Goal: Task Accomplishment & Management: Complete application form

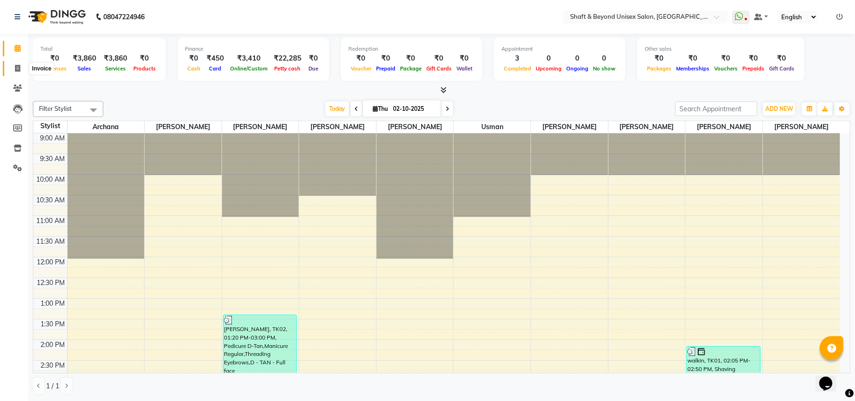
click at [15, 68] on icon at bounding box center [17, 68] width 5 height 7
select select "3878"
select select "service"
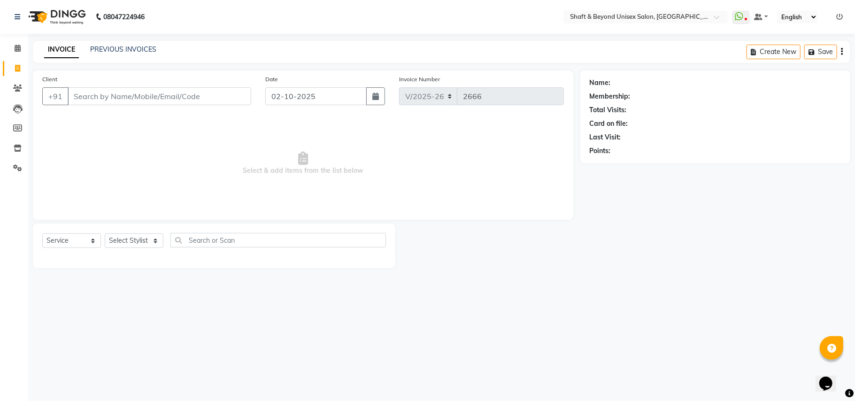
click at [91, 95] on input "Client" at bounding box center [160, 96] width 184 height 18
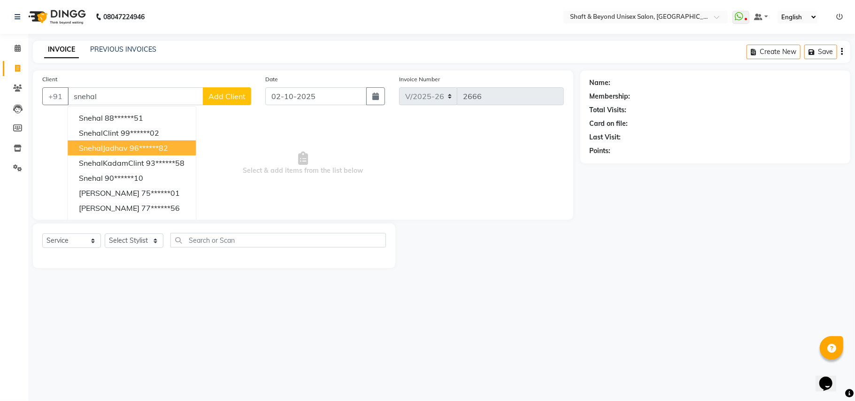
click at [140, 149] on ngb-highlight "96******82" at bounding box center [149, 147] width 39 height 9
type input "96******82"
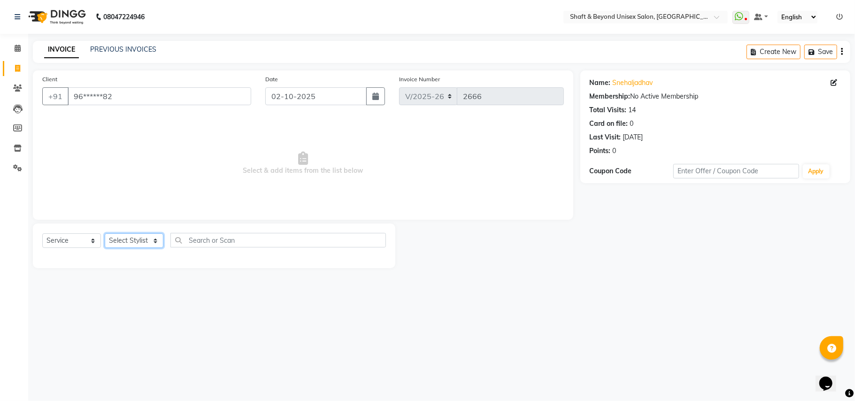
click at [127, 239] on select "Select Stylist Archana [PERSON_NAME] [PERSON_NAME] [PERSON_NAME] [PERSON_NAME] …" at bounding box center [134, 240] width 59 height 15
select select "40100"
click at [105, 233] on select "Select Stylist Archana [PERSON_NAME] [PERSON_NAME] [PERSON_NAME] [PERSON_NAME] …" at bounding box center [134, 240] width 59 height 15
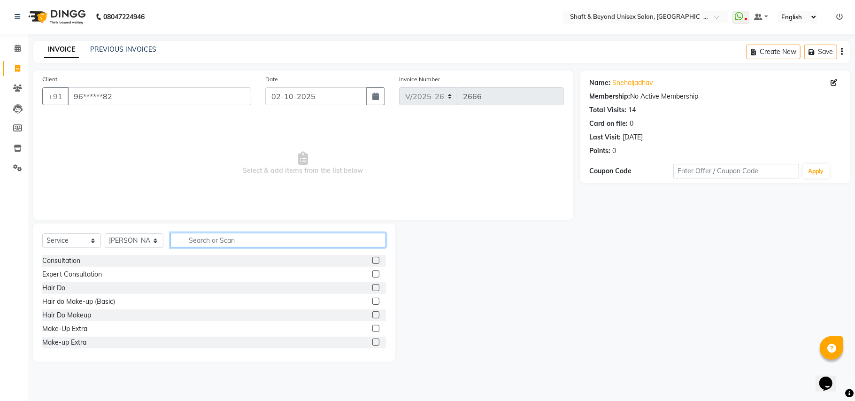
click at [230, 239] on input "text" at bounding box center [278, 240] width 216 height 15
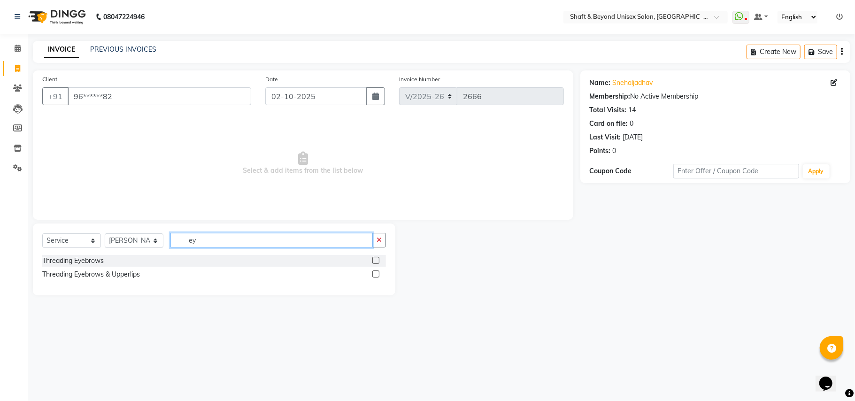
type input "ey"
click at [374, 261] on label at bounding box center [375, 260] width 7 height 7
click at [374, 261] on input "checkbox" at bounding box center [375, 261] width 6 height 6
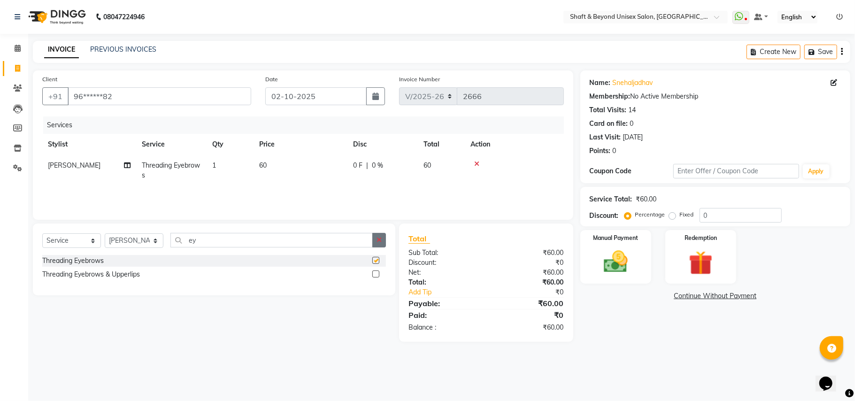
checkbox input "false"
click at [383, 240] on button "button" at bounding box center [379, 240] width 14 height 15
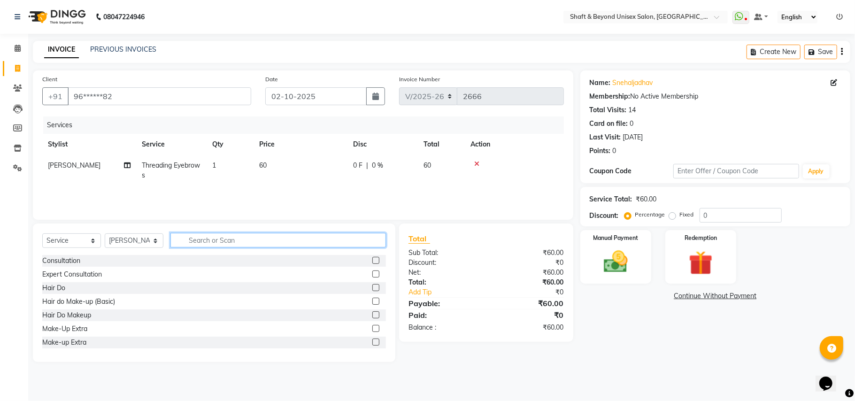
click at [362, 239] on input "text" at bounding box center [278, 240] width 216 height 15
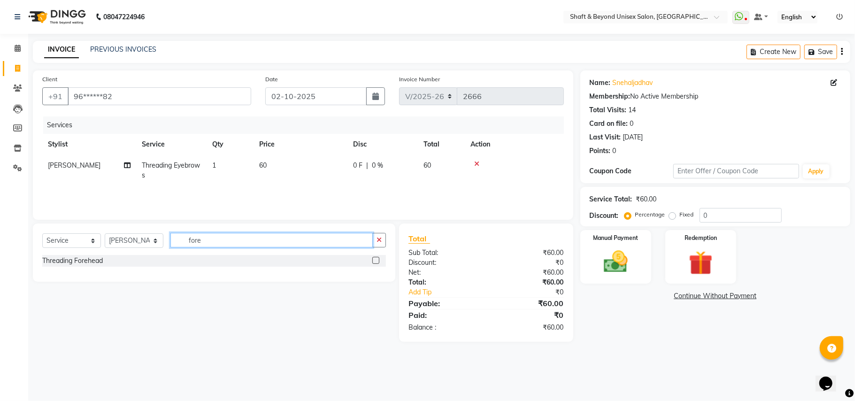
type input "fore"
click at [373, 260] on label at bounding box center [375, 260] width 7 height 7
click at [373, 260] on input "checkbox" at bounding box center [375, 261] width 6 height 6
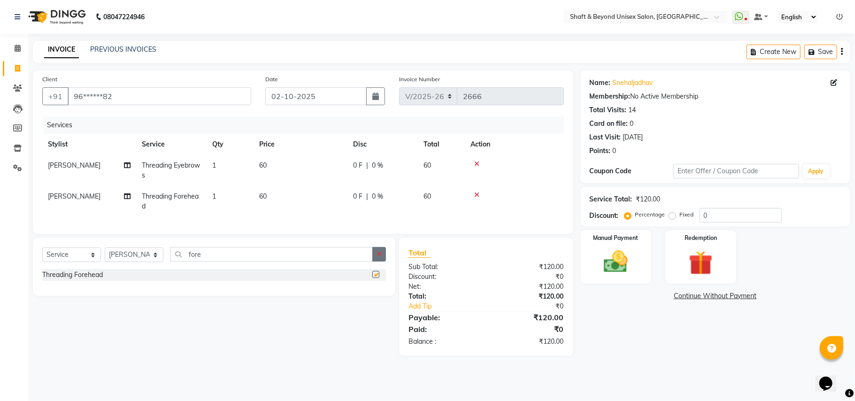
checkbox input "false"
click at [379, 257] on icon "button" at bounding box center [379, 254] width 5 height 7
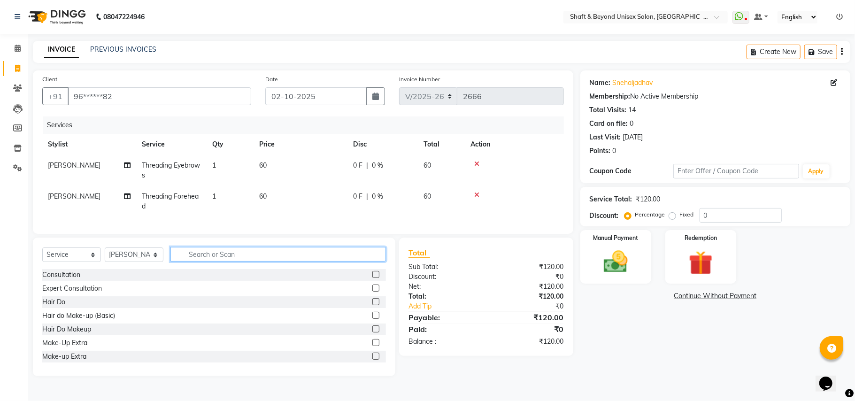
click at [340, 262] on input "text" at bounding box center [278, 254] width 216 height 15
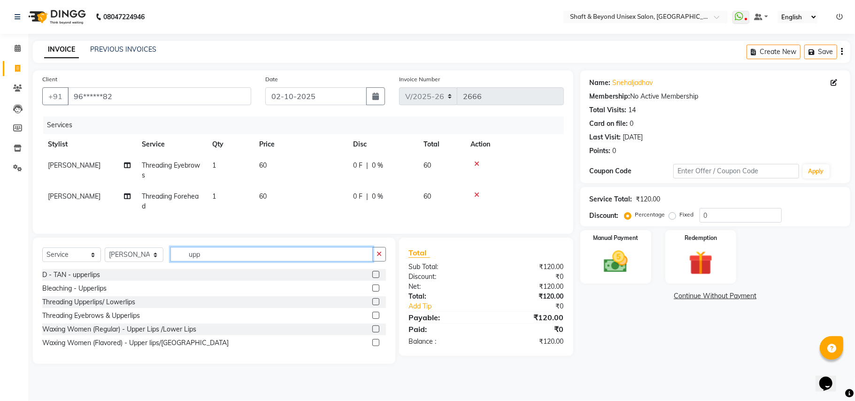
type input "upp"
click at [376, 346] on label at bounding box center [375, 342] width 7 height 7
click at [376, 346] on input "checkbox" at bounding box center [375, 343] width 6 height 6
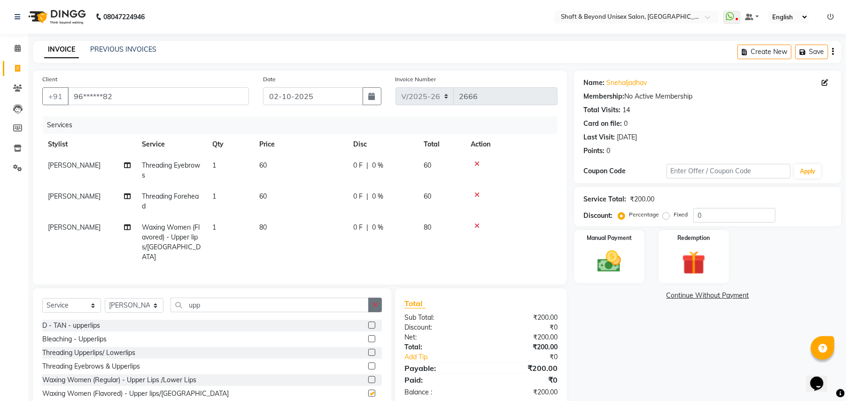
checkbox input "false"
click at [380, 303] on button "button" at bounding box center [375, 305] width 14 height 15
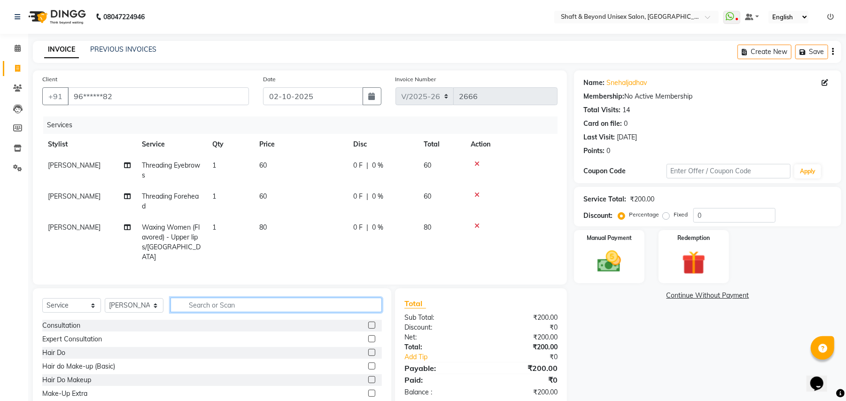
click at [348, 303] on input "text" at bounding box center [275, 305] width 211 height 15
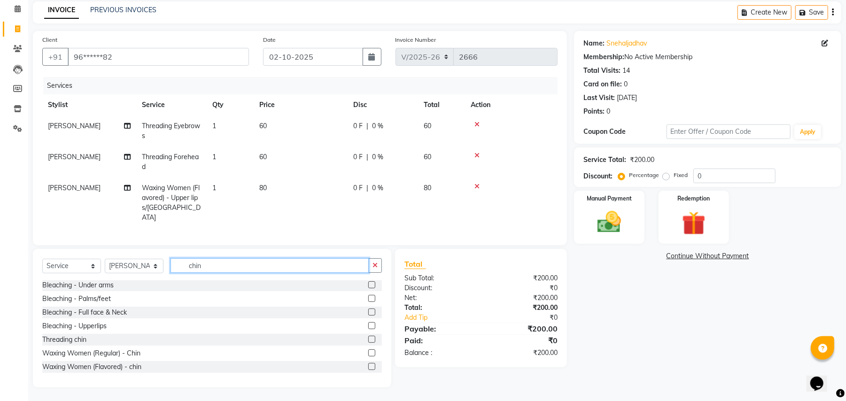
type input "chin"
click at [368, 365] on label at bounding box center [371, 366] width 7 height 7
click at [368, 365] on input "checkbox" at bounding box center [371, 367] width 6 height 6
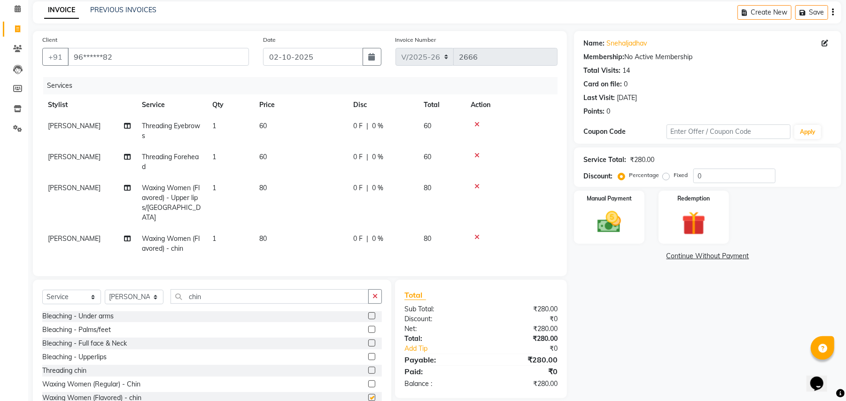
checkbox input "false"
click at [603, 222] on img at bounding box center [609, 222] width 40 height 29
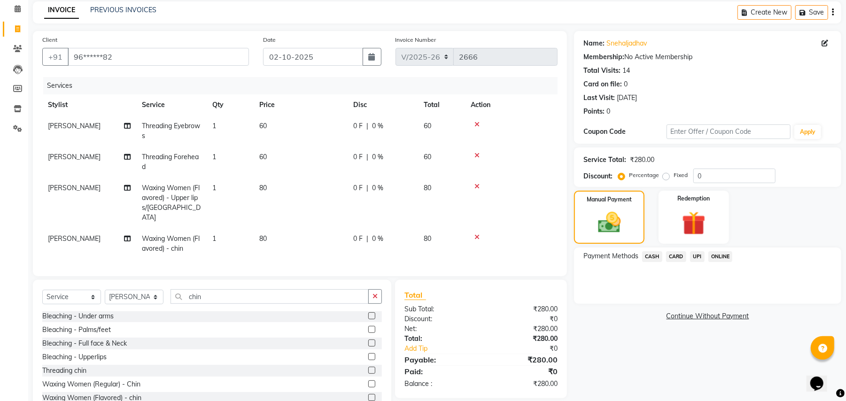
click at [694, 255] on span "UPI" at bounding box center [697, 256] width 15 height 11
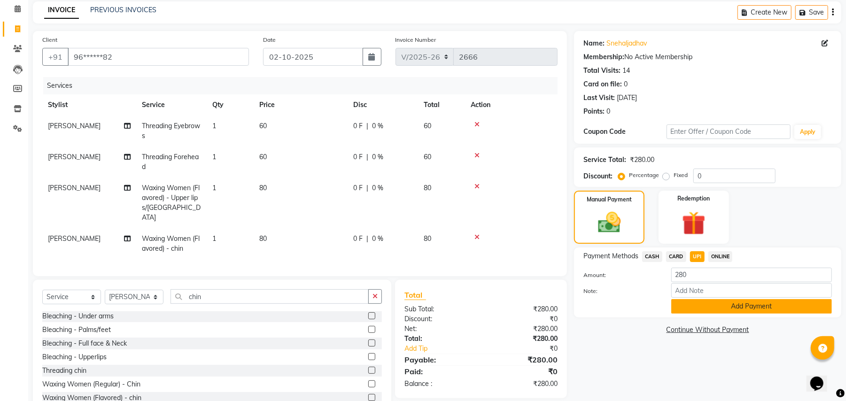
click at [703, 308] on button "Add Payment" at bounding box center [751, 306] width 161 height 15
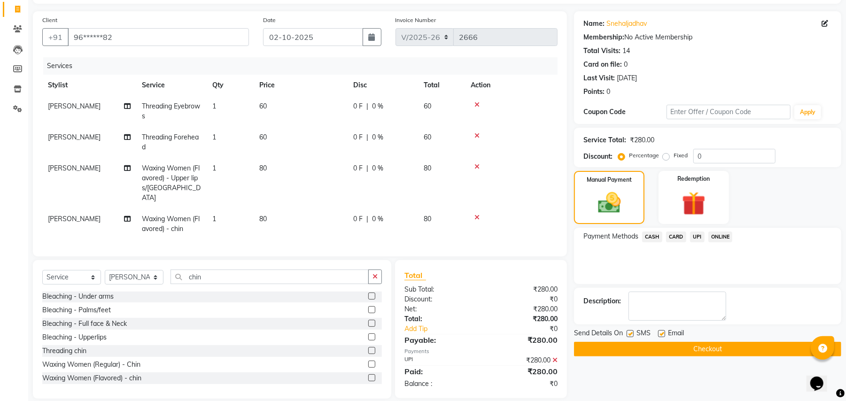
scroll to position [70, 0]
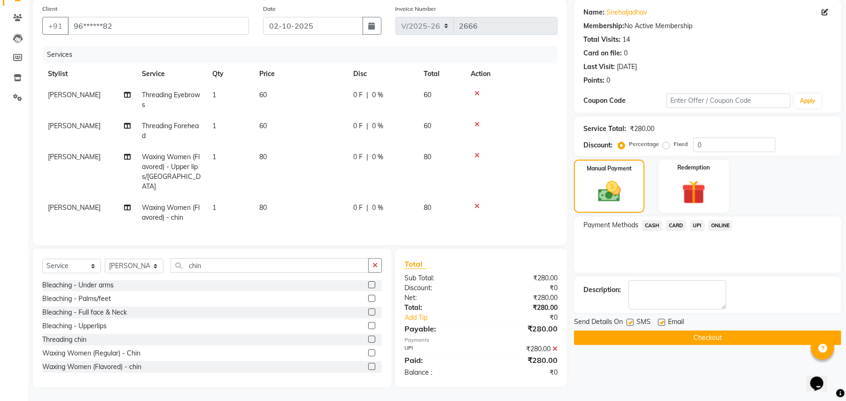
click at [697, 339] on button "Checkout" at bounding box center [707, 338] width 267 height 15
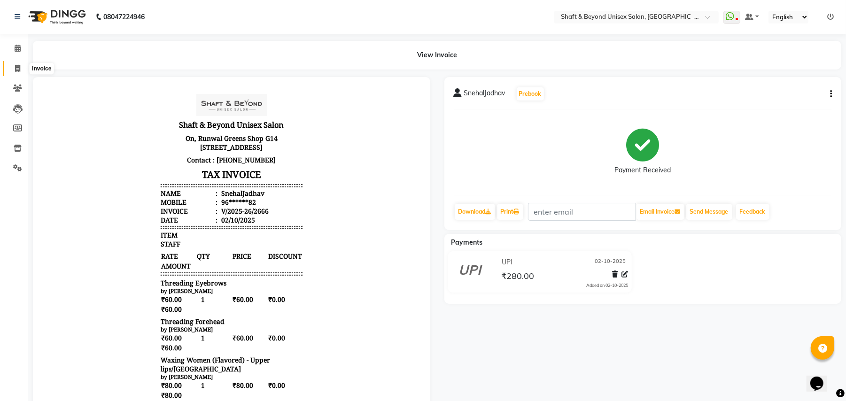
click at [16, 68] on icon at bounding box center [17, 68] width 5 height 7
select select "service"
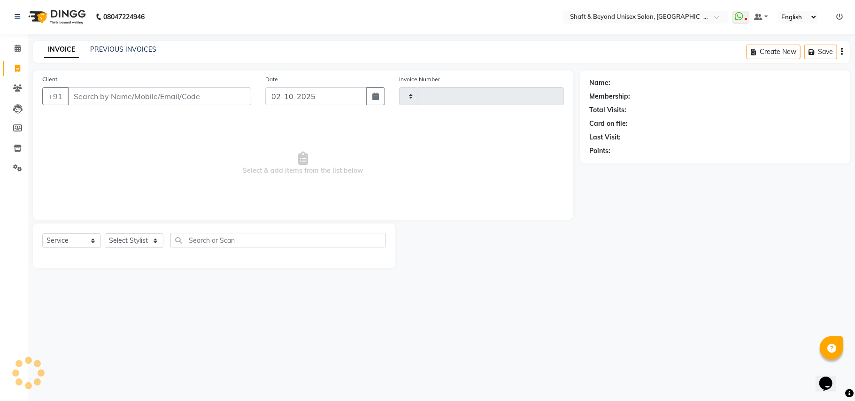
type input "2667"
select select "3878"
click at [134, 237] on select "Select Stylist Archana [PERSON_NAME] [PERSON_NAME] [PERSON_NAME] [PERSON_NAME] …" at bounding box center [134, 240] width 59 height 15
select select "66753"
click at [105, 233] on select "Select Stylist Archana [PERSON_NAME] [PERSON_NAME] [PERSON_NAME] [PERSON_NAME] …" at bounding box center [134, 240] width 59 height 15
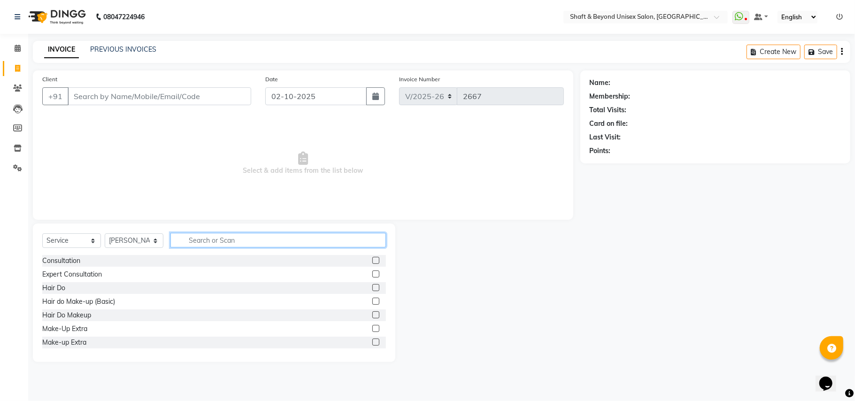
click at [213, 240] on input "text" at bounding box center [278, 240] width 216 height 15
type input "bear"
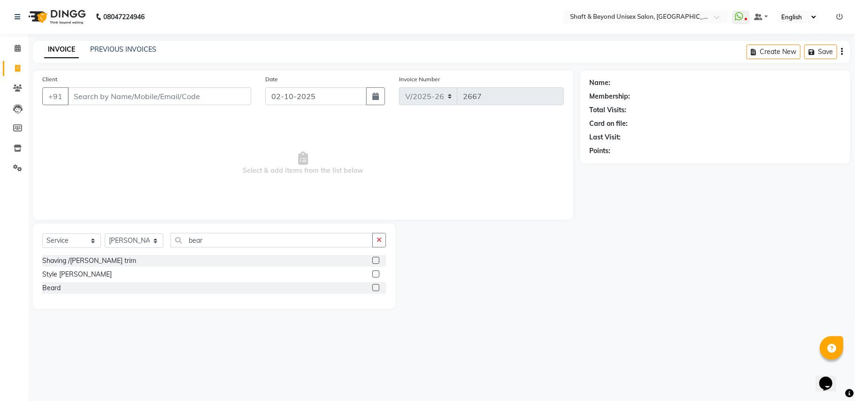
click at [378, 265] on div at bounding box center [375, 262] width 6 height 10
click at [374, 260] on label at bounding box center [375, 260] width 7 height 7
click at [374, 260] on input "checkbox" at bounding box center [375, 261] width 6 height 6
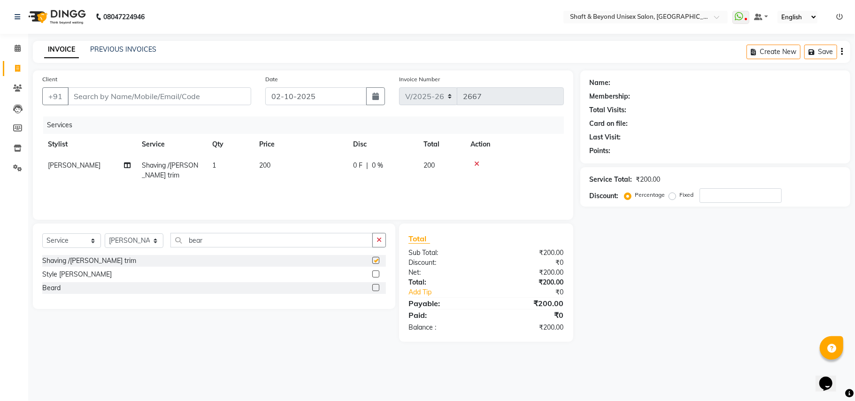
checkbox input "false"
click at [187, 94] on input "Client" at bounding box center [160, 96] width 184 height 18
type input "9"
type input "0"
click at [78, 95] on input "933271687" at bounding box center [136, 96] width 136 height 18
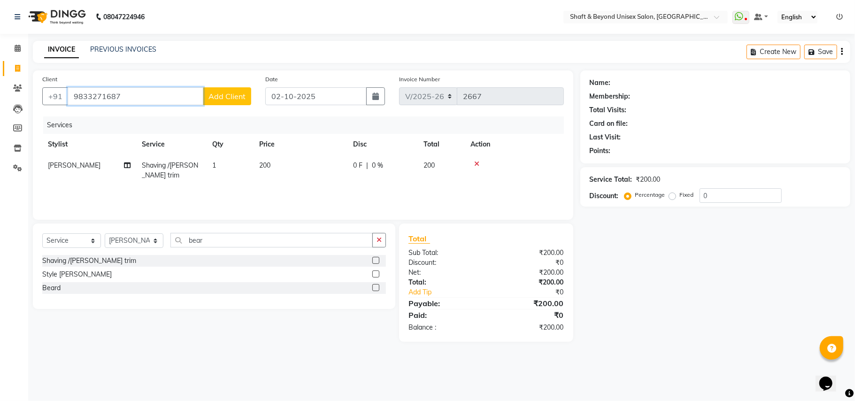
type input "9833271687"
click at [230, 94] on span "Add Client" at bounding box center [227, 96] width 37 height 9
select select "22"
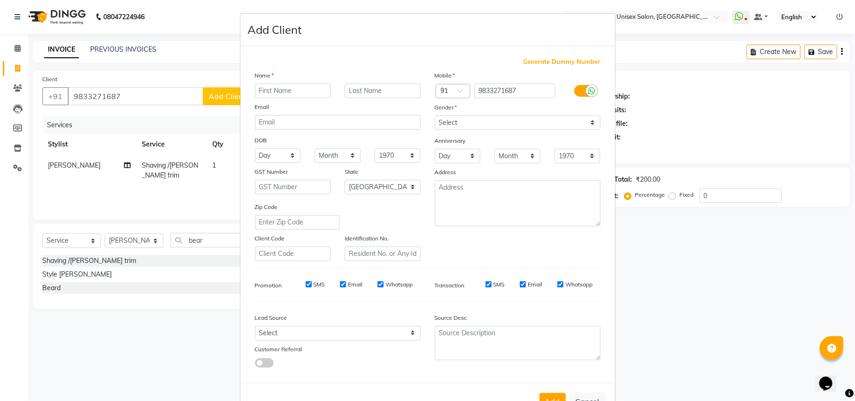
click at [273, 90] on input "text" at bounding box center [293, 91] width 76 height 15
type input "[PERSON_NAME]"
drag, startPoint x: 456, startPoint y: 121, endPoint x: 449, endPoint y: 126, distance: 8.0
click at [456, 121] on select "Select [DEMOGRAPHIC_DATA] [DEMOGRAPHIC_DATA] Other Prefer Not To Say" at bounding box center [518, 123] width 166 height 15
select select "[DEMOGRAPHIC_DATA]"
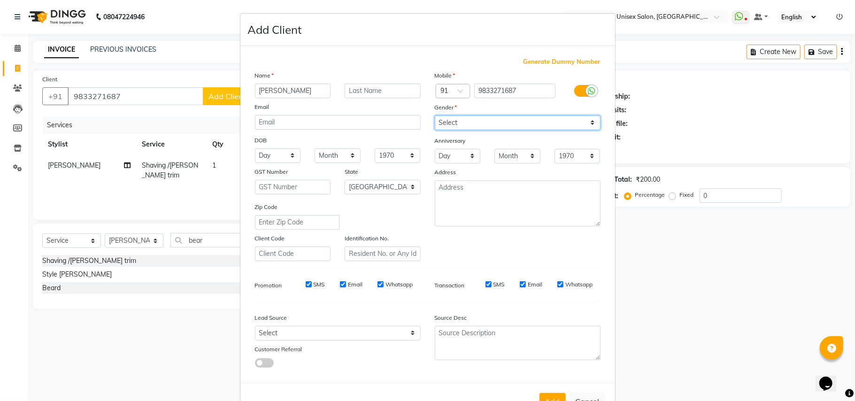
click at [435, 116] on select "Select [DEMOGRAPHIC_DATA] [DEMOGRAPHIC_DATA] Other Prefer Not To Say" at bounding box center [518, 123] width 166 height 15
click at [547, 397] on button "Add" at bounding box center [553, 401] width 26 height 17
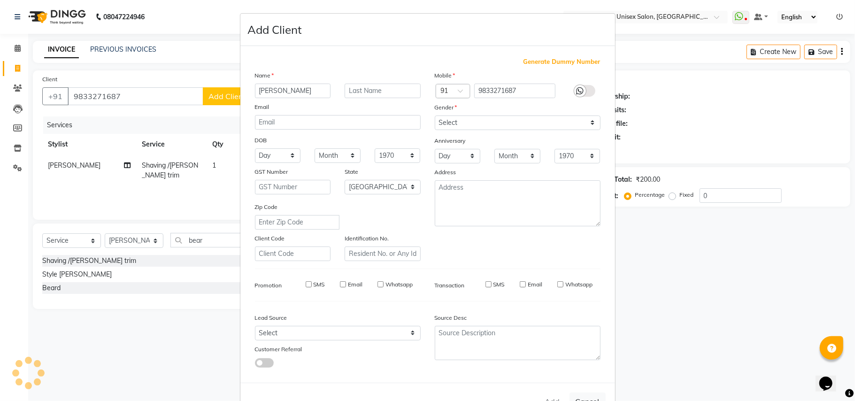
type input "98******87"
select select
select select "null"
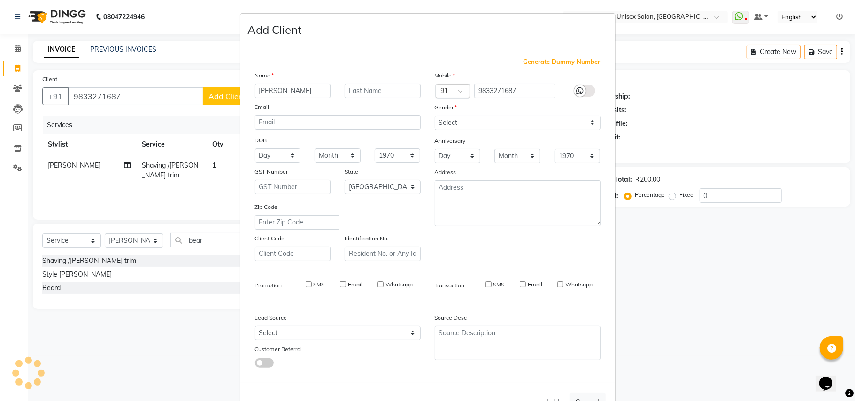
select select
checkbox input "false"
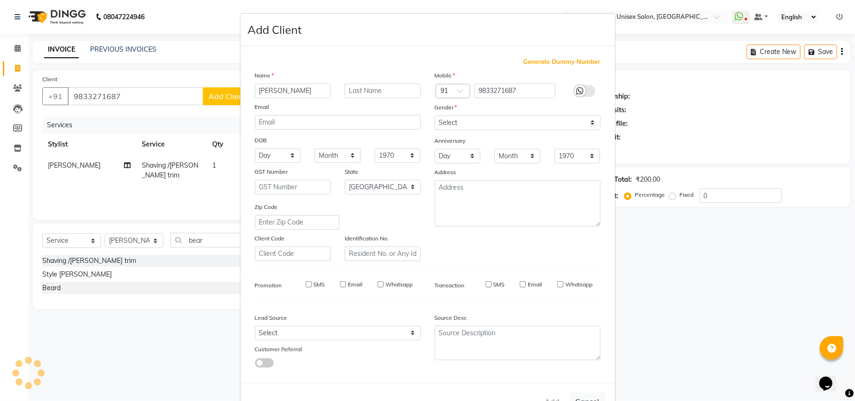
checkbox input "false"
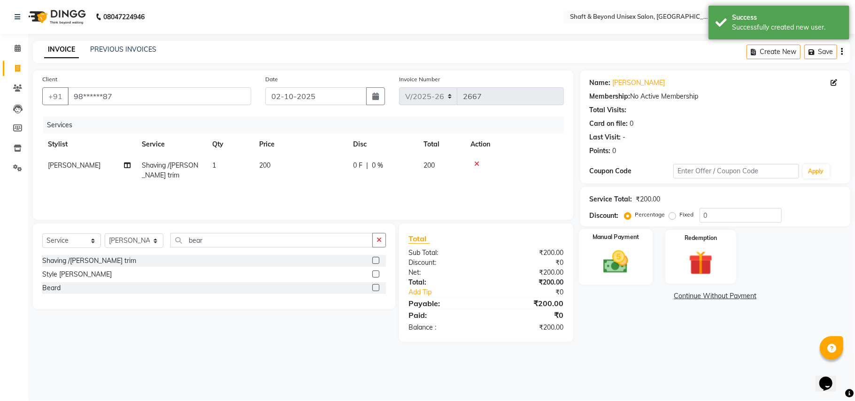
click at [624, 258] on img at bounding box center [615, 261] width 41 height 29
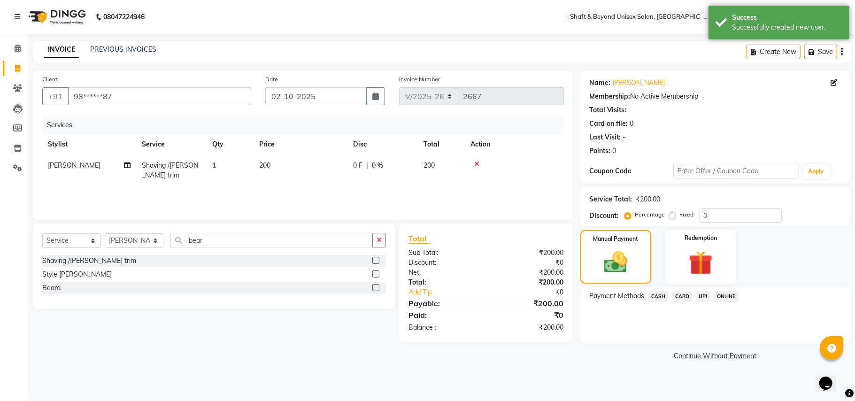
click at [707, 294] on span "UPI" at bounding box center [703, 296] width 15 height 11
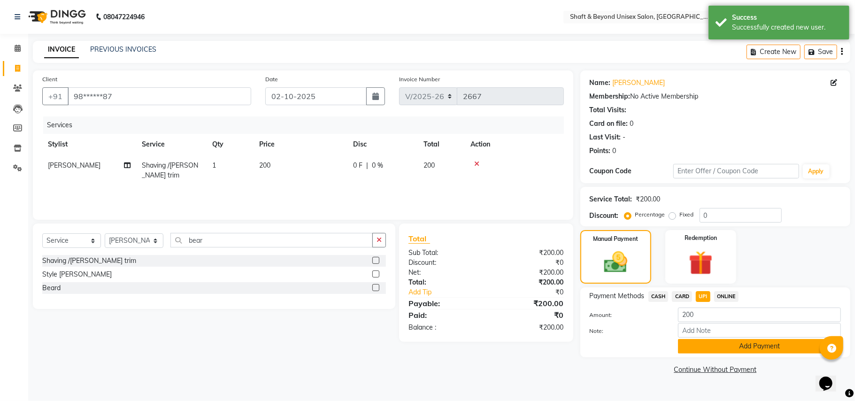
click at [719, 341] on button "Add Payment" at bounding box center [759, 346] width 163 height 15
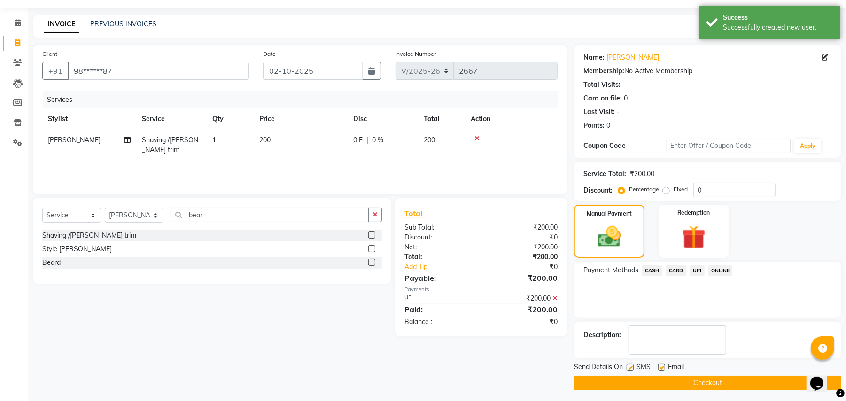
scroll to position [29, 0]
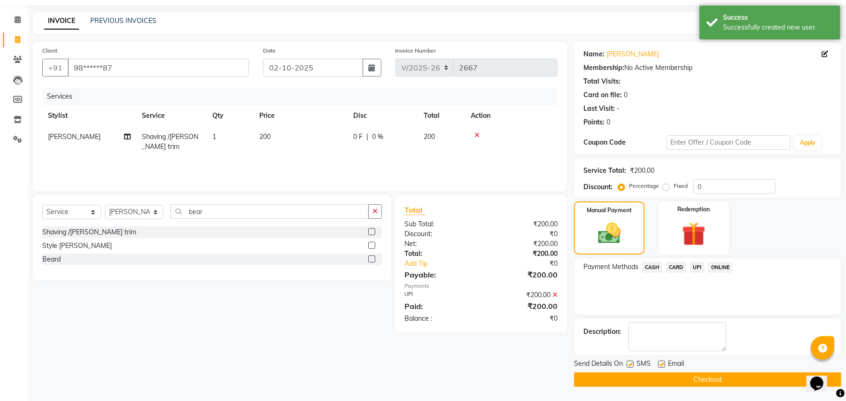
click at [718, 382] on button "Checkout" at bounding box center [707, 379] width 267 height 15
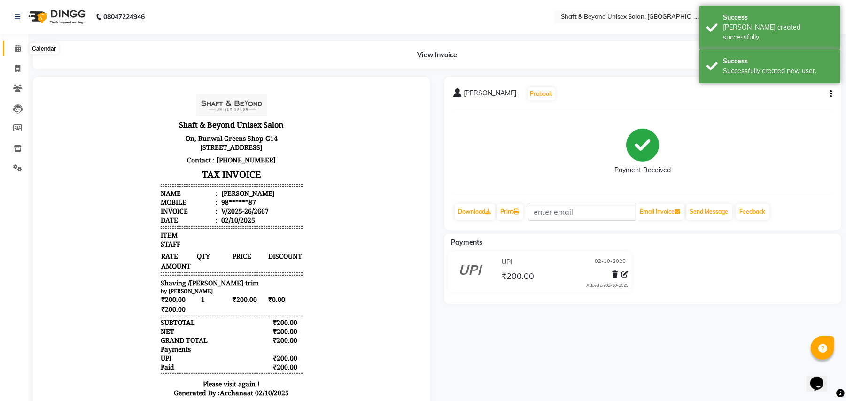
click at [18, 50] on icon at bounding box center [18, 48] width 6 height 7
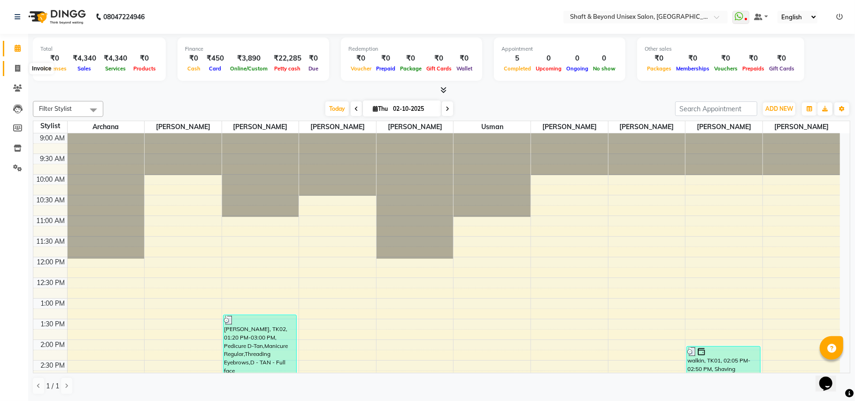
click at [19, 70] on icon at bounding box center [17, 68] width 5 height 7
select select "service"
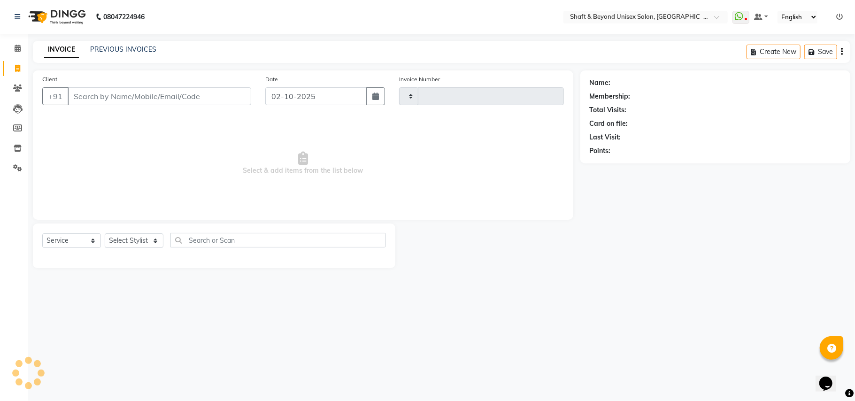
type input "2668"
select select "3878"
click at [106, 100] on input "Client" at bounding box center [160, 96] width 184 height 18
click at [128, 241] on select "Select Stylist Archana [PERSON_NAME] [PERSON_NAME] [PERSON_NAME] [PERSON_NAME] …" at bounding box center [134, 240] width 59 height 15
select select "59999"
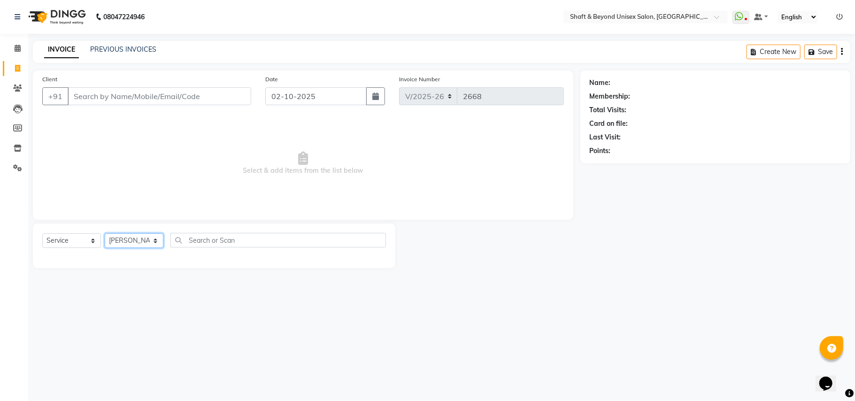
click at [105, 233] on select "Select Stylist Archana [PERSON_NAME] [PERSON_NAME] [PERSON_NAME] [PERSON_NAME] …" at bounding box center [134, 240] width 59 height 15
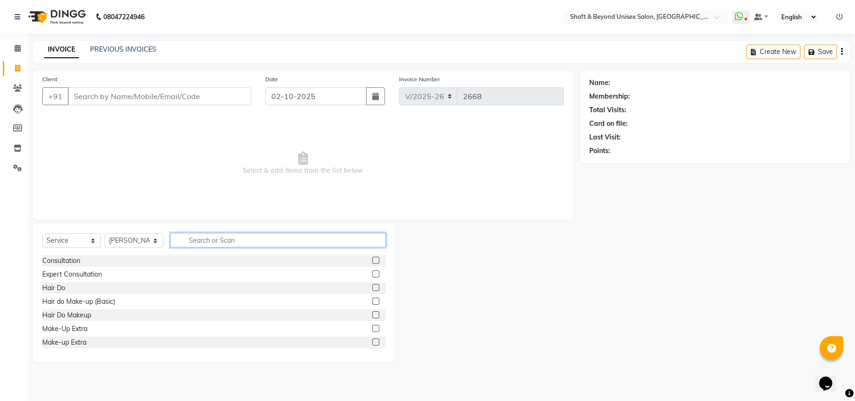
click at [196, 241] on input "text" at bounding box center [278, 240] width 216 height 15
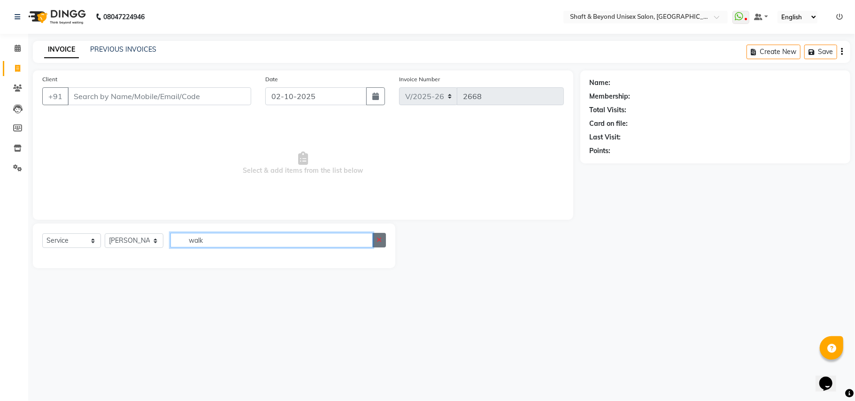
type input "walk"
click at [377, 239] on icon "button" at bounding box center [379, 240] width 5 height 7
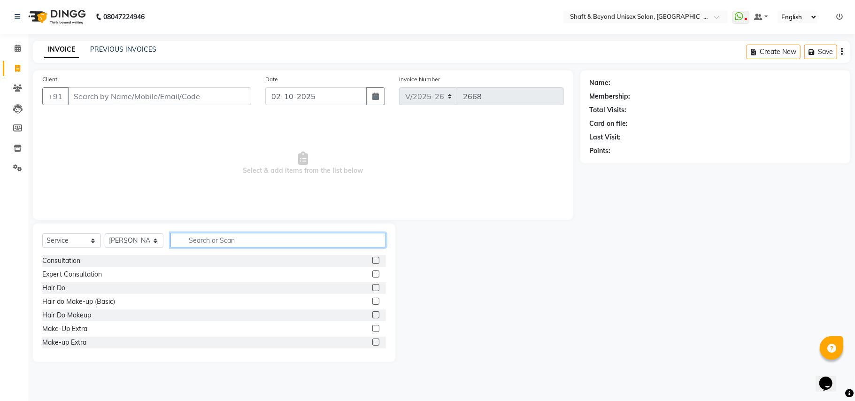
click at [293, 239] on input "text" at bounding box center [278, 240] width 216 height 15
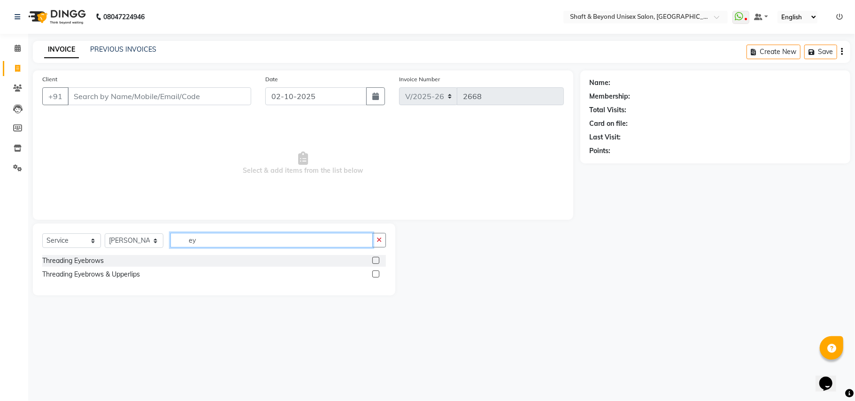
type input "ey"
click at [374, 260] on label at bounding box center [375, 260] width 7 height 7
click at [374, 260] on input "checkbox" at bounding box center [375, 261] width 6 height 6
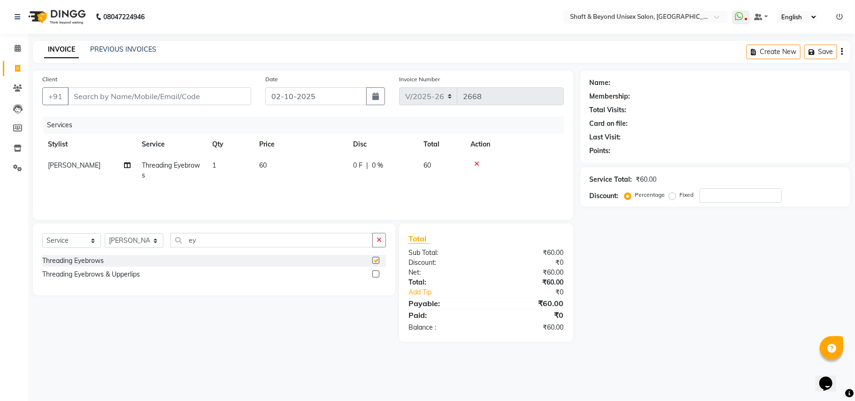
checkbox input "false"
click at [115, 93] on input "Client" at bounding box center [160, 96] width 184 height 18
type input "s"
type input "0"
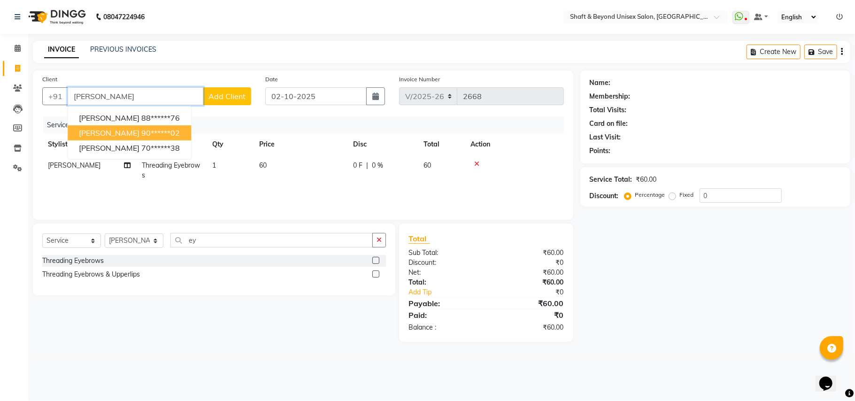
click at [143, 131] on ngb-highlight "90******02" at bounding box center [160, 132] width 39 height 9
type input "90******02"
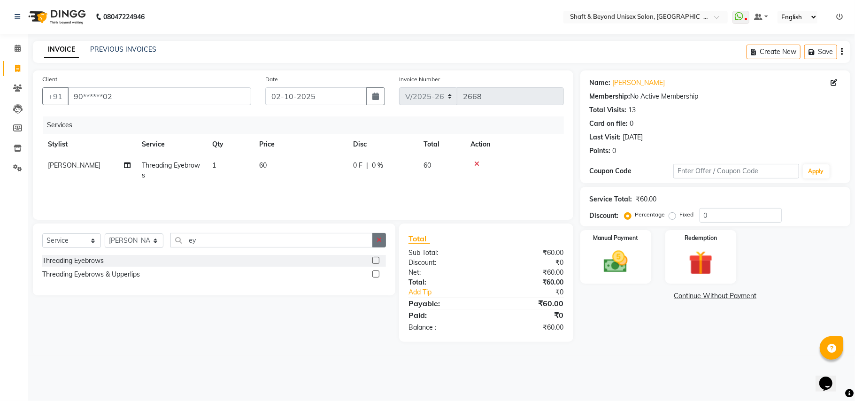
click at [380, 241] on icon "button" at bounding box center [379, 240] width 5 height 7
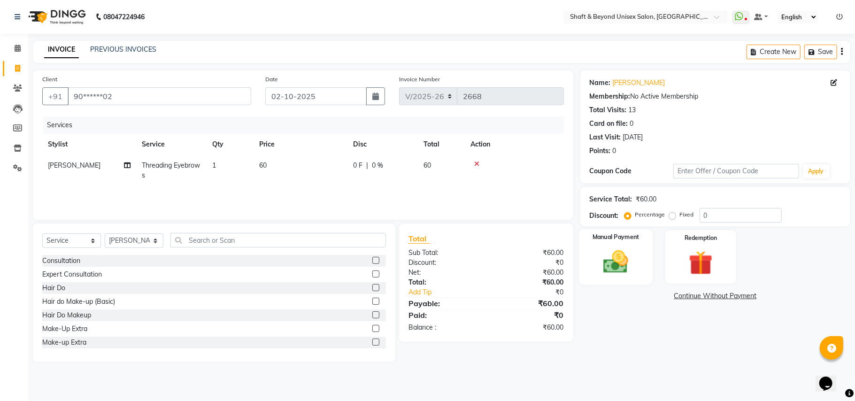
click at [617, 277] on img at bounding box center [615, 261] width 41 height 29
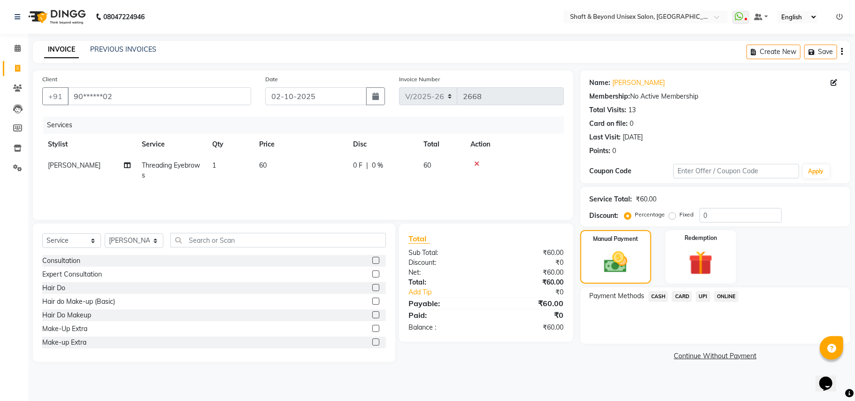
click at [705, 295] on span "UPI" at bounding box center [703, 296] width 15 height 11
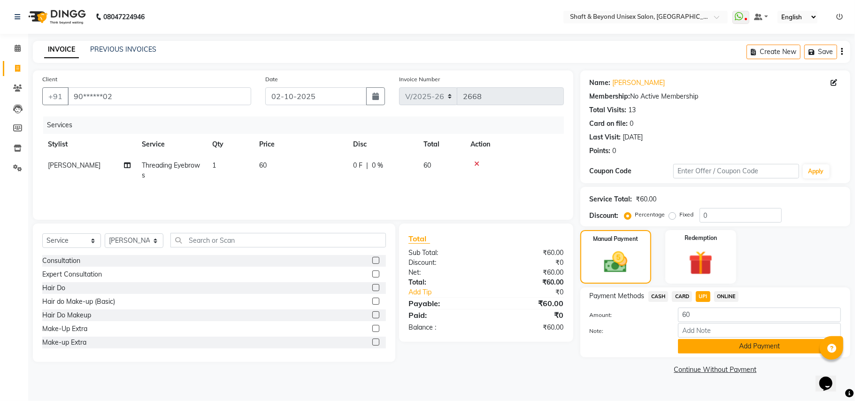
click at [705, 339] on button "Add Payment" at bounding box center [759, 346] width 163 height 15
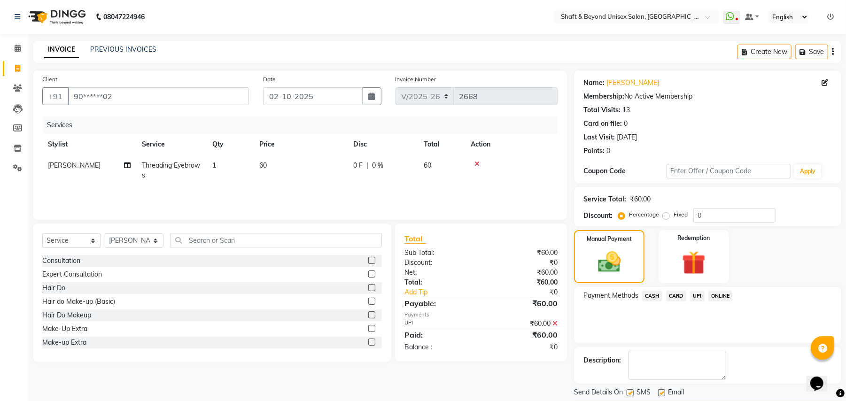
scroll to position [29, 0]
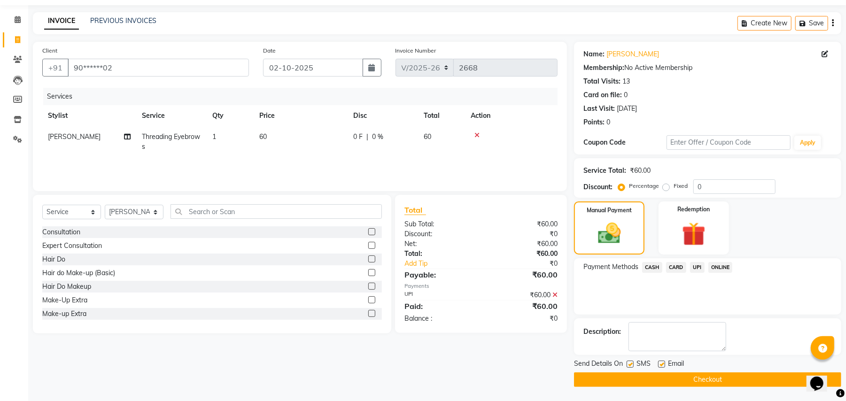
click at [695, 378] on button "Checkout" at bounding box center [707, 379] width 267 height 15
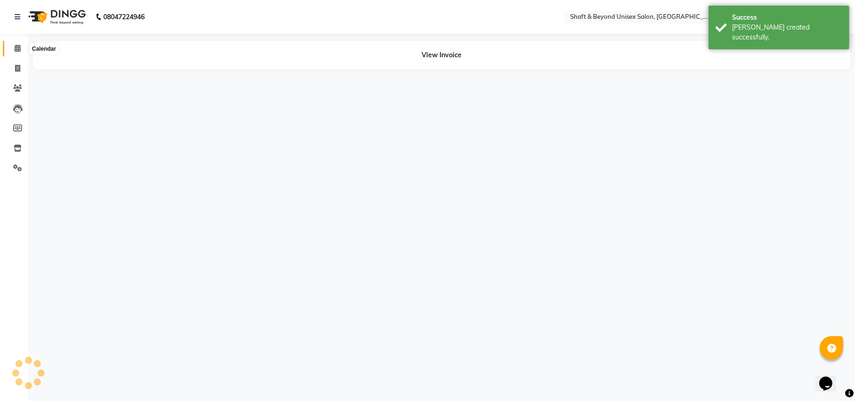
click at [16, 45] on icon at bounding box center [18, 48] width 6 height 7
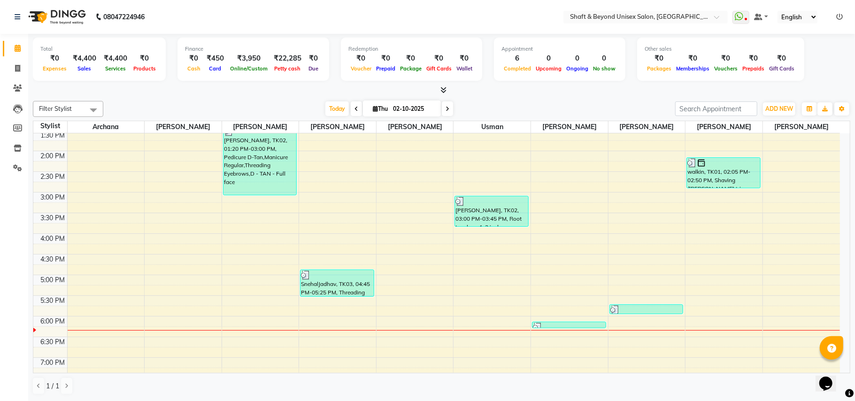
scroll to position [250, 0]
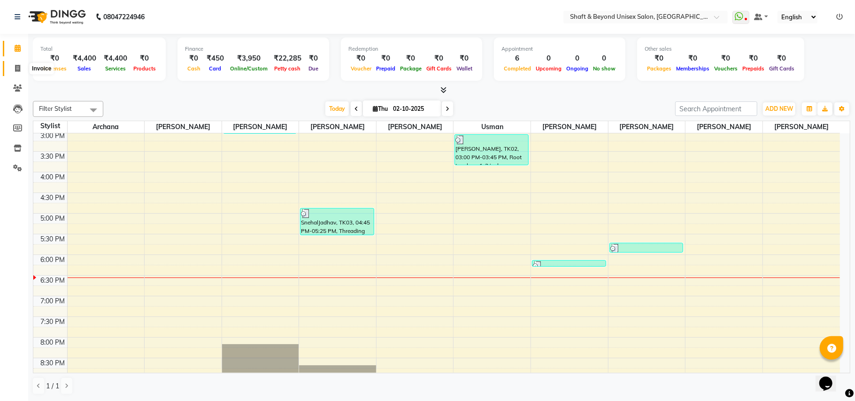
click at [16, 68] on icon at bounding box center [17, 68] width 5 height 7
select select "3878"
select select "service"
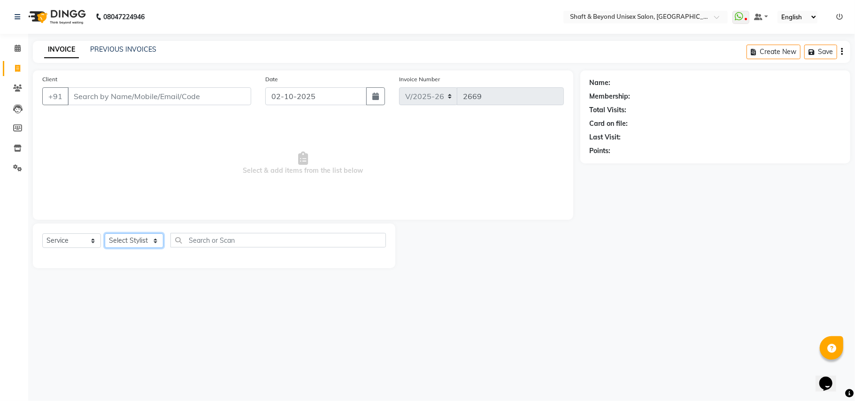
click at [124, 241] on select "Select Stylist Archana [PERSON_NAME] [PERSON_NAME] [PERSON_NAME] [PERSON_NAME] …" at bounding box center [134, 240] width 59 height 15
select select "59999"
click at [105, 233] on select "Select Stylist Archana [PERSON_NAME] [PERSON_NAME] [PERSON_NAME] [PERSON_NAME] …" at bounding box center [134, 240] width 59 height 15
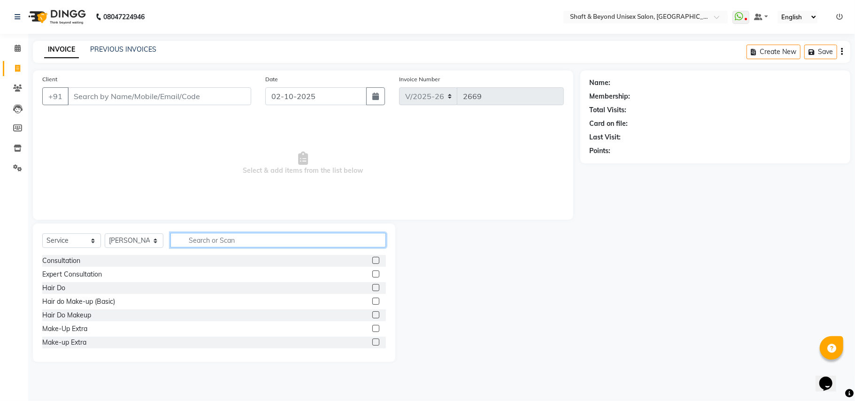
click at [207, 241] on input "text" at bounding box center [278, 240] width 216 height 15
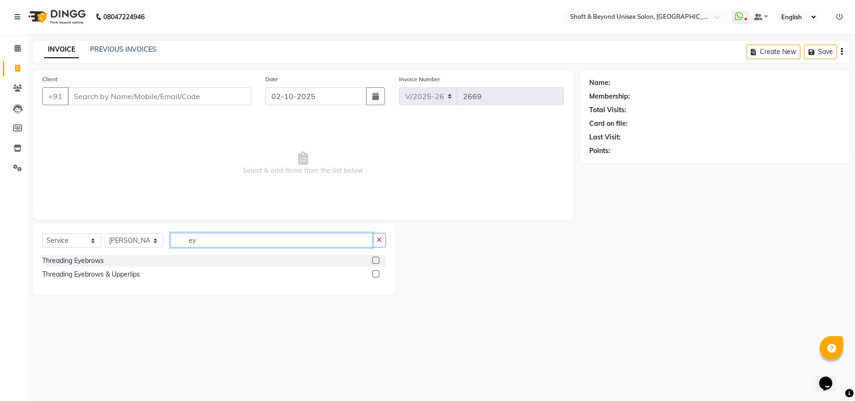
type input "ey"
click at [372, 272] on label at bounding box center [375, 274] width 7 height 7
click at [372, 272] on input "checkbox" at bounding box center [375, 274] width 6 height 6
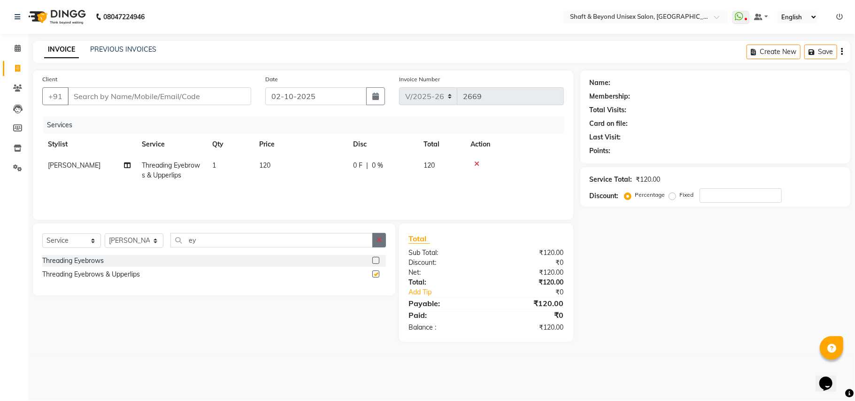
checkbox input "false"
click at [358, 243] on input "ey" at bounding box center [271, 240] width 202 height 15
click at [378, 240] on icon "button" at bounding box center [379, 240] width 5 height 7
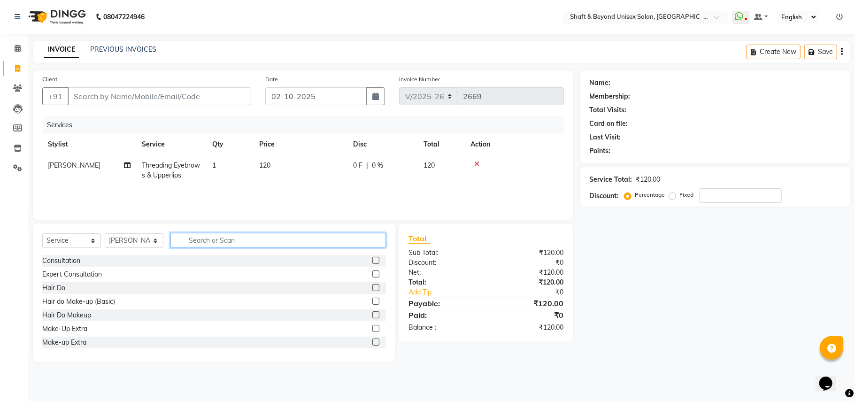
click at [333, 238] on input "text" at bounding box center [278, 240] width 216 height 15
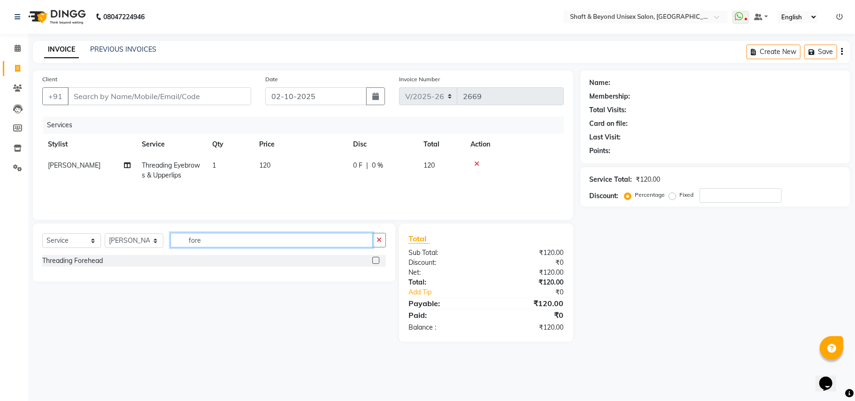
type input "fore"
click at [377, 262] on label at bounding box center [375, 260] width 7 height 7
click at [377, 262] on input "checkbox" at bounding box center [375, 261] width 6 height 6
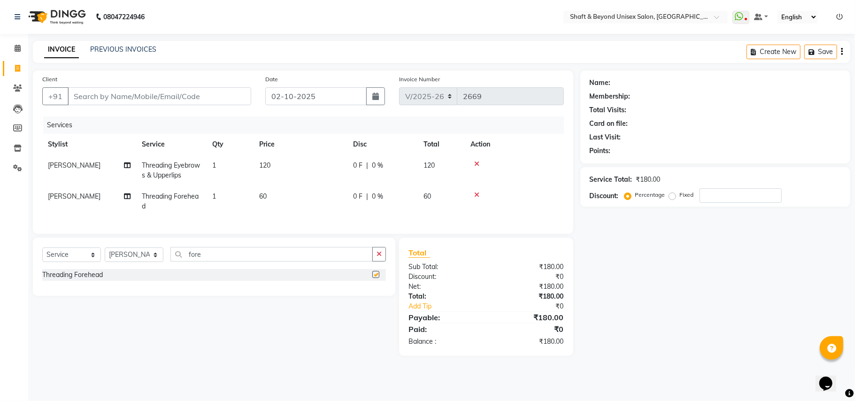
checkbox input "false"
click at [169, 94] on input "Client" at bounding box center [160, 96] width 184 height 18
click at [179, 93] on input "Client" at bounding box center [160, 96] width 184 height 18
type input "8"
type input "0"
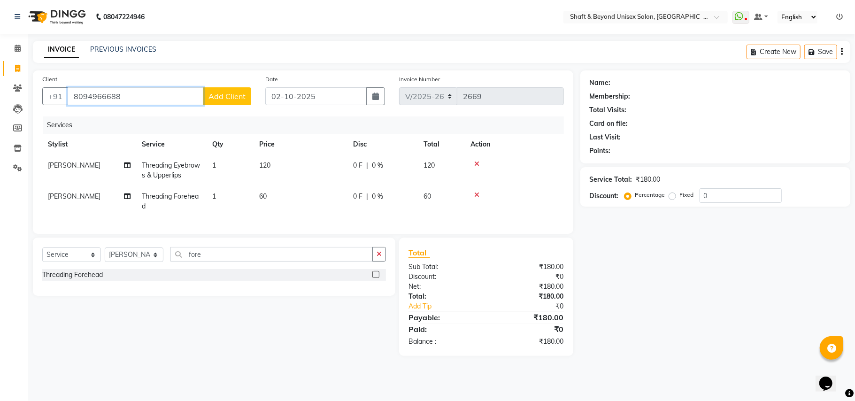
type input "8094966688"
click at [228, 94] on span "Add Client" at bounding box center [227, 96] width 37 height 9
select select "22"
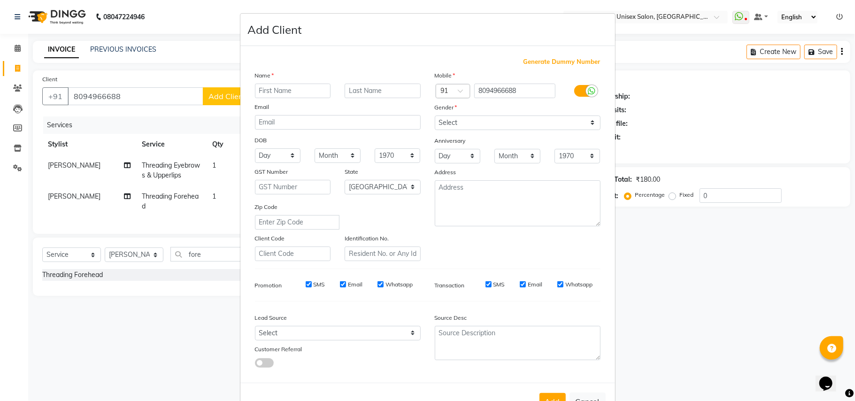
click at [283, 88] on input "text" at bounding box center [293, 91] width 76 height 15
type input "[PERSON_NAME]"
click at [438, 125] on select "Select [DEMOGRAPHIC_DATA] [DEMOGRAPHIC_DATA] Other Prefer Not To Say" at bounding box center [518, 123] width 166 height 15
select select "[DEMOGRAPHIC_DATA]"
click at [435, 116] on select "Select [DEMOGRAPHIC_DATA] [DEMOGRAPHIC_DATA] Other Prefer Not To Say" at bounding box center [518, 123] width 166 height 15
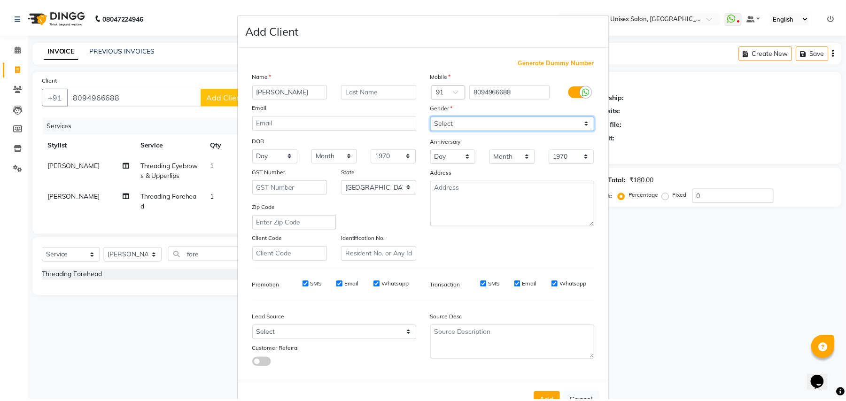
scroll to position [30, 0]
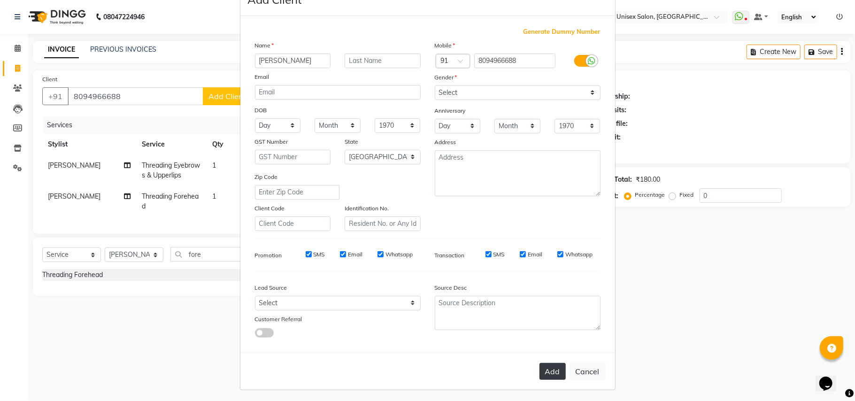
click at [549, 367] on button "Add" at bounding box center [553, 371] width 26 height 17
type input "80******88"
select select
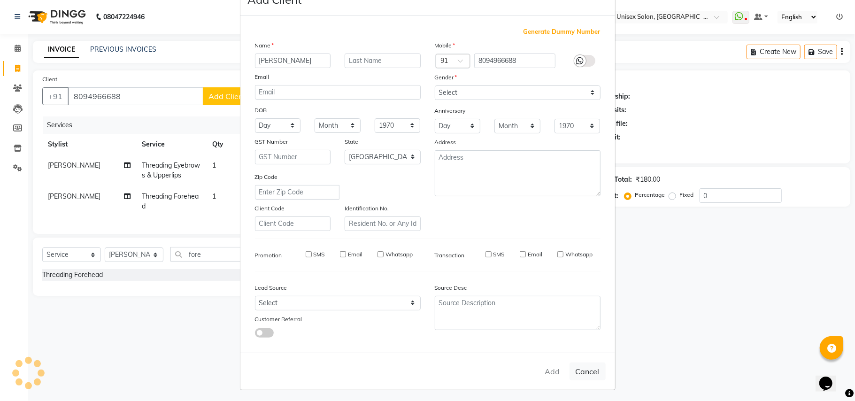
select select "null"
select select
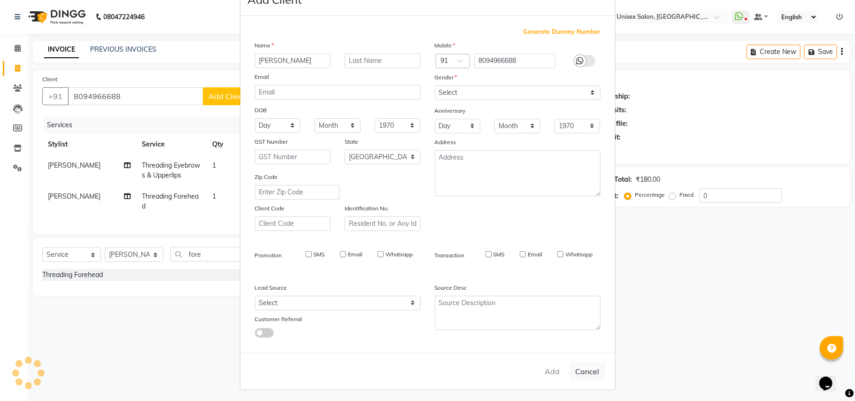
checkbox input "false"
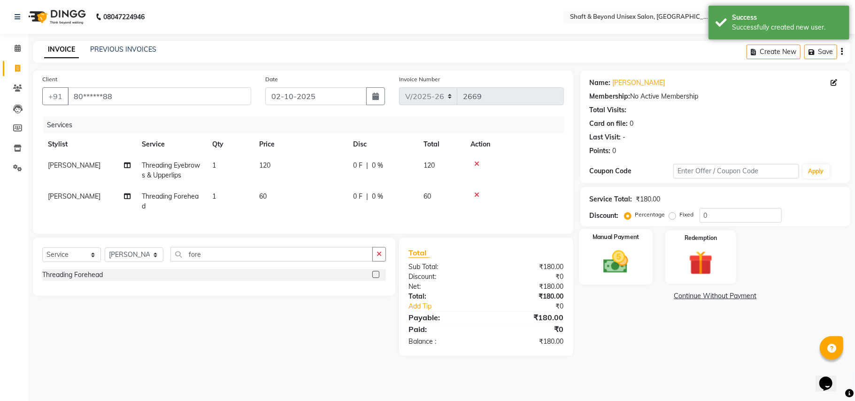
click at [622, 263] on img at bounding box center [615, 261] width 41 height 29
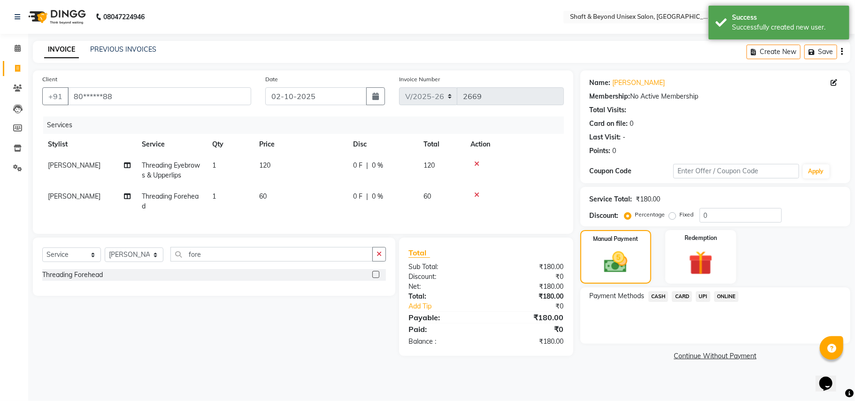
click at [703, 296] on span "UPI" at bounding box center [703, 296] width 15 height 11
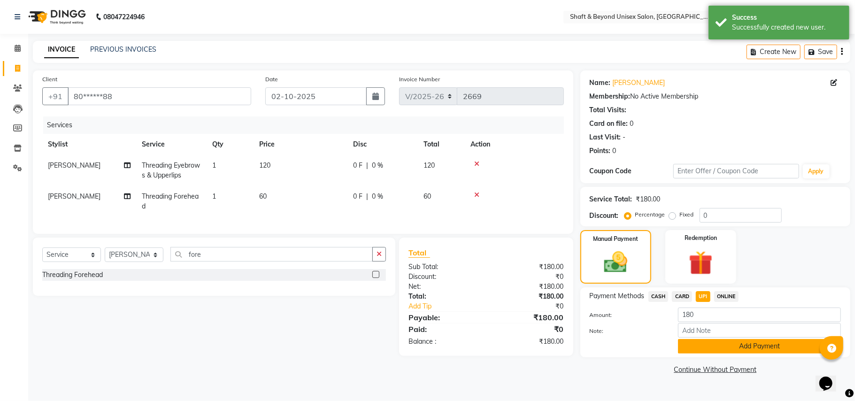
click at [712, 348] on button "Add Payment" at bounding box center [759, 346] width 163 height 15
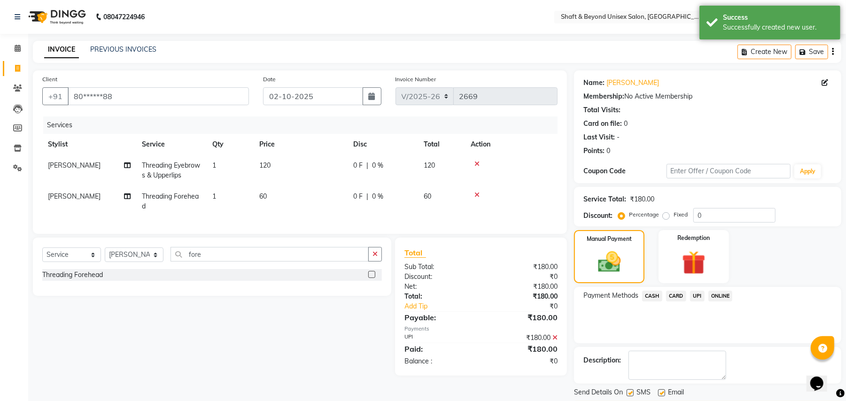
scroll to position [29, 0]
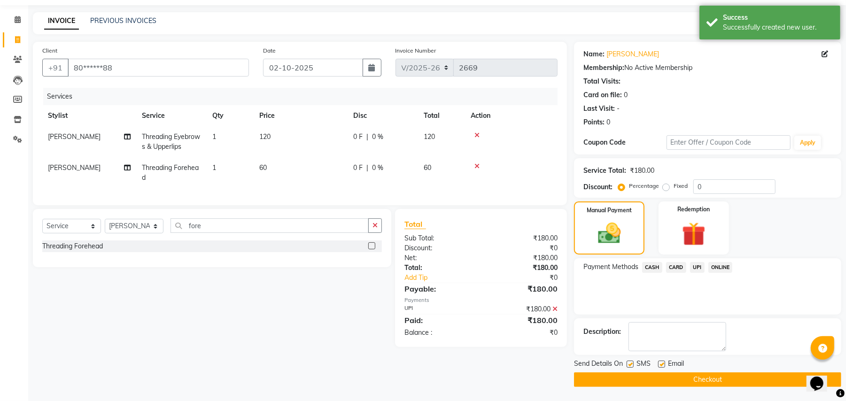
click at [712, 376] on button "Checkout" at bounding box center [707, 379] width 267 height 15
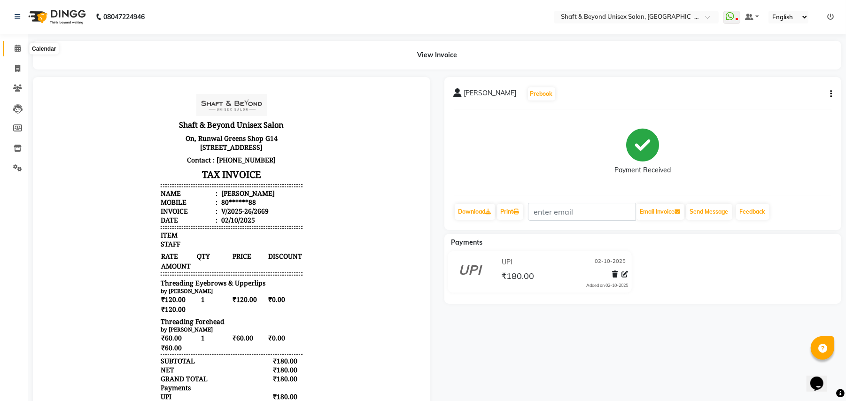
click at [16, 48] on icon at bounding box center [18, 48] width 6 height 7
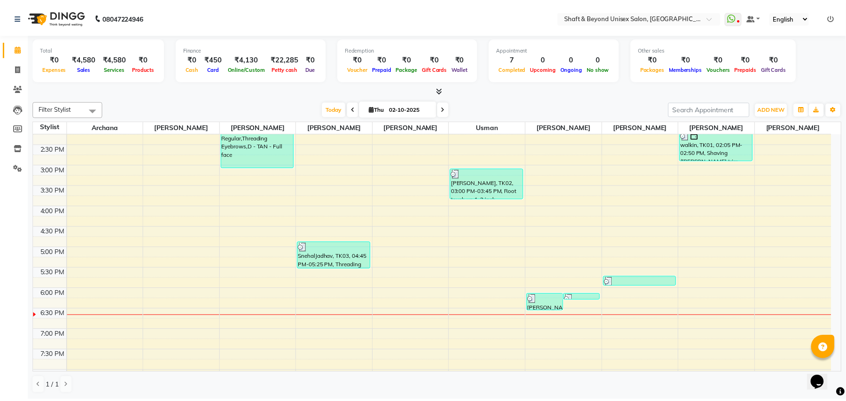
scroll to position [188, 0]
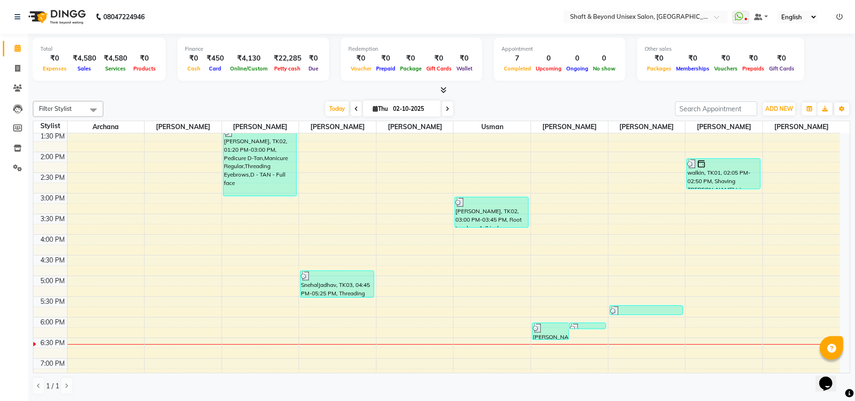
click at [444, 91] on icon at bounding box center [444, 89] width 6 height 7
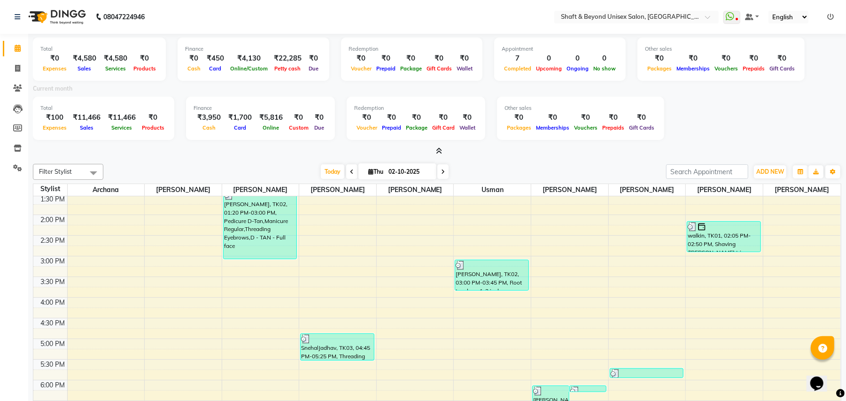
click at [439, 150] on icon at bounding box center [439, 150] width 6 height 7
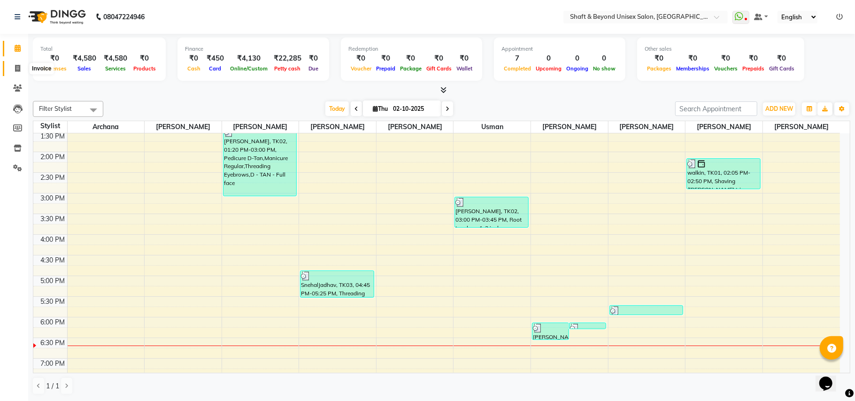
click at [17, 68] on icon at bounding box center [17, 68] width 5 height 7
select select "service"
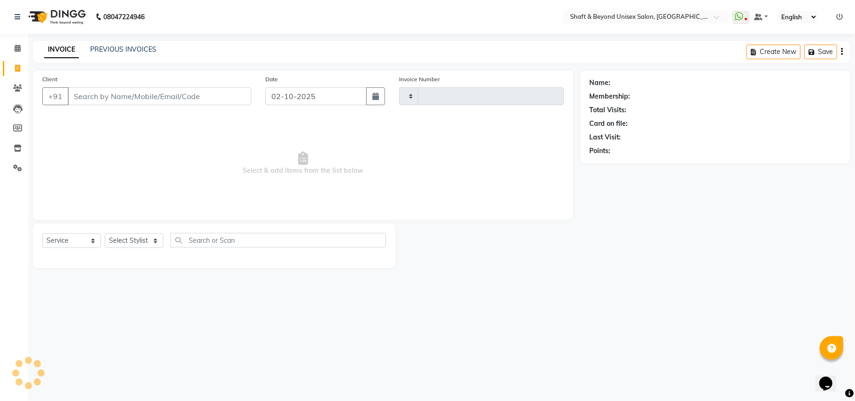
type input "2670"
select select "3878"
click at [97, 95] on input "Client" at bounding box center [160, 96] width 184 height 18
click at [141, 243] on select "Select Stylist Archana [PERSON_NAME] [PERSON_NAME] [PERSON_NAME] [PERSON_NAME] …" at bounding box center [134, 240] width 59 height 15
select select "40100"
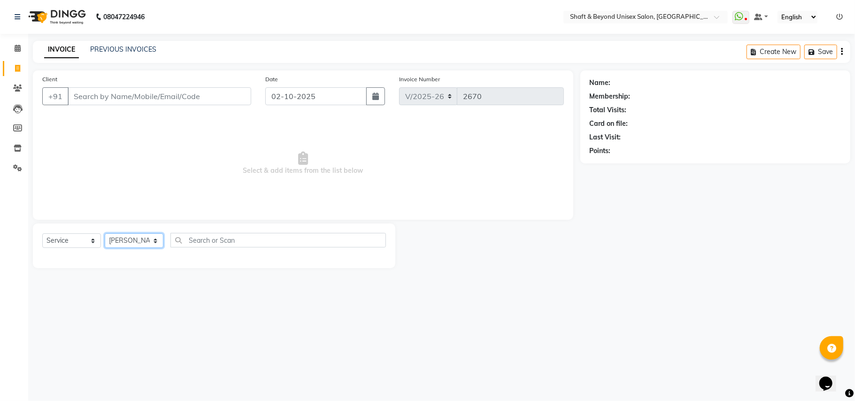
click at [105, 233] on select "Select Stylist Archana [PERSON_NAME] [PERSON_NAME] [PERSON_NAME] [PERSON_NAME] …" at bounding box center [134, 240] width 59 height 15
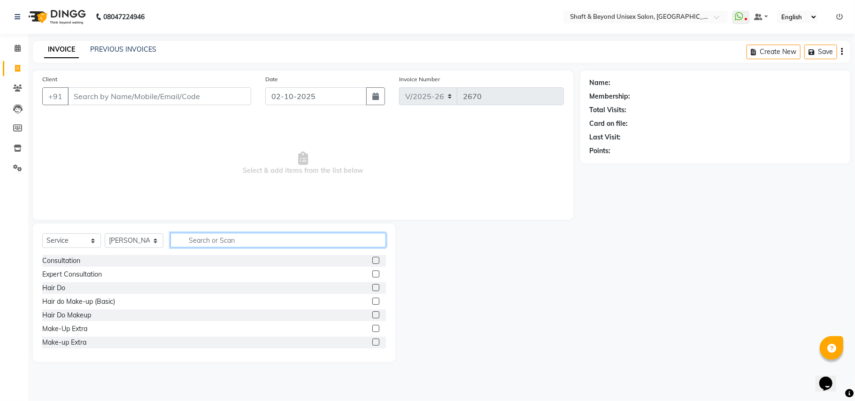
click at [212, 235] on input "text" at bounding box center [278, 240] width 216 height 15
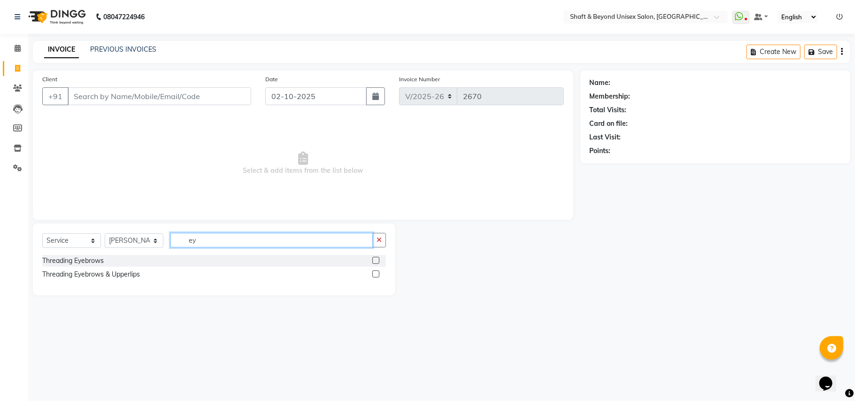
type input "ey"
click at [374, 273] on label at bounding box center [375, 274] width 7 height 7
click at [374, 273] on input "checkbox" at bounding box center [375, 274] width 6 height 6
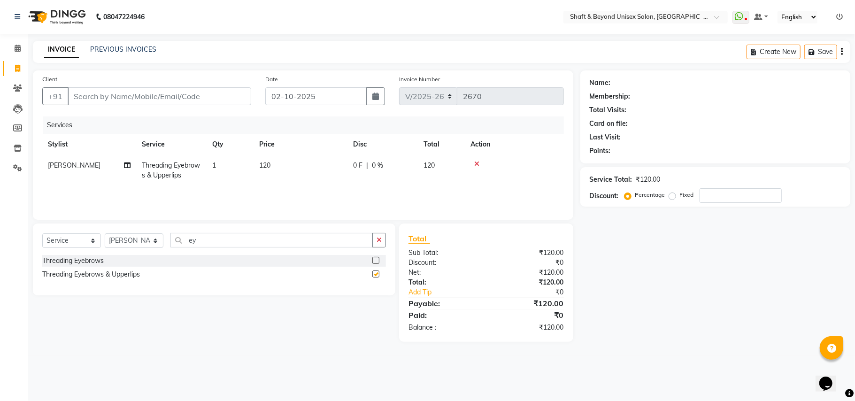
checkbox input "false"
click at [185, 93] on input "Client" at bounding box center [160, 96] width 184 height 18
type input "9"
type input "0"
type input "9819706607"
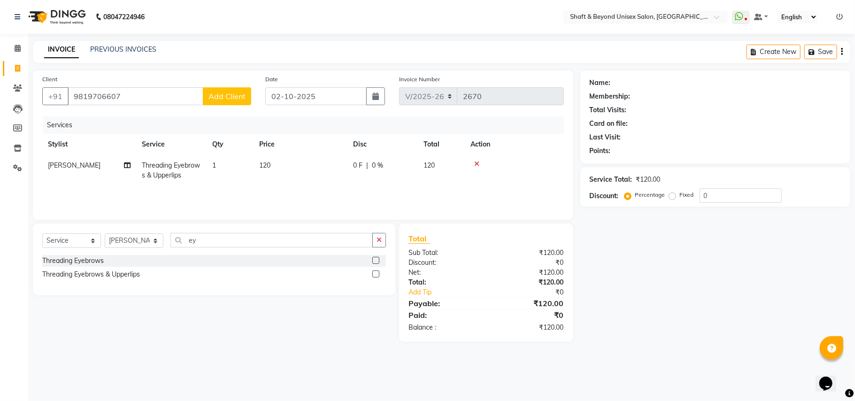
click at [241, 95] on span "Add Client" at bounding box center [227, 96] width 37 height 9
select select "22"
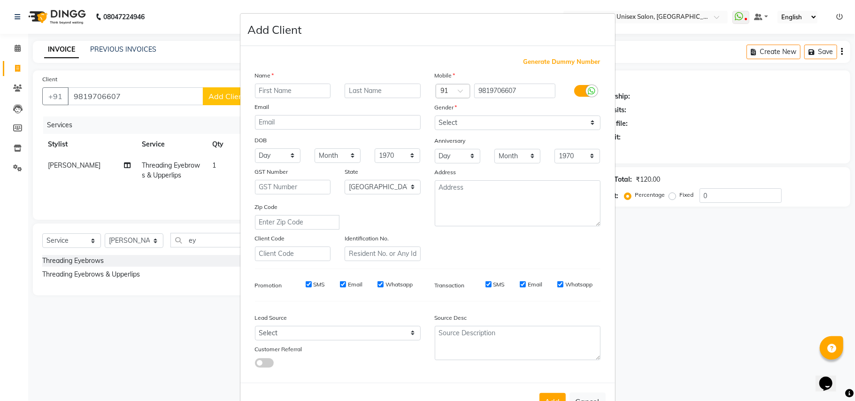
click at [297, 84] on input "text" at bounding box center [293, 91] width 76 height 15
type input "shruti"
click at [453, 124] on select "Select [DEMOGRAPHIC_DATA] [DEMOGRAPHIC_DATA] Other Prefer Not To Say" at bounding box center [518, 123] width 166 height 15
select select "[DEMOGRAPHIC_DATA]"
click at [435, 116] on select "Select [DEMOGRAPHIC_DATA] [DEMOGRAPHIC_DATA] Other Prefer Not To Say" at bounding box center [518, 123] width 166 height 15
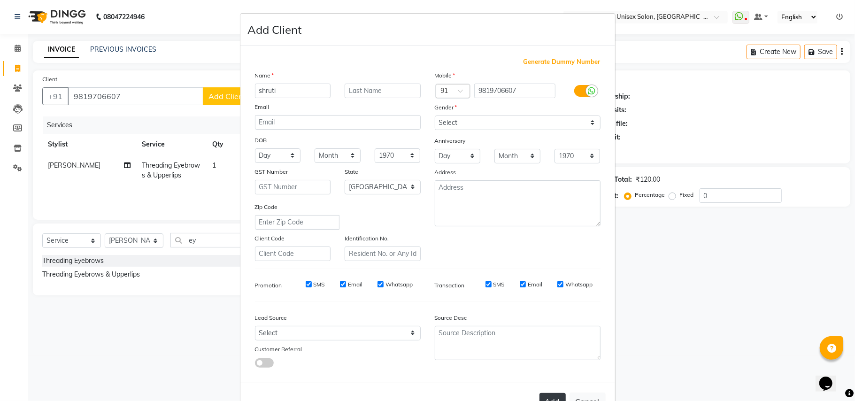
click at [543, 399] on button "Add" at bounding box center [553, 401] width 26 height 17
type input "98******07"
select select
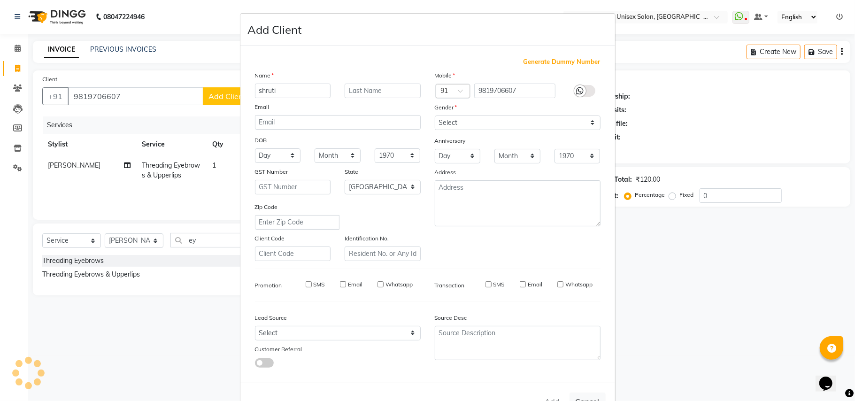
select select "null"
select select
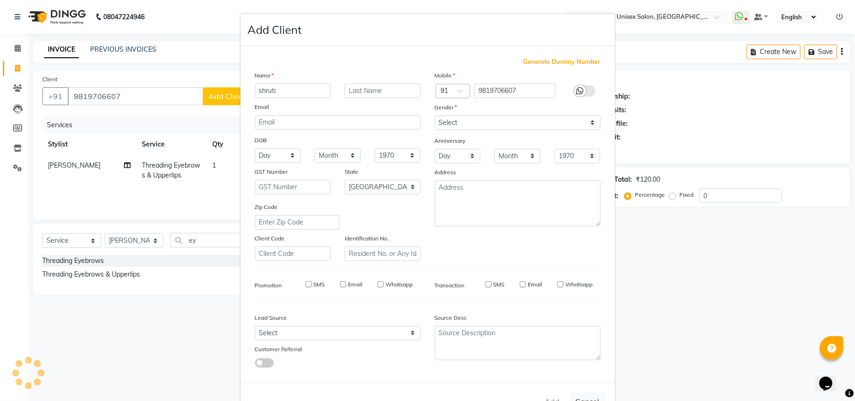
checkbox input "false"
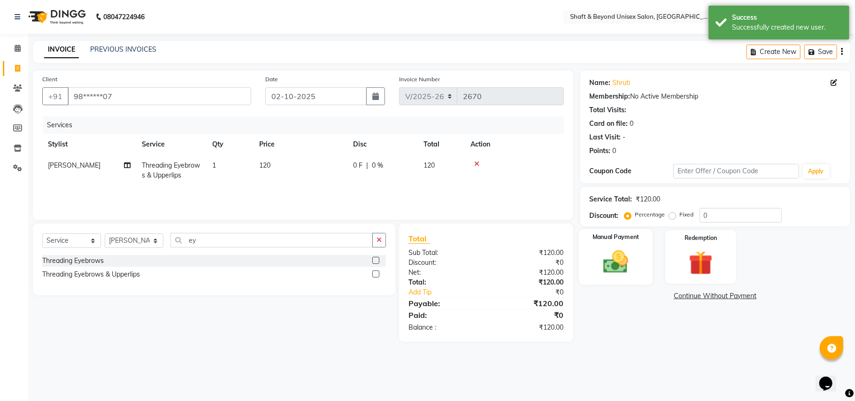
click at [624, 245] on div "Manual Payment" at bounding box center [616, 256] width 74 height 55
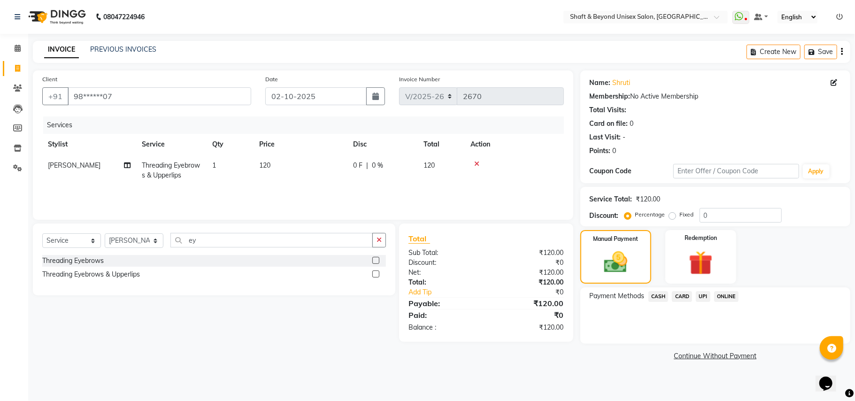
click at [704, 296] on span "UPI" at bounding box center [703, 296] width 15 height 11
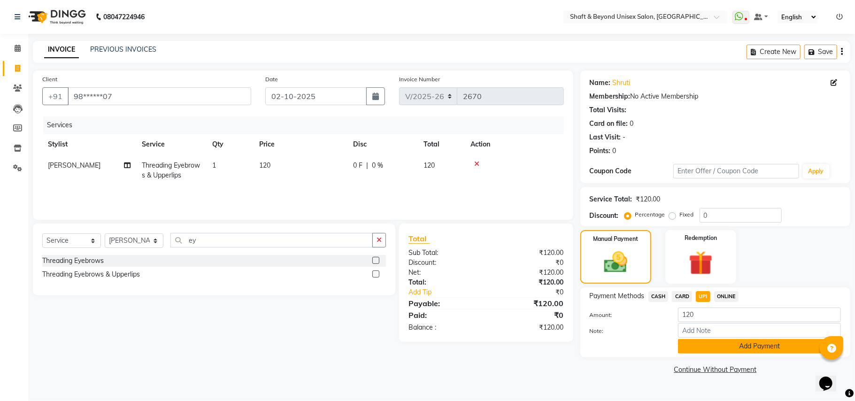
click at [719, 344] on button "Add Payment" at bounding box center [759, 346] width 163 height 15
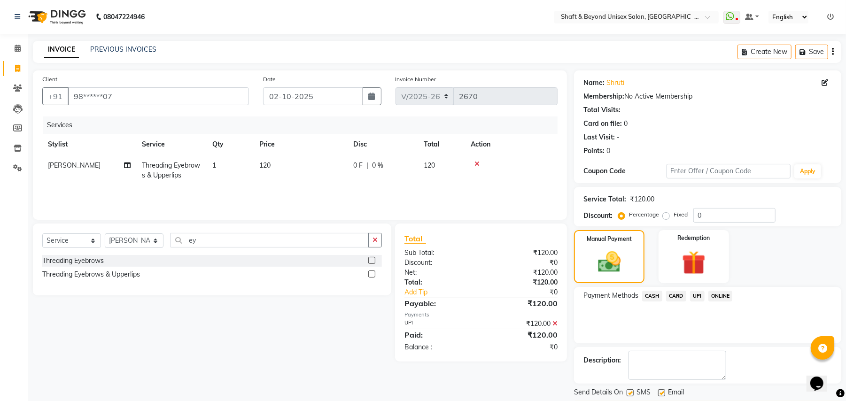
scroll to position [29, 0]
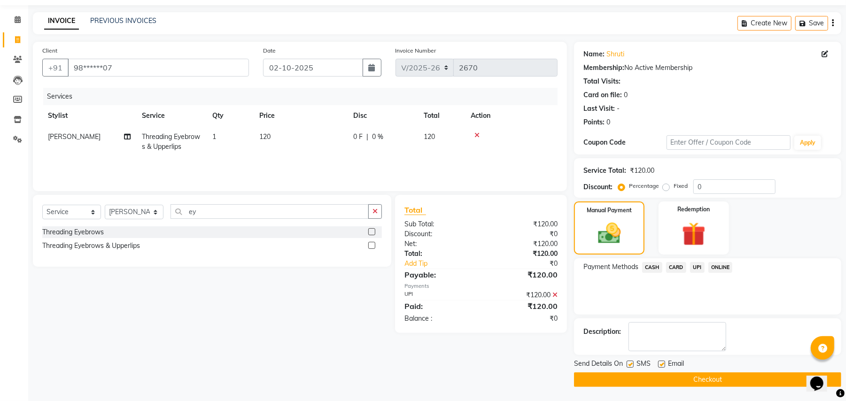
click at [692, 381] on button "Checkout" at bounding box center [707, 379] width 267 height 15
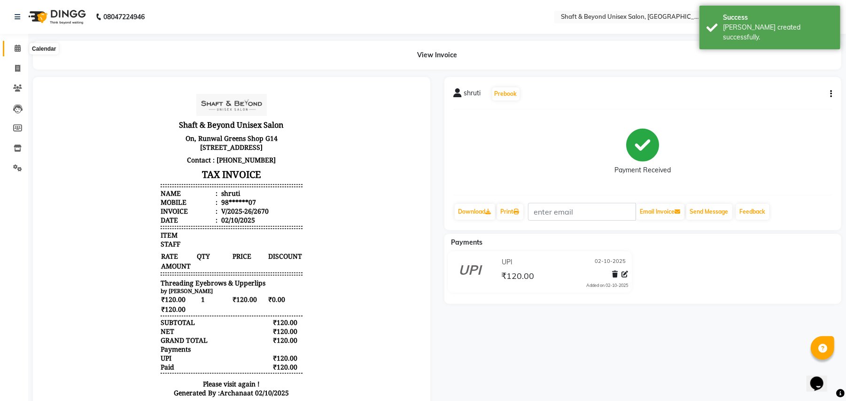
click at [16, 46] on icon at bounding box center [18, 48] width 6 height 7
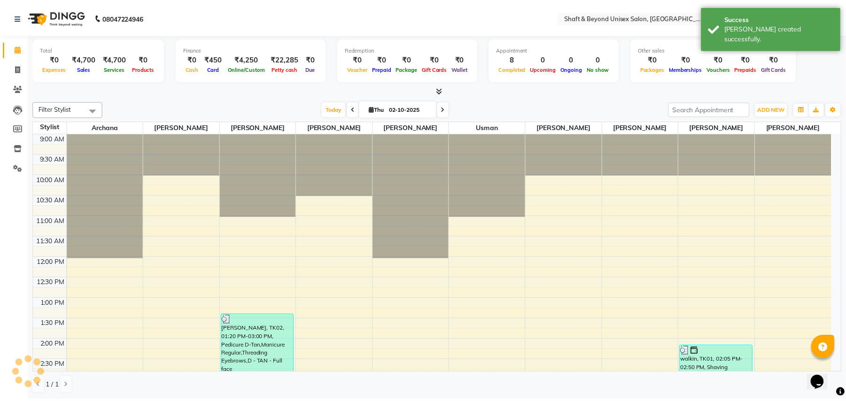
scroll to position [297, 0]
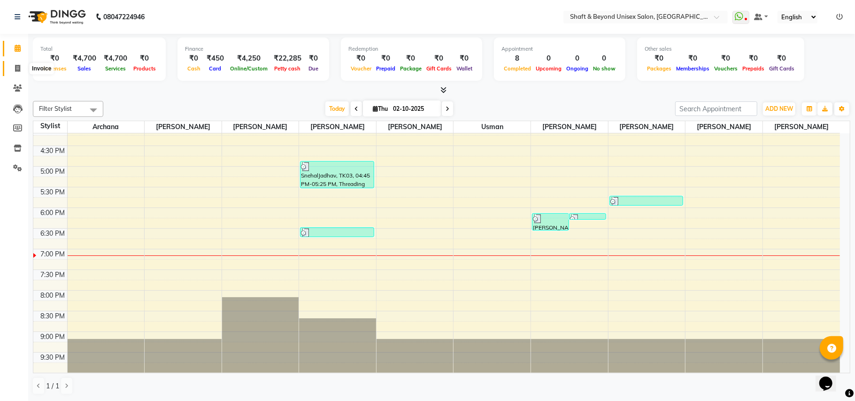
click at [14, 69] on span at bounding box center [17, 68] width 16 height 11
select select "service"
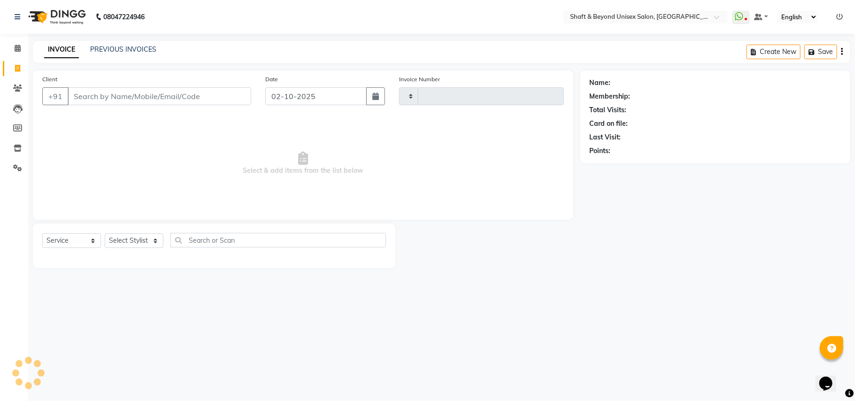
type input "2671"
select select "3878"
click at [119, 240] on select "Select Stylist" at bounding box center [134, 240] width 59 height 15
select select "88897"
click at [105, 233] on select "Select Stylist Archana [PERSON_NAME] [PERSON_NAME] [PERSON_NAME] [PERSON_NAME] …" at bounding box center [134, 240] width 59 height 15
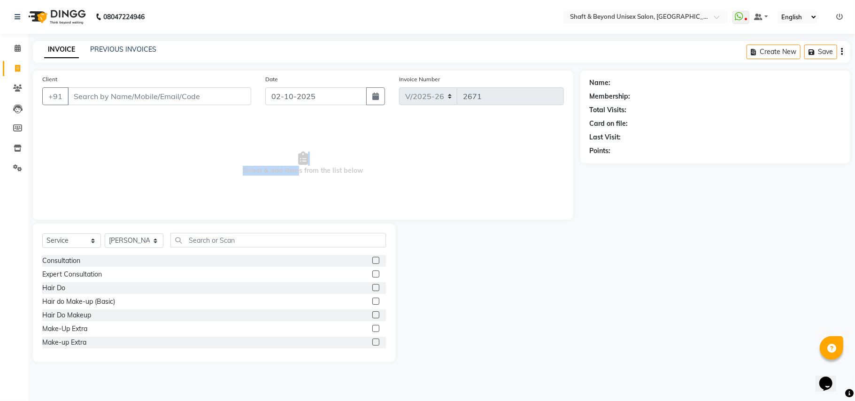
drag, startPoint x: 292, startPoint y: 180, endPoint x: 310, endPoint y: 226, distance: 49.3
click at [295, 186] on span "Select & add items from the list below" at bounding box center [303, 163] width 522 height 94
click at [192, 87] on input "Client" at bounding box center [160, 96] width 184 height 18
click at [191, 92] on input "Client" at bounding box center [160, 96] width 184 height 18
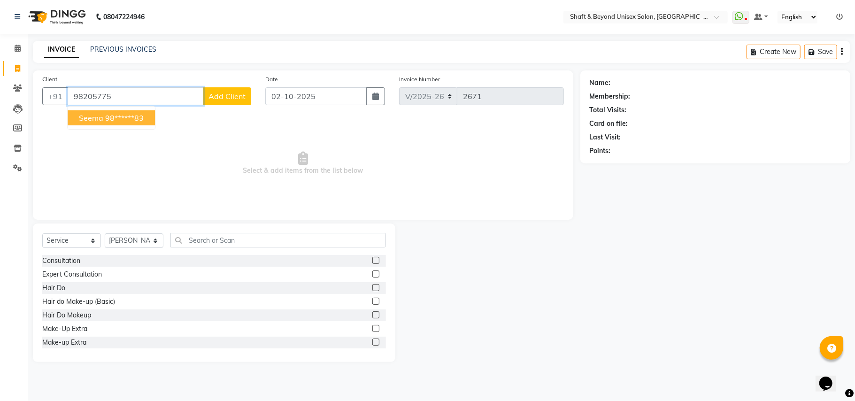
click at [148, 116] on button "seema 98******83" at bounding box center [111, 117] width 87 height 15
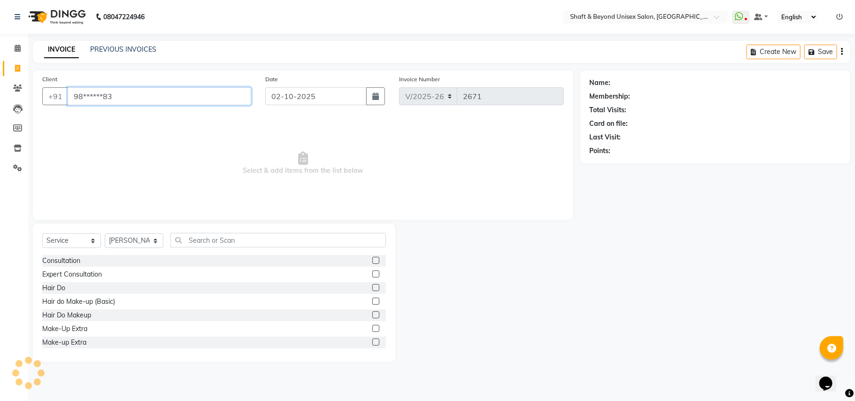
type input "98******83"
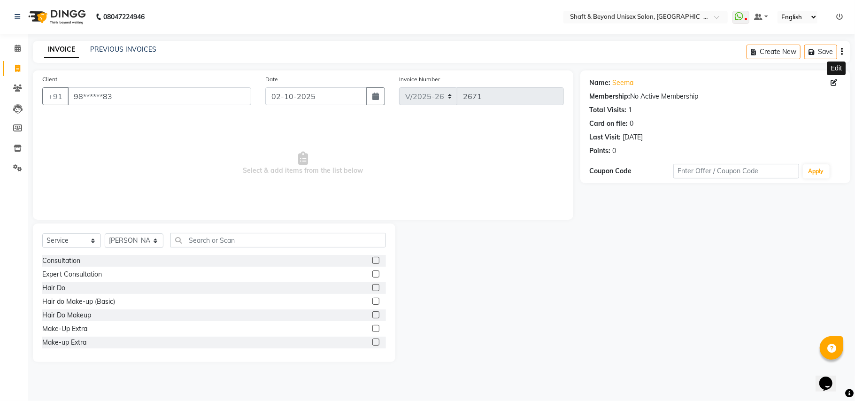
click at [833, 80] on icon at bounding box center [834, 82] width 7 height 7
select select "22"
select select "[DEMOGRAPHIC_DATA]"
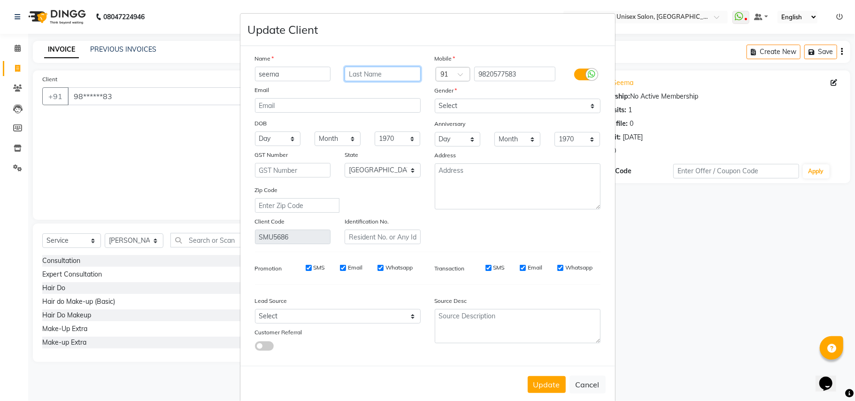
click at [367, 73] on input "text" at bounding box center [383, 74] width 76 height 15
type input "joshi"
click at [457, 106] on select "Select [DEMOGRAPHIC_DATA] [DEMOGRAPHIC_DATA] Other Prefer Not To Say" at bounding box center [518, 106] width 166 height 15
click at [435, 99] on select "Select [DEMOGRAPHIC_DATA] [DEMOGRAPHIC_DATA] Other Prefer Not To Say" at bounding box center [518, 106] width 166 height 15
click at [534, 377] on button "Update" at bounding box center [547, 384] width 38 height 17
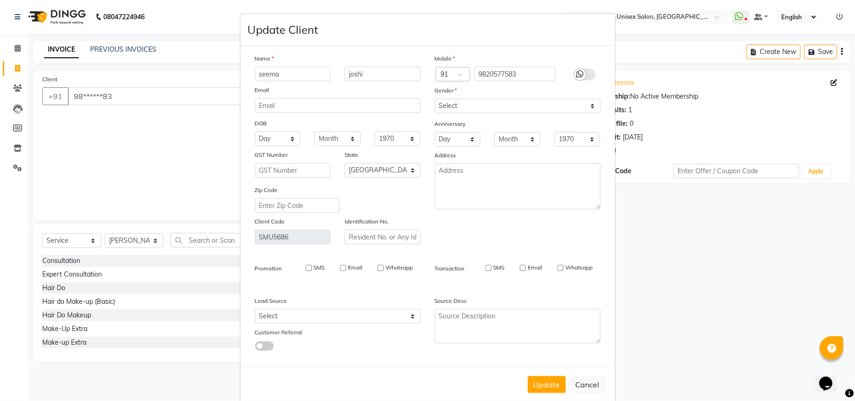
select select
select select "null"
select select
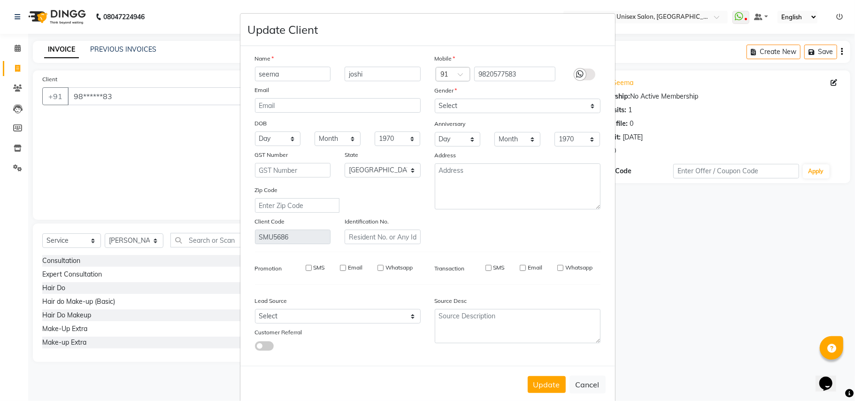
select select
checkbox input "false"
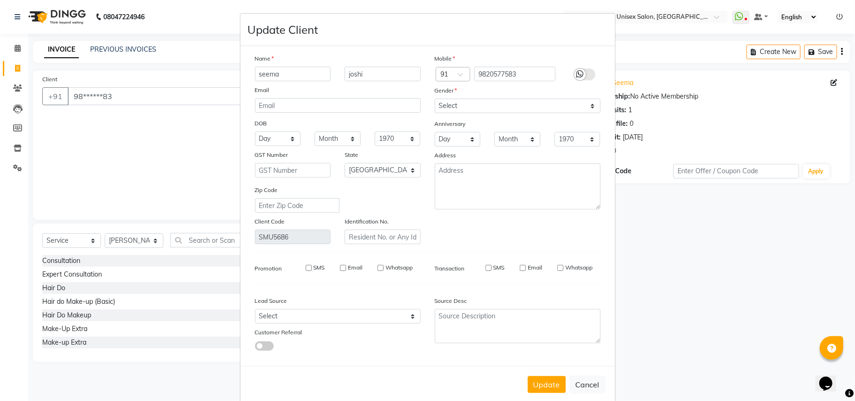
checkbox input "false"
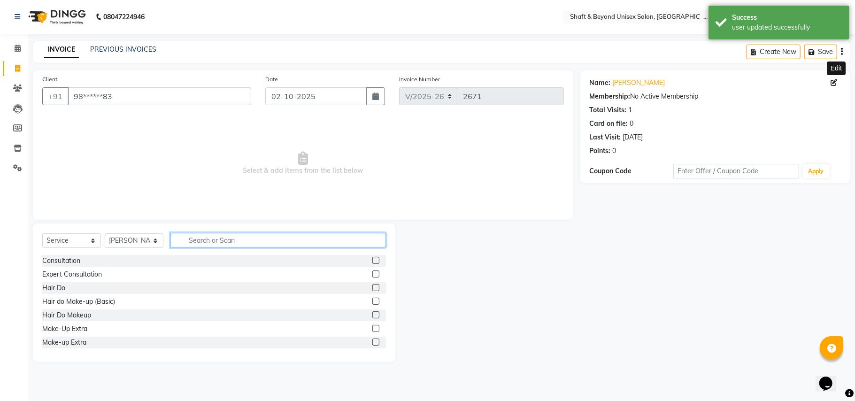
click at [202, 239] on input "text" at bounding box center [278, 240] width 216 height 15
type input "cut"
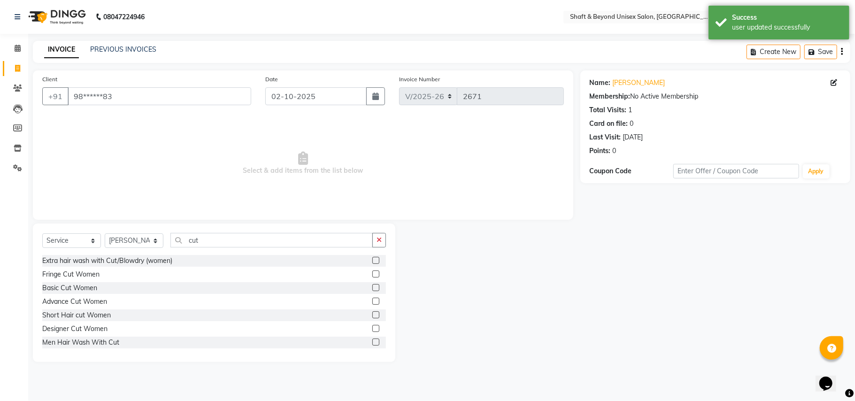
click at [372, 302] on label at bounding box center [375, 301] width 7 height 7
click at [372, 302] on input "checkbox" at bounding box center [375, 302] width 6 height 6
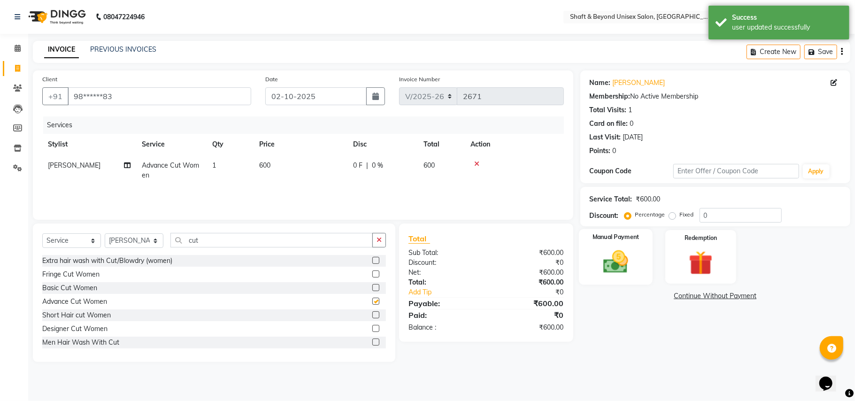
checkbox input "false"
click at [622, 270] on img at bounding box center [615, 261] width 41 height 29
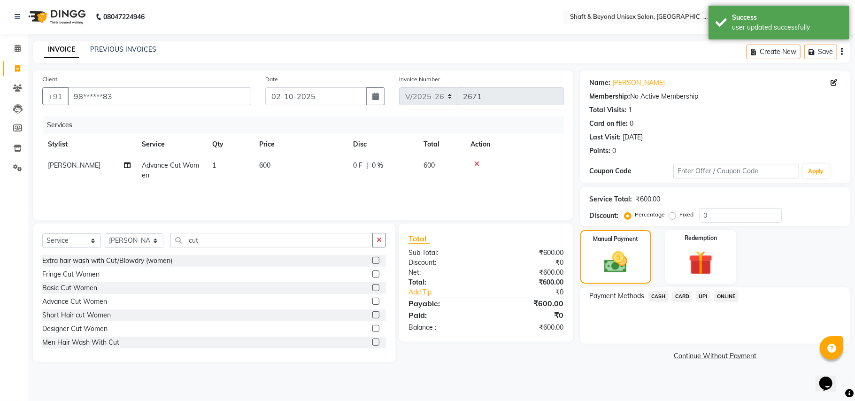
click at [720, 296] on span "ONLINE" at bounding box center [726, 296] width 24 height 11
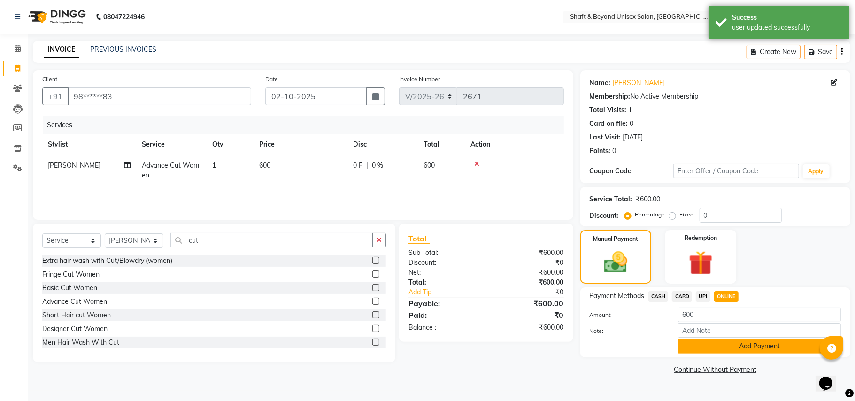
click at [704, 345] on button "Add Payment" at bounding box center [759, 346] width 163 height 15
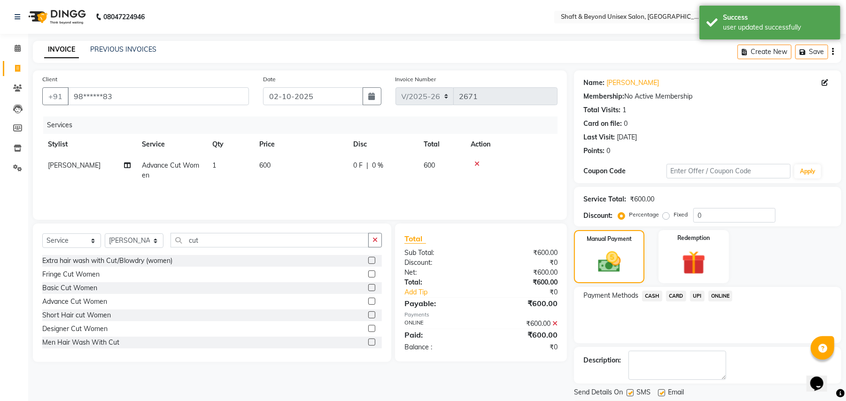
click at [667, 401] on button "Checkout" at bounding box center [707, 408] width 267 height 15
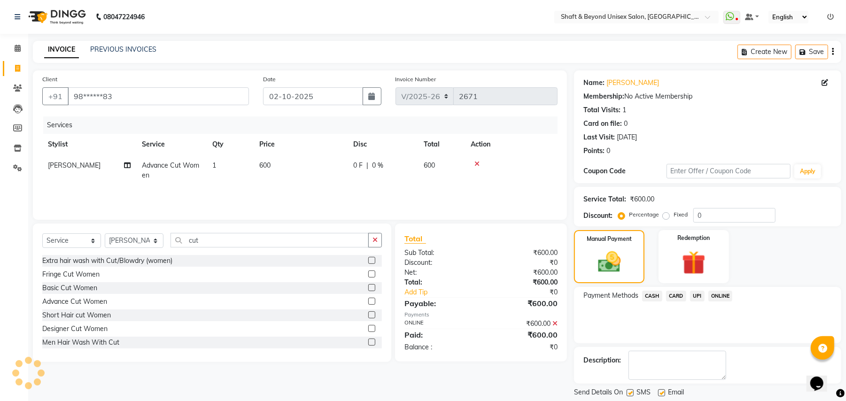
scroll to position [29, 0]
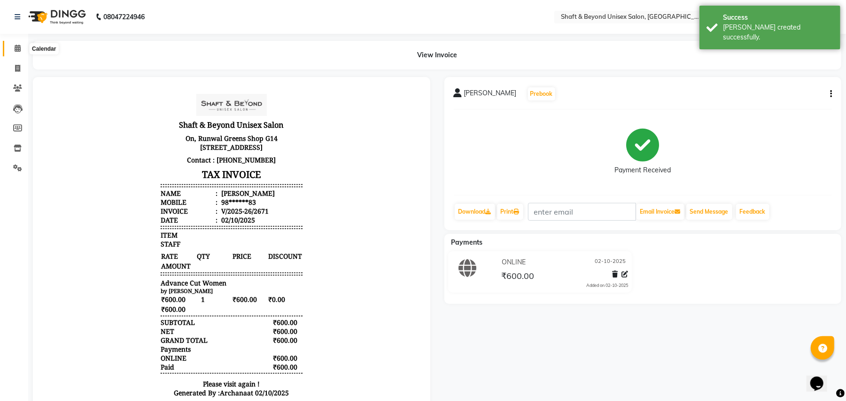
click at [19, 47] on icon at bounding box center [18, 48] width 6 height 7
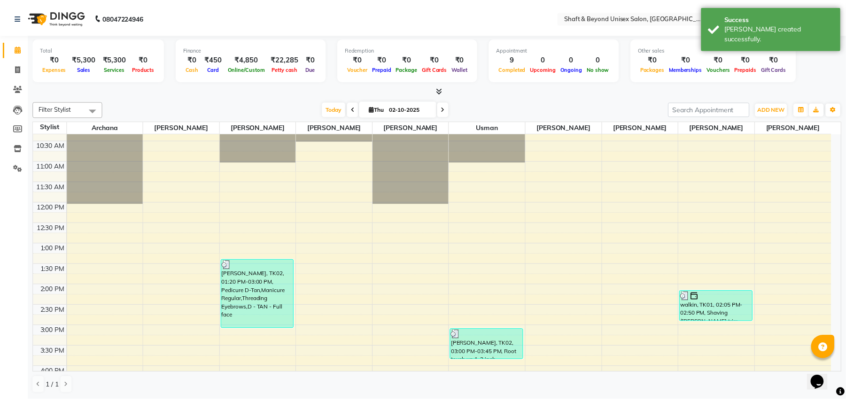
scroll to position [243, 0]
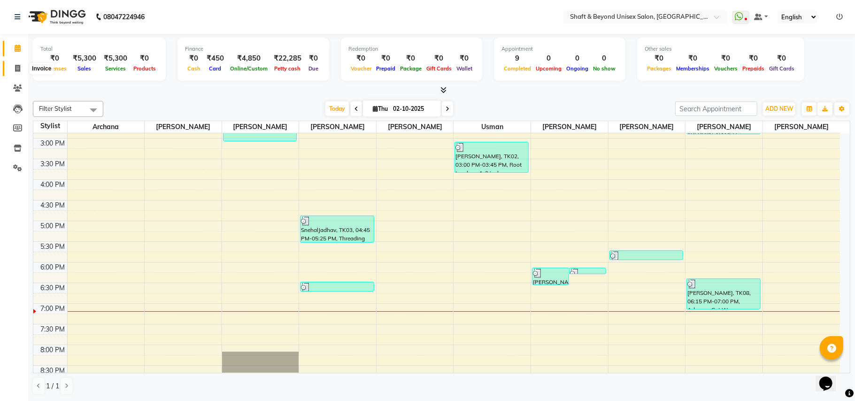
click at [15, 67] on icon at bounding box center [17, 68] width 5 height 7
select select "3878"
select select "service"
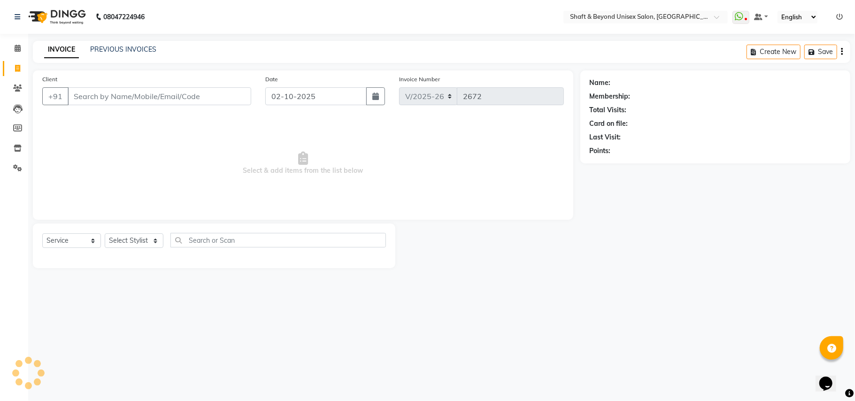
click at [85, 96] on input "Client" at bounding box center [160, 96] width 184 height 18
click at [128, 241] on select "Select Stylist Archana [PERSON_NAME] [PERSON_NAME] [PERSON_NAME] [PERSON_NAME] …" at bounding box center [134, 240] width 59 height 15
select select "19079"
click at [105, 233] on select "Select Stylist Archana [PERSON_NAME] [PERSON_NAME] [PERSON_NAME] [PERSON_NAME] …" at bounding box center [134, 240] width 59 height 15
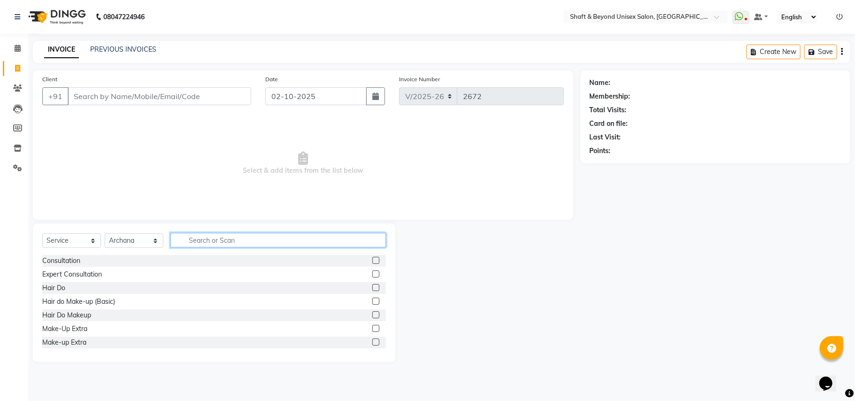
click at [235, 240] on input "text" at bounding box center [278, 240] width 216 height 15
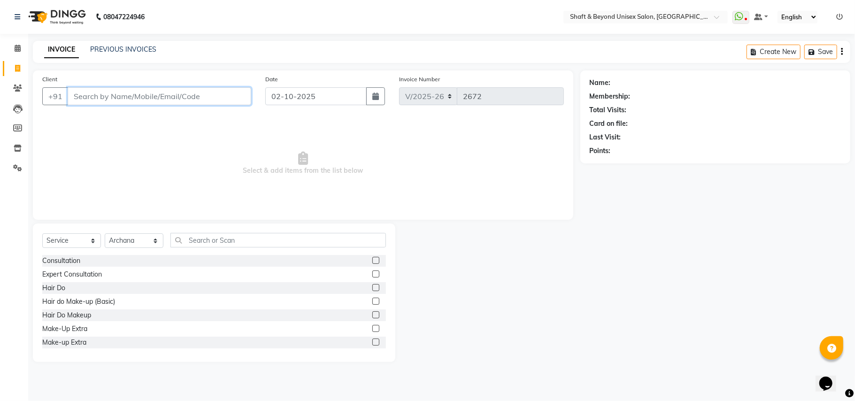
click at [131, 91] on input "Client" at bounding box center [160, 96] width 184 height 18
type input "s"
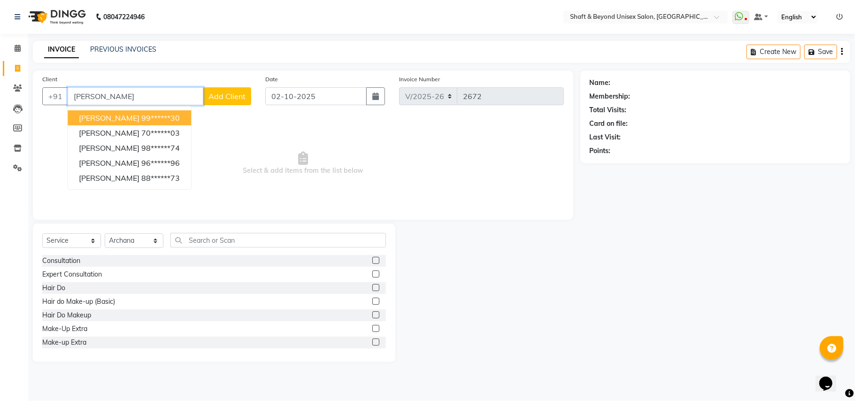
click at [145, 117] on button "[PERSON_NAME] 99******30" at bounding box center [130, 117] width 124 height 15
type input "99******30"
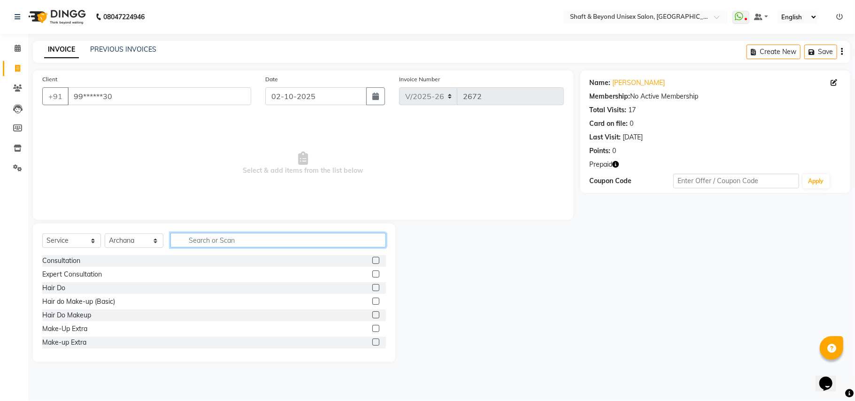
click at [191, 241] on input "text" at bounding box center [278, 240] width 216 height 15
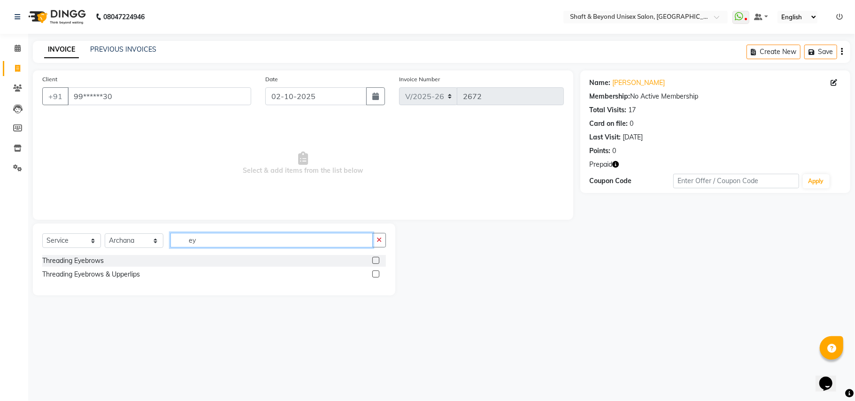
type input "ey"
click at [376, 261] on label at bounding box center [375, 260] width 7 height 7
click at [376, 261] on input "checkbox" at bounding box center [375, 261] width 6 height 6
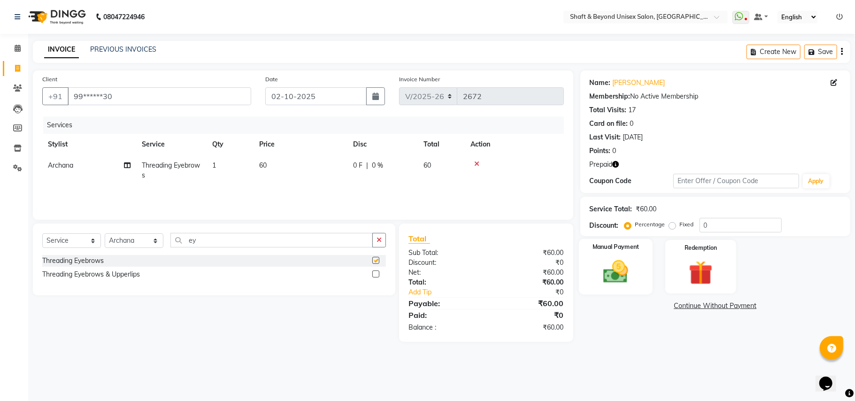
checkbox input "false"
click at [629, 269] on img at bounding box center [615, 271] width 41 height 29
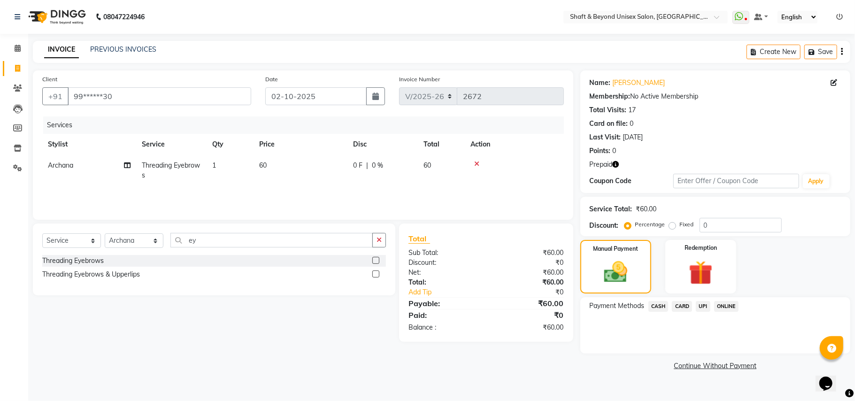
click at [702, 305] on span "UPI" at bounding box center [703, 306] width 15 height 11
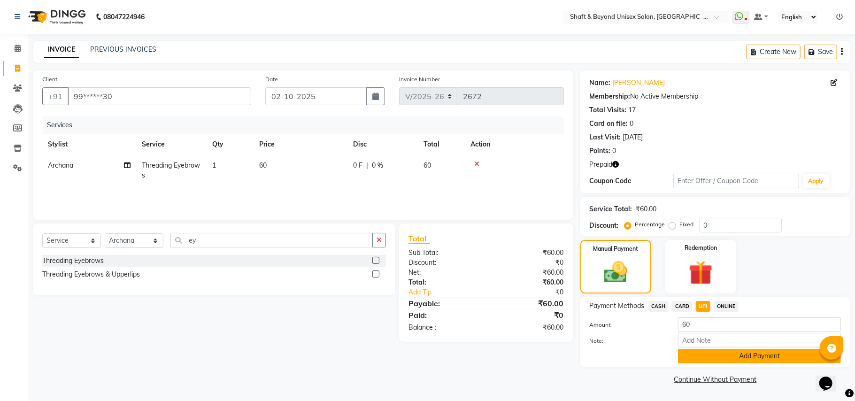
click at [708, 355] on button "Add Payment" at bounding box center [759, 356] width 163 height 15
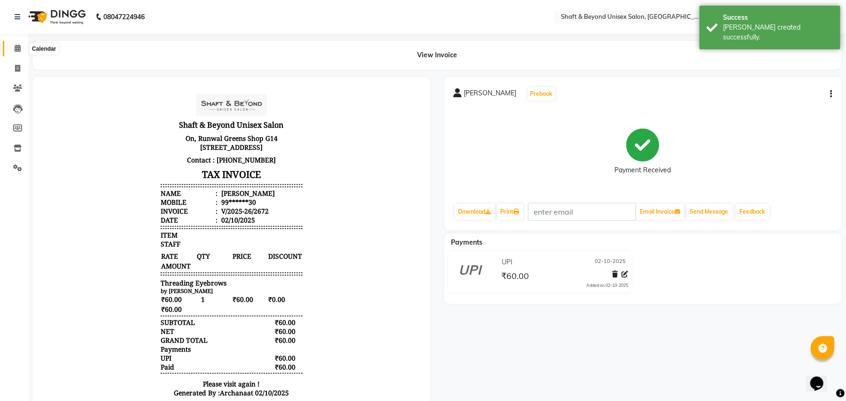
click at [16, 51] on icon at bounding box center [18, 48] width 6 height 7
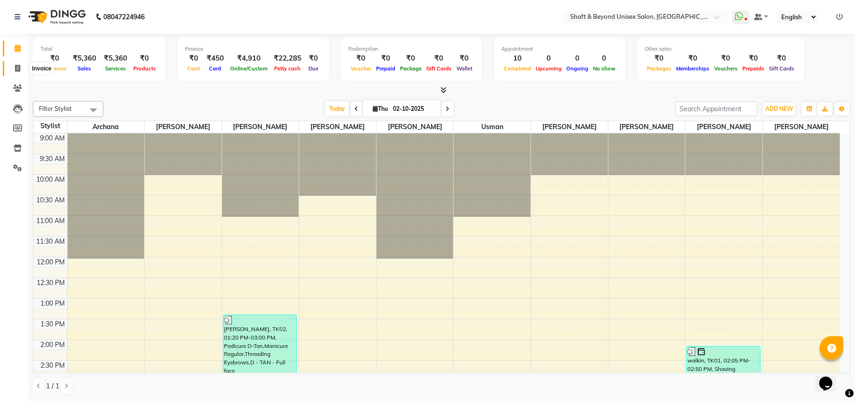
click at [16, 70] on icon at bounding box center [17, 68] width 5 height 7
select select "service"
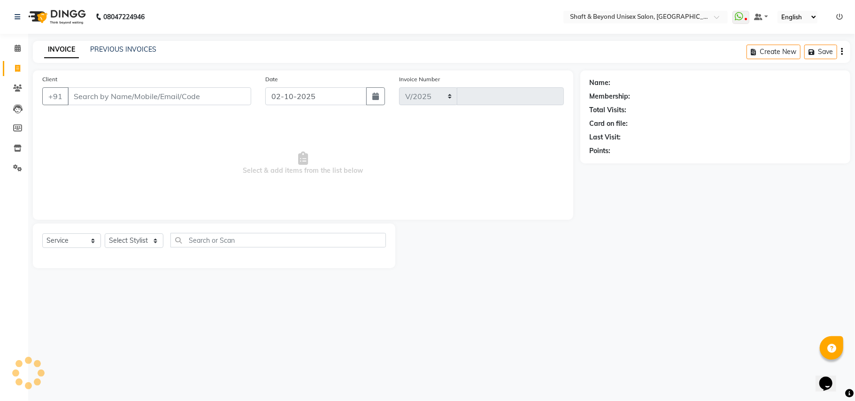
select select "3878"
type input "2673"
click at [133, 240] on select "Select Stylist" at bounding box center [134, 240] width 59 height 15
select select "34482"
click at [105, 233] on select "Select Stylist Archana [PERSON_NAME] [PERSON_NAME] [PERSON_NAME] [PERSON_NAME] …" at bounding box center [134, 240] width 59 height 15
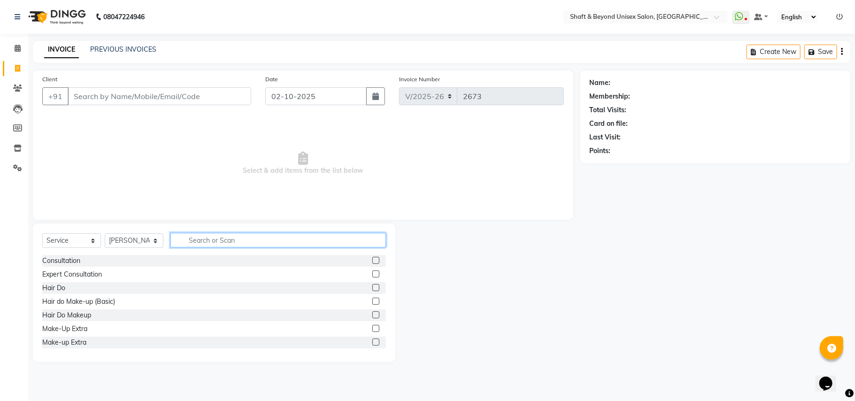
click at [196, 241] on input "text" at bounding box center [278, 240] width 216 height 15
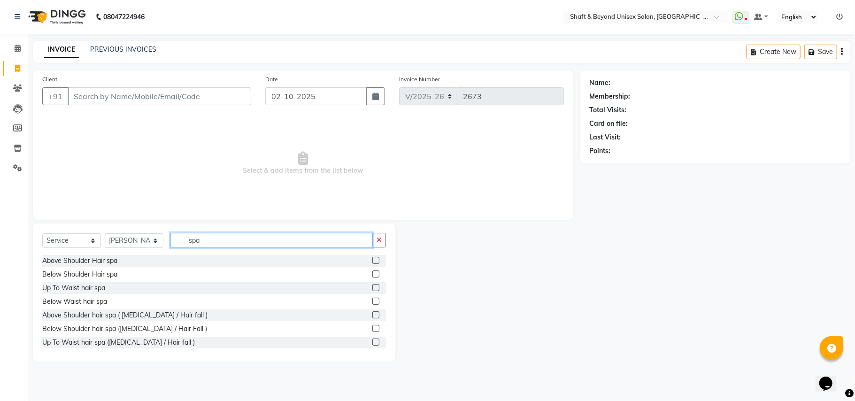
type input "spa"
click at [372, 259] on label at bounding box center [375, 260] width 7 height 7
click at [372, 259] on input "checkbox" at bounding box center [375, 261] width 6 height 6
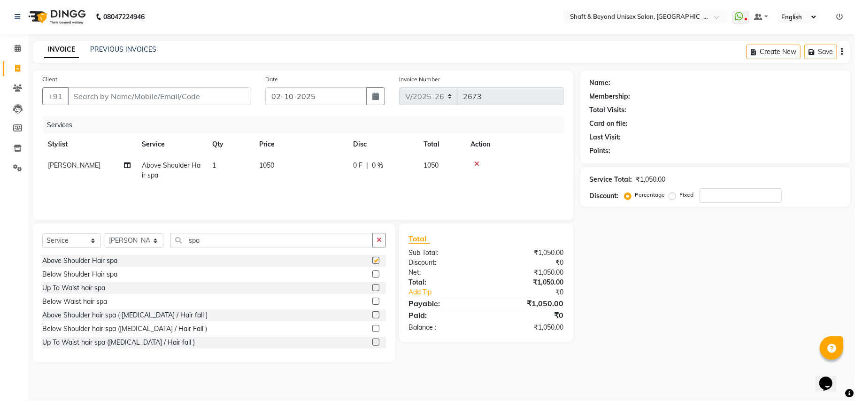
checkbox input "false"
click at [372, 315] on label at bounding box center [375, 314] width 7 height 7
click at [372, 315] on input "checkbox" at bounding box center [375, 315] width 6 height 6
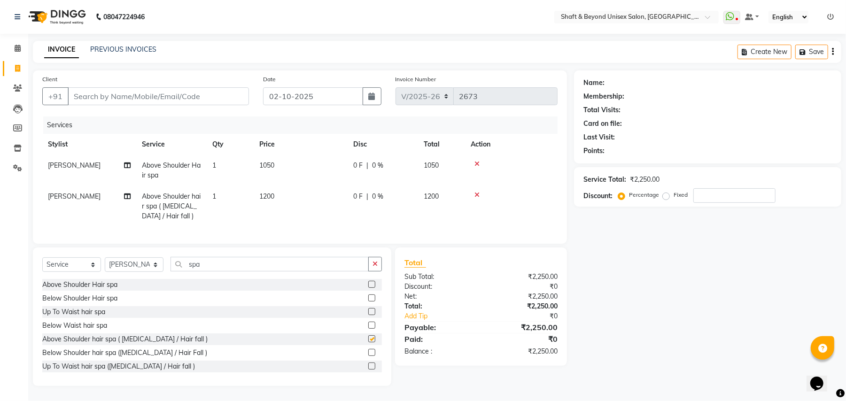
checkbox input "false"
click at [478, 161] on icon at bounding box center [476, 164] width 5 height 7
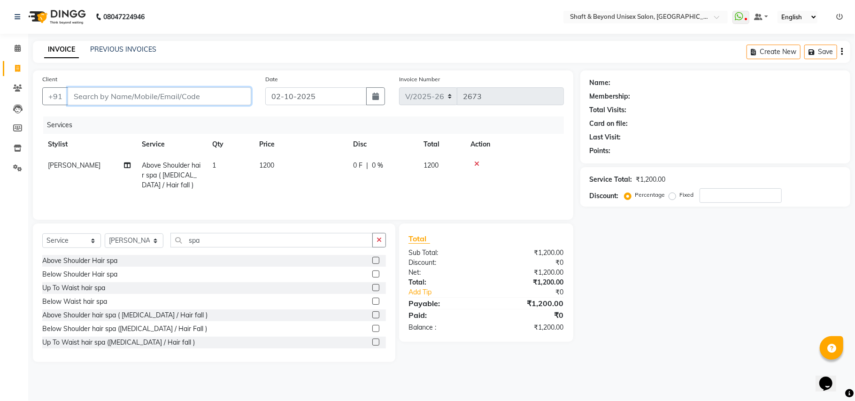
click at [144, 94] on input "Client" at bounding box center [160, 96] width 184 height 18
click at [378, 243] on icon "button" at bounding box center [379, 240] width 5 height 7
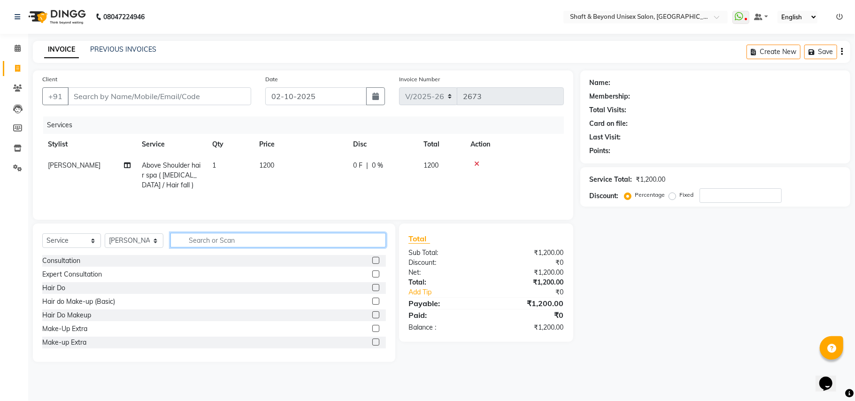
click at [226, 239] on input "text" at bounding box center [278, 240] width 216 height 15
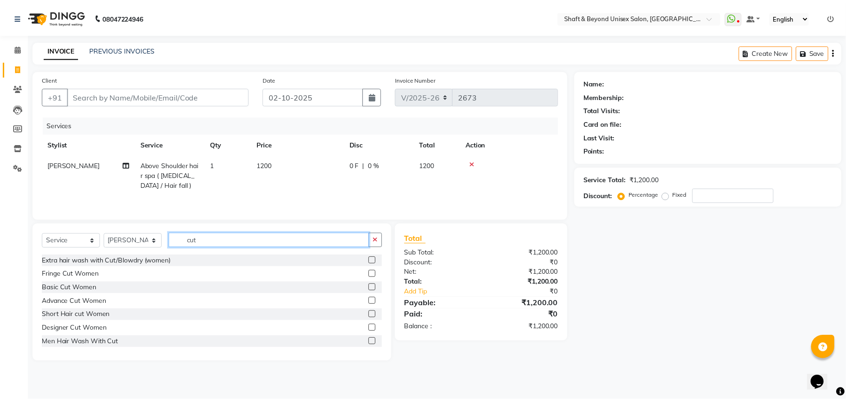
scroll to position [62, 0]
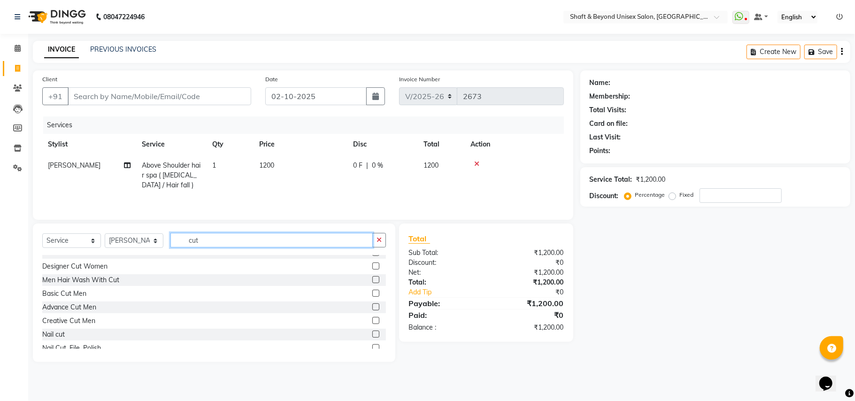
type input "cut"
click at [372, 295] on label at bounding box center [375, 293] width 7 height 7
click at [372, 295] on input "checkbox" at bounding box center [375, 294] width 6 height 6
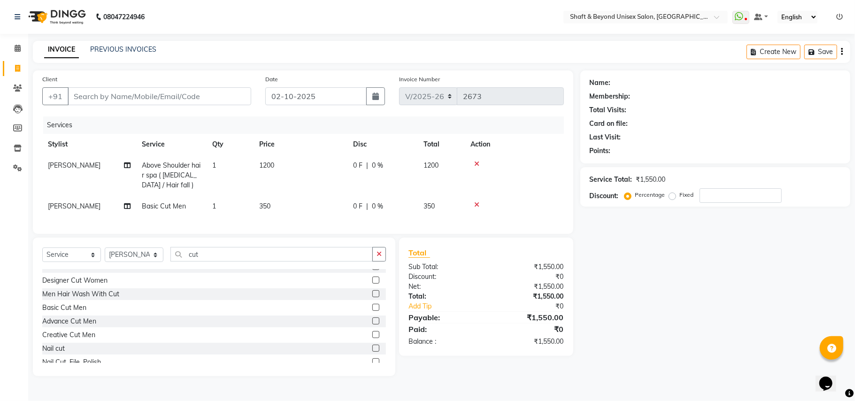
click at [372, 311] on label at bounding box center [375, 307] width 7 height 7
click at [372, 311] on input "checkbox" at bounding box center [375, 308] width 6 height 6
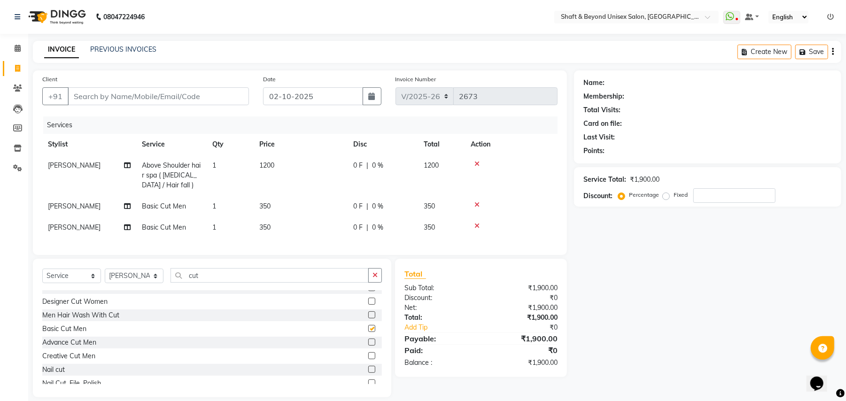
checkbox input "false"
click at [66, 224] on span "[PERSON_NAME]" at bounding box center [74, 227] width 53 height 8
select select "34482"
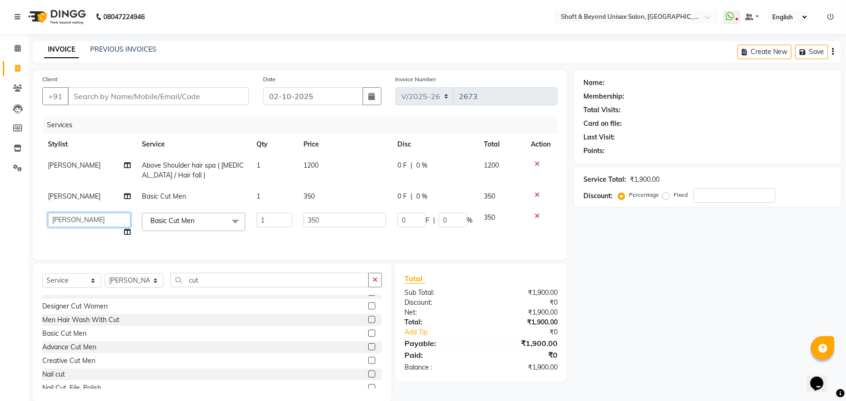
drag, startPoint x: 66, startPoint y: 224, endPoint x: 71, endPoint y: 223, distance: 5.9
click at [71, 223] on select "Archana [PERSON_NAME] [PERSON_NAME] [PERSON_NAME] [PERSON_NAME] [PERSON_NAME] […" at bounding box center [89, 220] width 83 height 15
select select "34090"
click at [406, 197] on span "0 F" at bounding box center [401, 197] width 9 height 10
select select "34482"
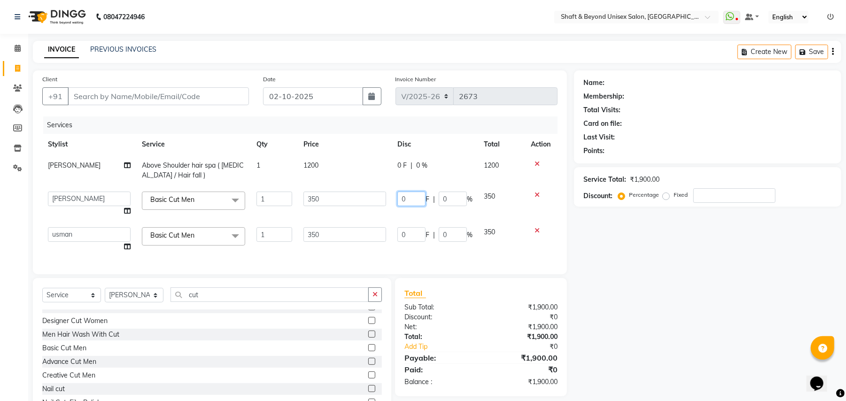
click at [403, 196] on input "0" at bounding box center [411, 199] width 28 height 15
click at [414, 196] on input "0" at bounding box center [411, 199] width 28 height 15
type input "100"
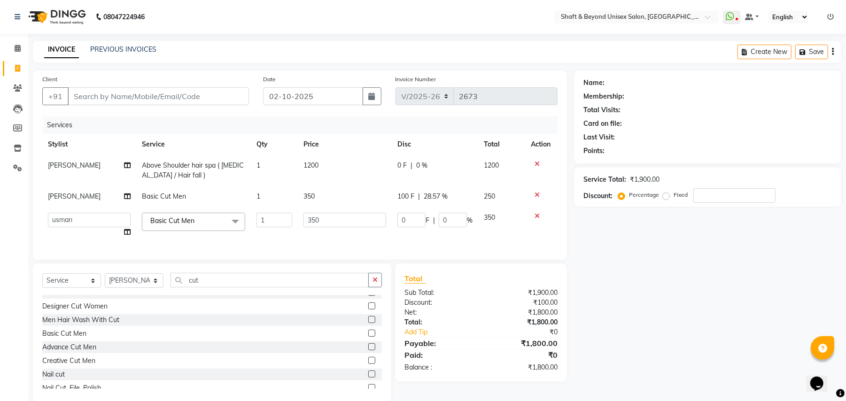
click at [404, 208] on tbody "[PERSON_NAME] Above Shoulder hair spa ( [MEDICAL_DATA] / Hair fall ) 1 1200 0 F…" at bounding box center [299, 199] width 515 height 88
click at [411, 220] on input "0" at bounding box center [411, 220] width 28 height 15
type input "100"
click at [396, 235] on td "100 F | 0 %" at bounding box center [435, 225] width 86 height 36
select select "34090"
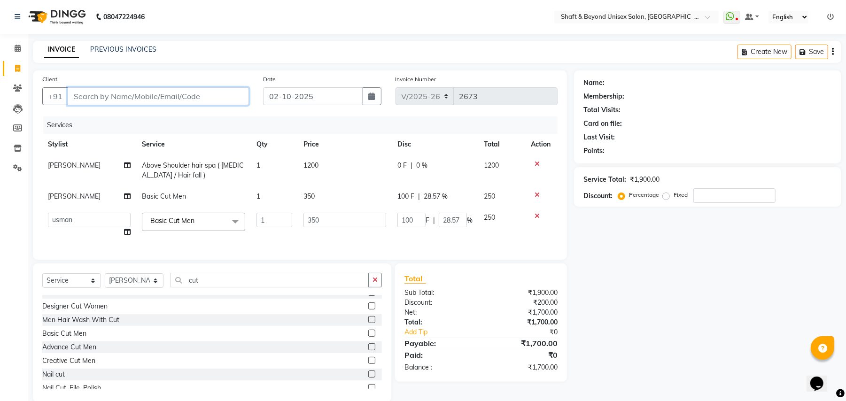
click at [190, 91] on input "Client" at bounding box center [158, 96] width 181 height 18
type input "7"
type input "0"
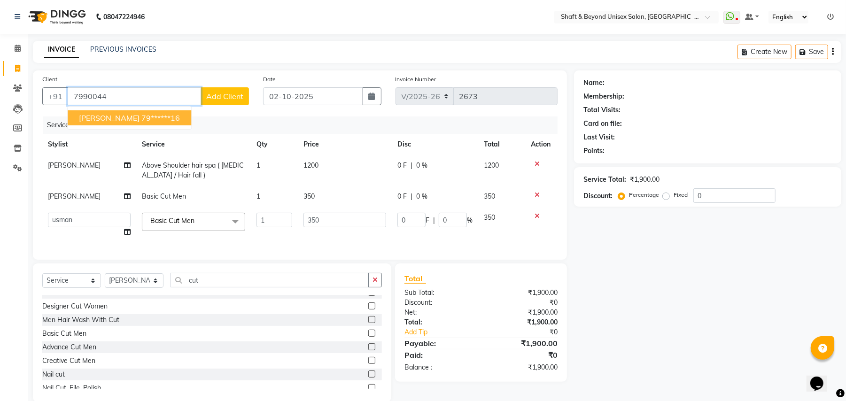
click at [141, 114] on ngb-highlight "79******16" at bounding box center [160, 117] width 39 height 9
type input "79******16"
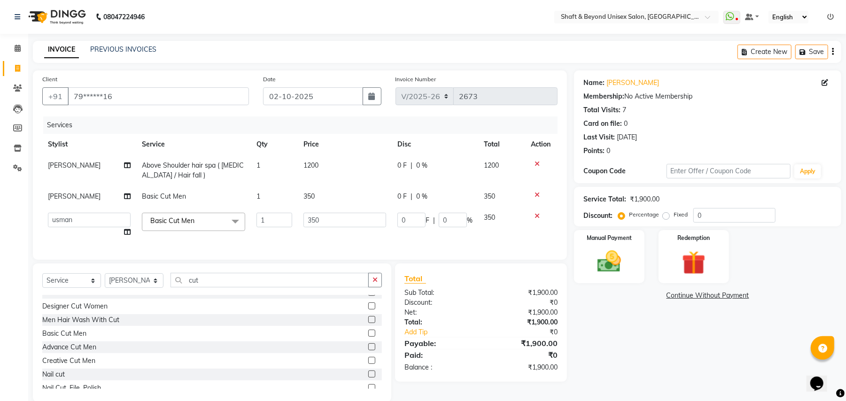
click at [421, 203] on td "0 F | 0 %" at bounding box center [435, 196] width 86 height 21
select select "34482"
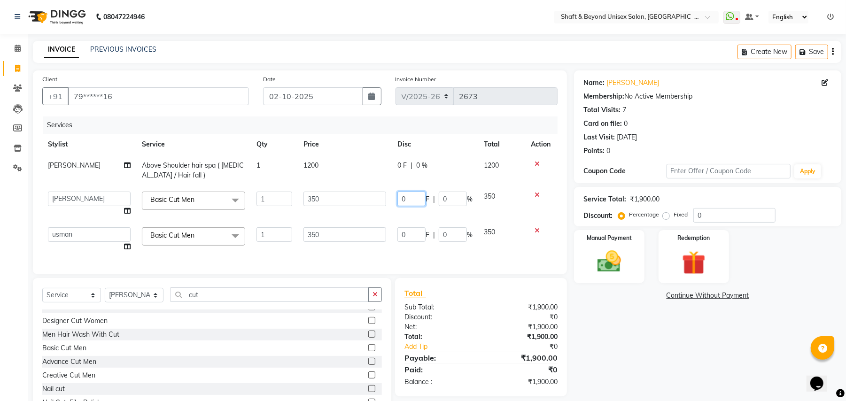
click at [417, 195] on input "0" at bounding box center [411, 199] width 28 height 15
type input "100"
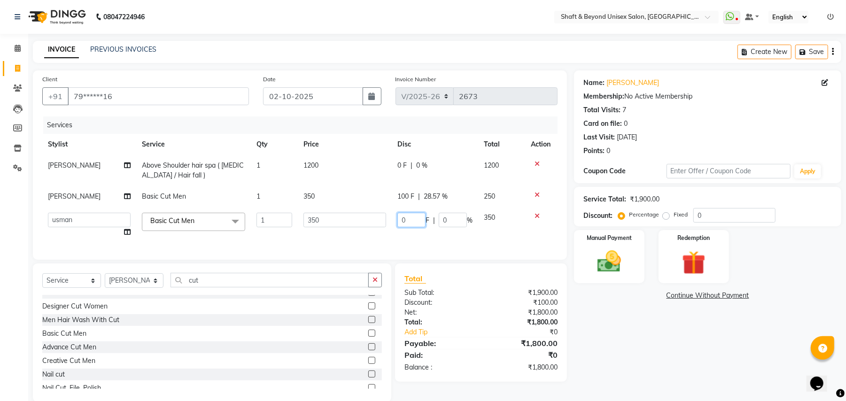
click at [410, 227] on td "0 F | 0 %" at bounding box center [435, 225] width 86 height 36
click at [411, 220] on input "0" at bounding box center [411, 220] width 28 height 15
type input "100"
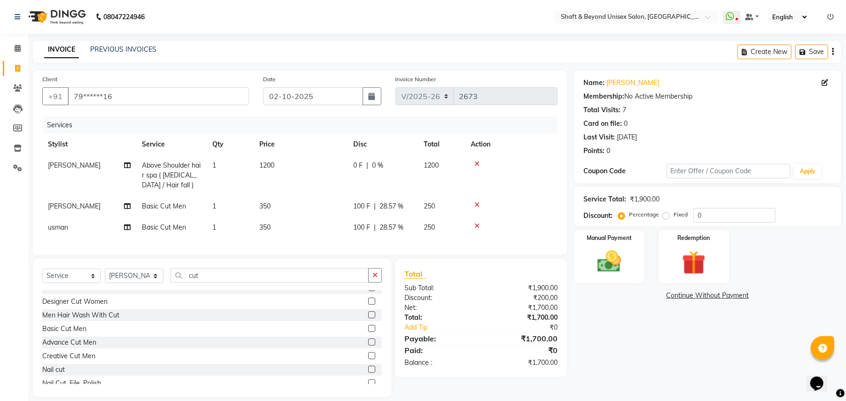
click at [409, 242] on div "Services Stylist Service Qty Price Disc Total Action [PERSON_NAME] Above Should…" at bounding box center [299, 180] width 515 height 129
click at [620, 263] on img at bounding box center [609, 261] width 40 height 29
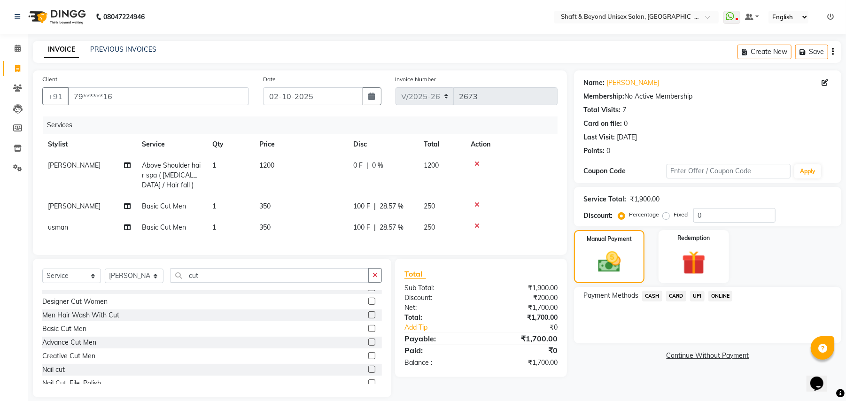
click at [712, 296] on span "ONLINE" at bounding box center [720, 296] width 24 height 11
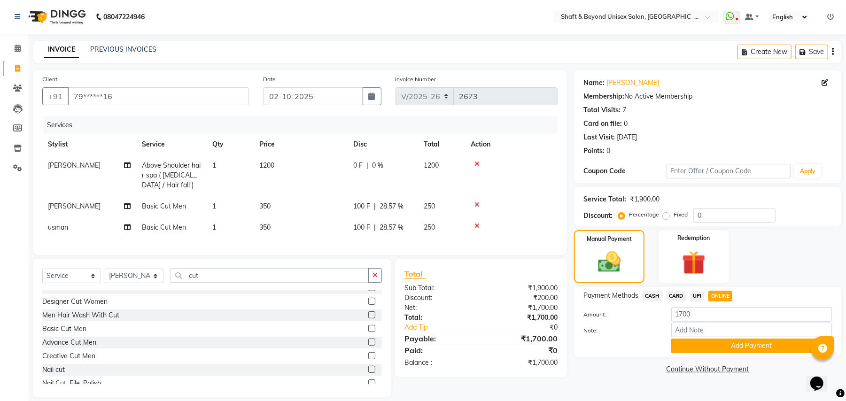
click at [678, 297] on span "CARD" at bounding box center [676, 296] width 20 height 11
click at [732, 347] on button "Add Payment" at bounding box center [751, 346] width 161 height 15
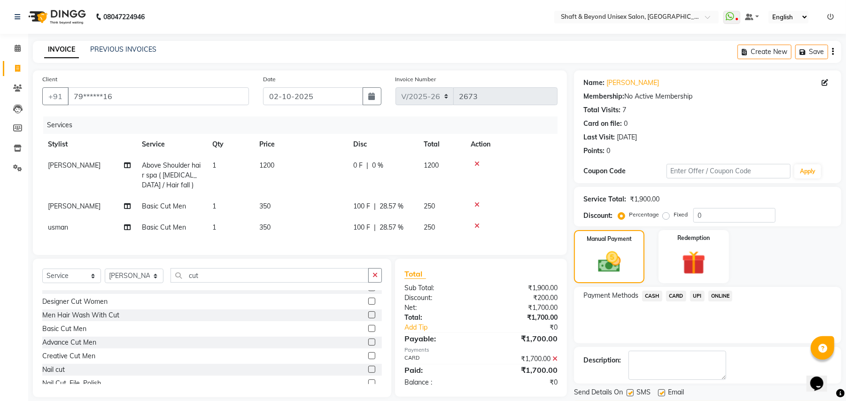
scroll to position [29, 0]
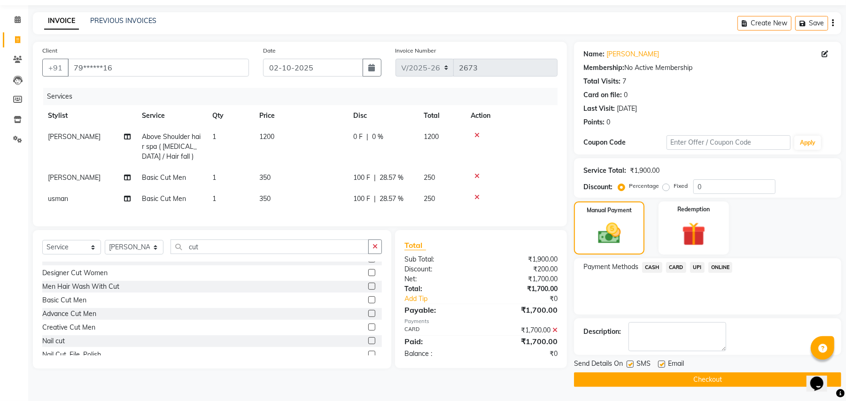
click at [697, 378] on button "Checkout" at bounding box center [707, 379] width 267 height 15
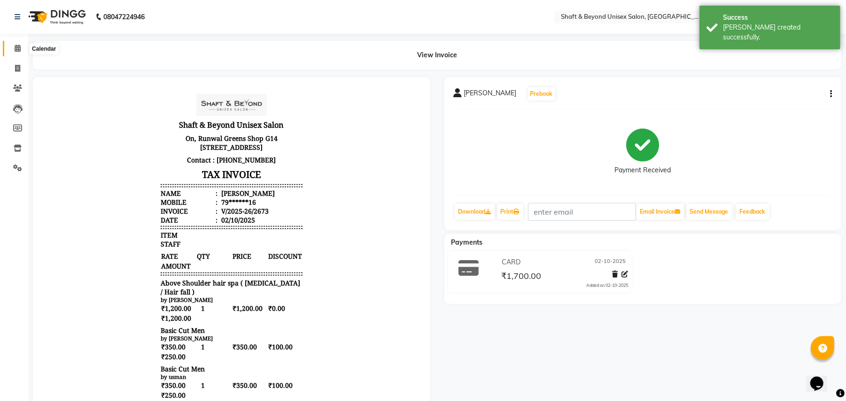
click at [15, 49] on icon at bounding box center [18, 48] width 6 height 7
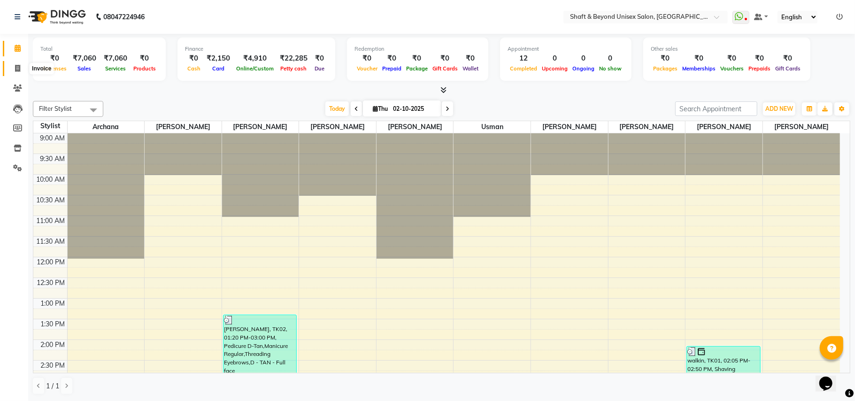
click at [19, 65] on icon at bounding box center [17, 68] width 5 height 7
select select "service"
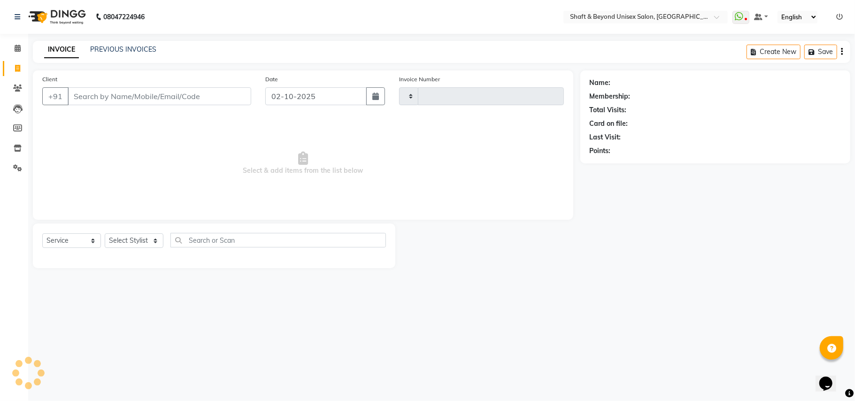
type input "2674"
click at [83, 91] on input "Client" at bounding box center [160, 96] width 184 height 18
select select "3878"
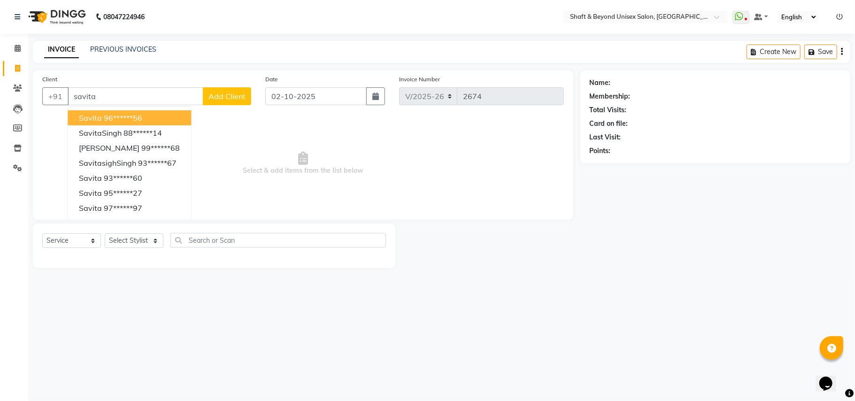
click at [115, 116] on ngb-highlight "96******56" at bounding box center [123, 117] width 39 height 9
type input "96******56"
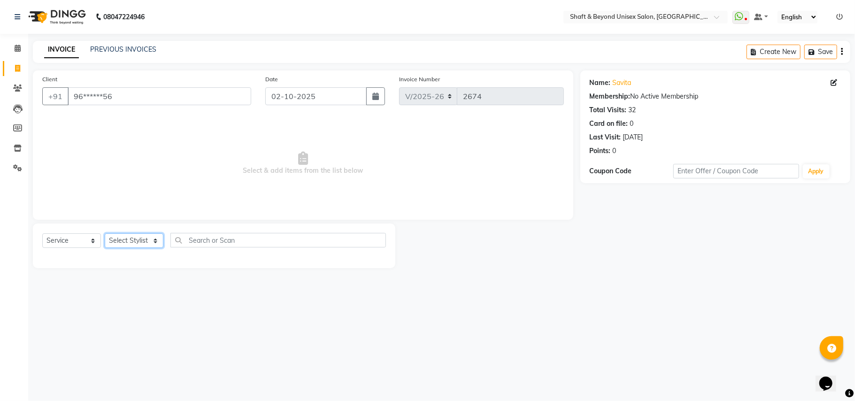
click at [111, 240] on select "Select Stylist Archana [PERSON_NAME] [PERSON_NAME] [PERSON_NAME] [PERSON_NAME] …" at bounding box center [134, 240] width 59 height 15
select select "19079"
click at [105, 233] on select "Select Stylist Archana [PERSON_NAME] [PERSON_NAME] [PERSON_NAME] [PERSON_NAME] …" at bounding box center [134, 240] width 59 height 15
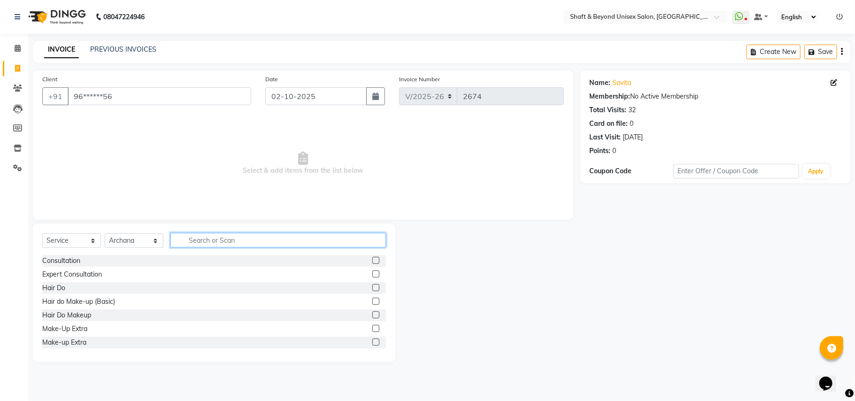
click at [213, 235] on input "text" at bounding box center [278, 240] width 216 height 15
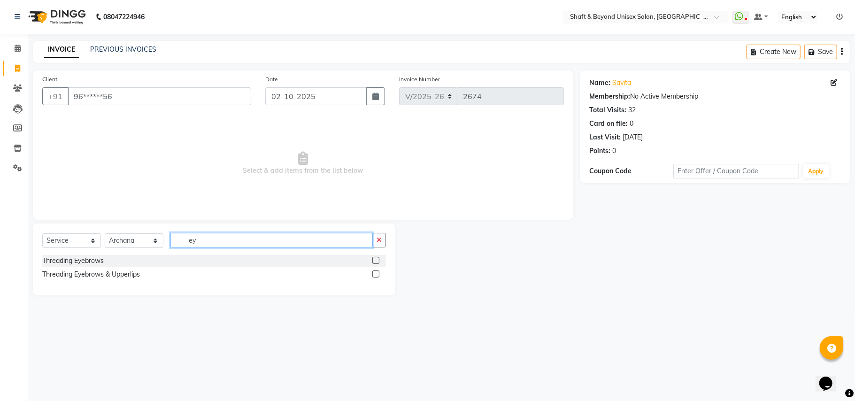
type input "ey"
click at [375, 273] on label at bounding box center [375, 274] width 7 height 7
click at [375, 273] on input "checkbox" at bounding box center [375, 274] width 6 height 6
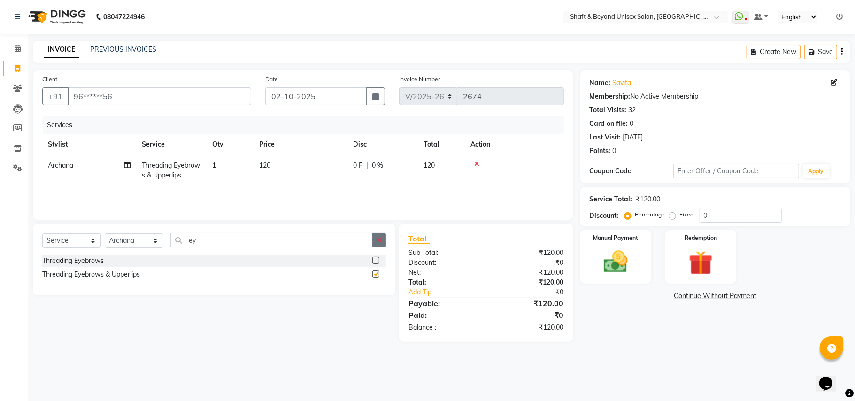
checkbox input "false"
click at [379, 240] on icon "button" at bounding box center [379, 240] width 5 height 7
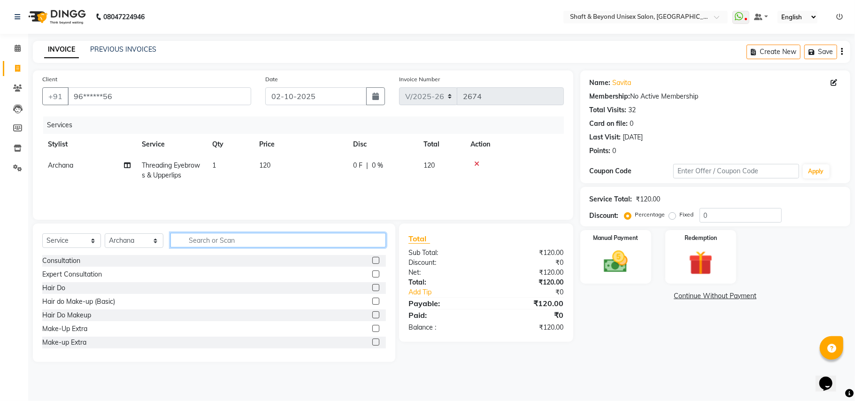
click at [338, 241] on input "text" at bounding box center [278, 240] width 216 height 15
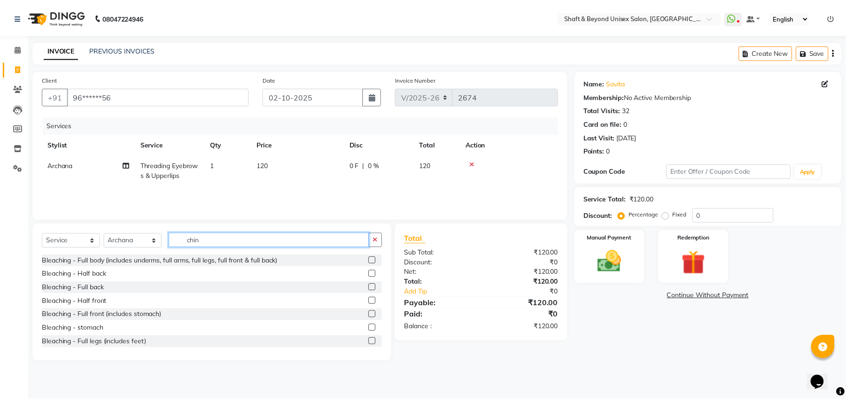
scroll to position [125, 0]
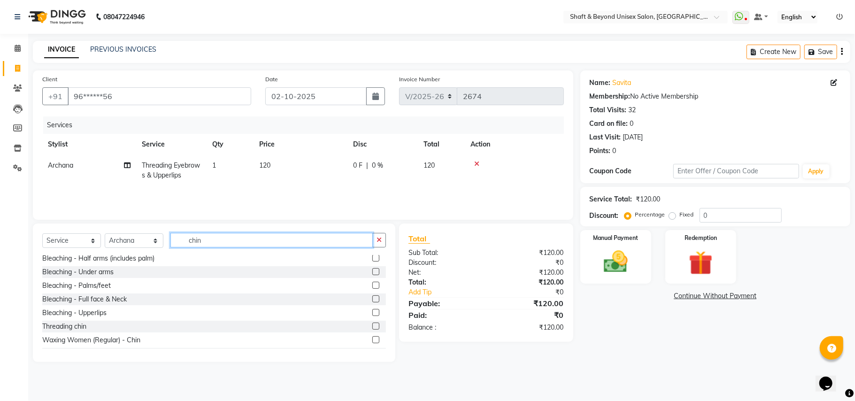
type input "chin"
click at [372, 327] on label at bounding box center [375, 326] width 7 height 7
click at [372, 327] on input "checkbox" at bounding box center [375, 327] width 6 height 6
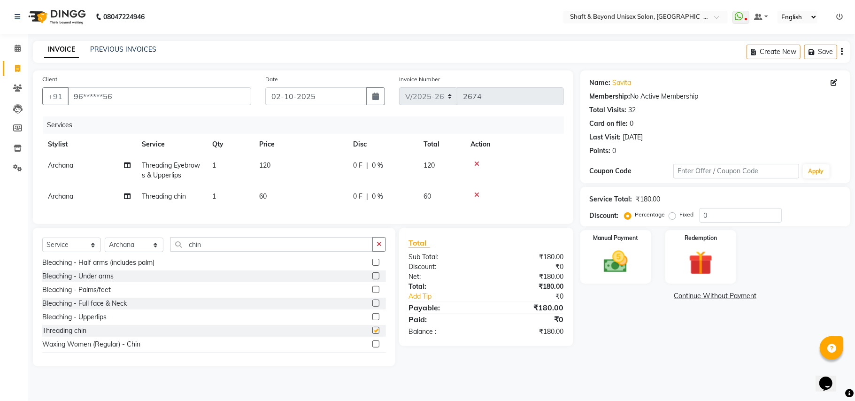
checkbox input "false"
click at [632, 262] on img at bounding box center [615, 261] width 41 height 29
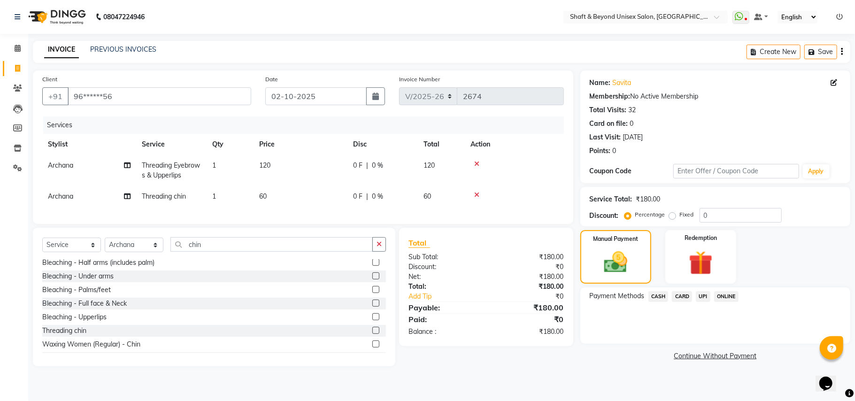
click at [707, 297] on span "UPI" at bounding box center [703, 296] width 15 height 11
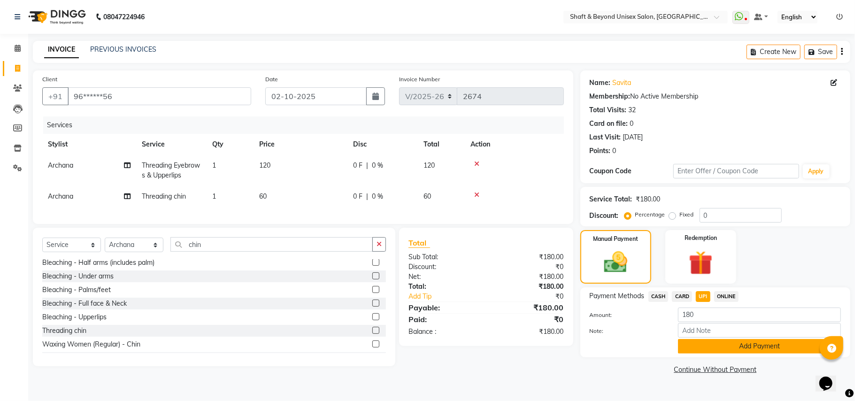
click at [705, 345] on button "Add Payment" at bounding box center [759, 346] width 163 height 15
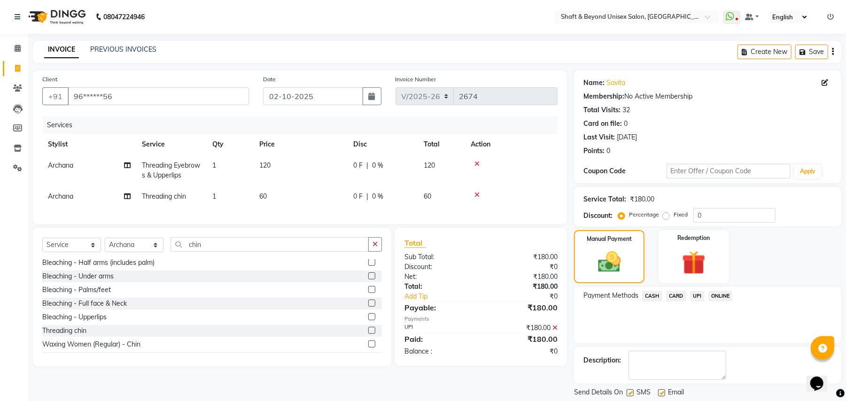
scroll to position [29, 0]
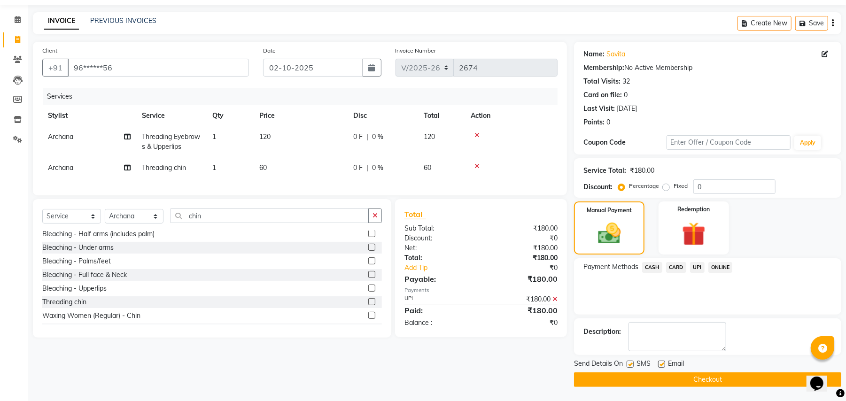
click at [712, 377] on button "Checkout" at bounding box center [707, 379] width 267 height 15
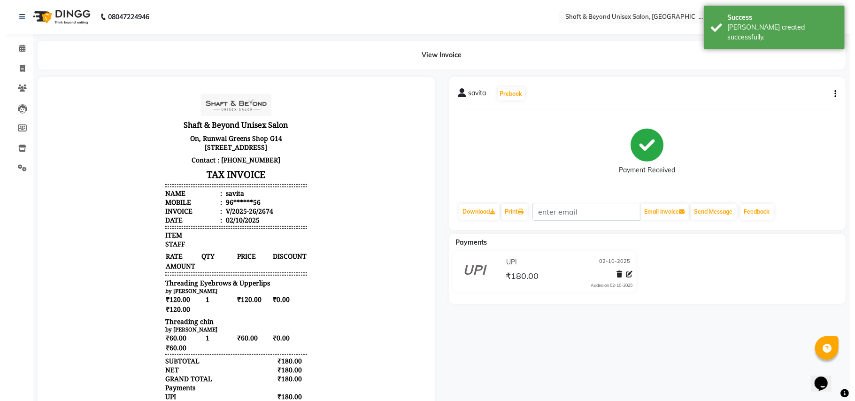
scroll to position [8, 0]
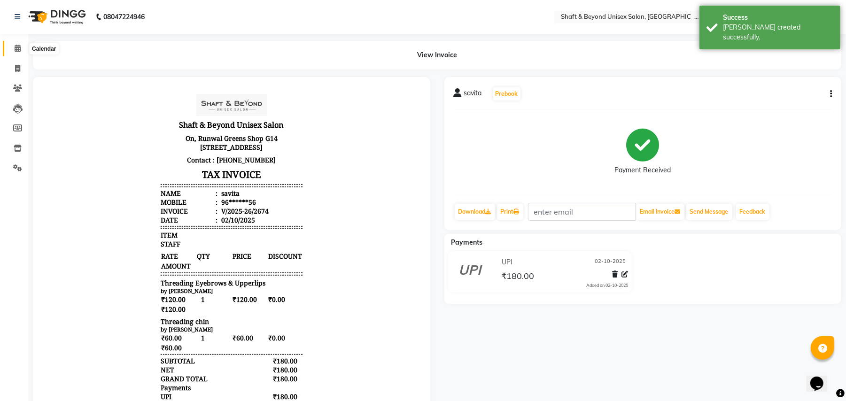
click at [15, 46] on icon at bounding box center [18, 48] width 6 height 7
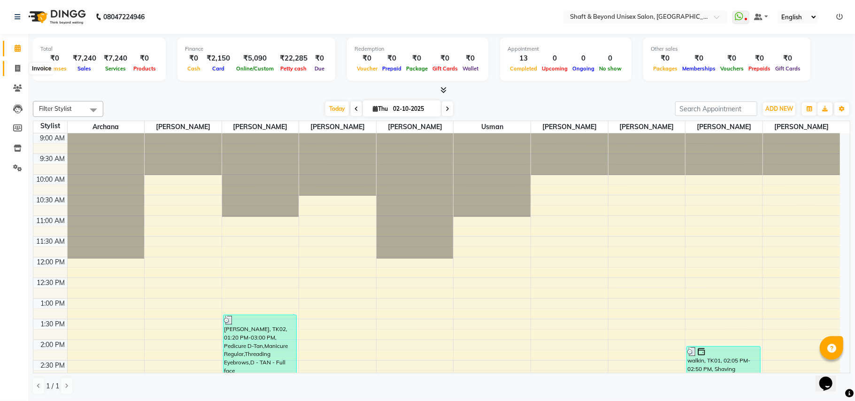
click at [17, 66] on icon at bounding box center [17, 68] width 5 height 7
select select "service"
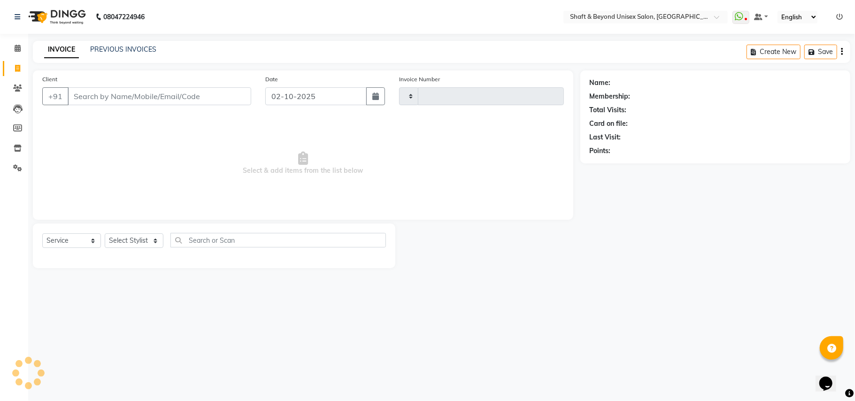
type input "2675"
select select "3878"
click at [89, 96] on input "Client" at bounding box center [160, 96] width 184 height 18
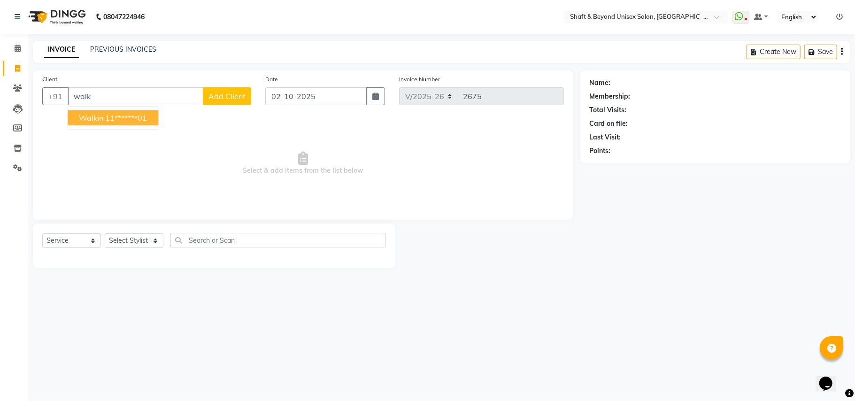
click at [108, 117] on ngb-highlight "11*******01" at bounding box center [126, 117] width 42 height 9
type input "11*******01"
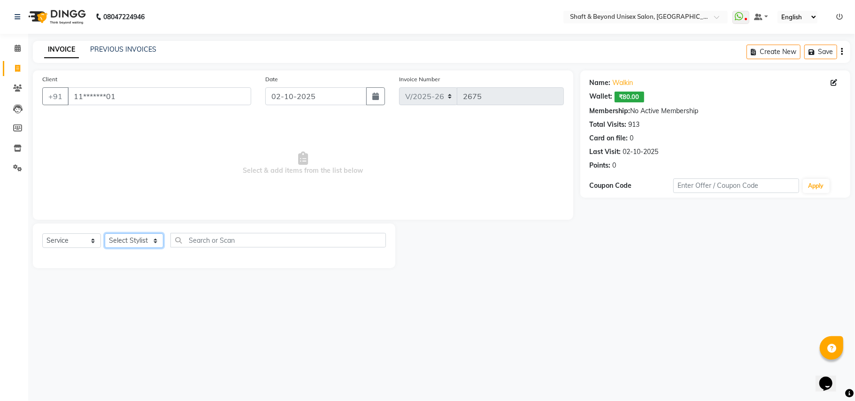
drag, startPoint x: 117, startPoint y: 239, endPoint x: 115, endPoint y: 233, distance: 5.7
click at [117, 239] on select "Select Stylist Archana [PERSON_NAME] [PERSON_NAME] [PERSON_NAME] [PERSON_NAME] …" at bounding box center [134, 240] width 59 height 15
select select "66753"
click at [105, 233] on select "Select Stylist Archana [PERSON_NAME] [PERSON_NAME] [PERSON_NAME] [PERSON_NAME] …" at bounding box center [134, 240] width 59 height 15
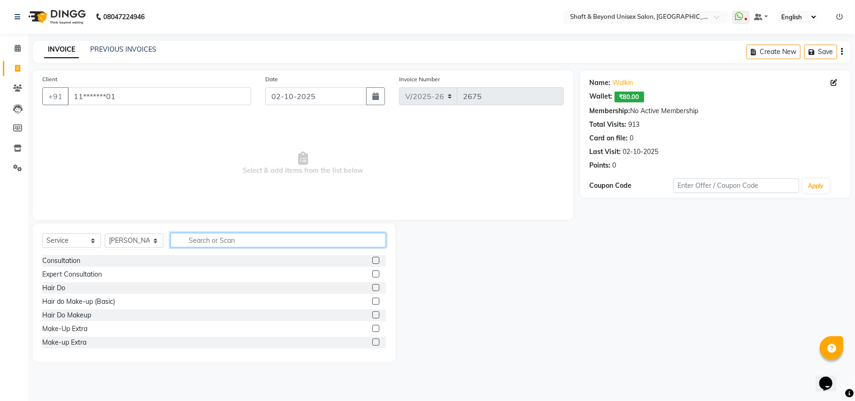
click at [181, 241] on input "text" at bounding box center [278, 240] width 216 height 15
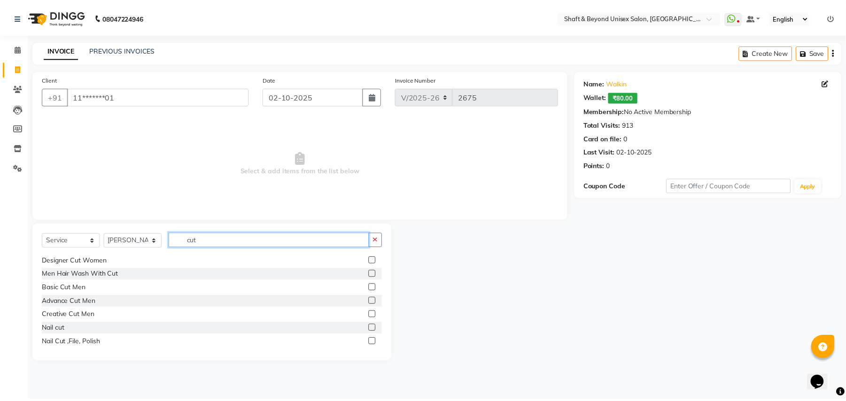
scroll to position [70, 0]
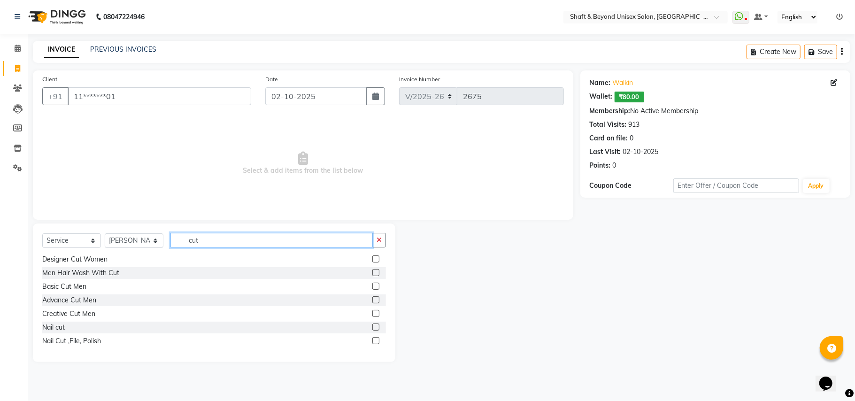
type input "cut"
click at [372, 286] on label at bounding box center [375, 286] width 7 height 7
click at [372, 286] on input "checkbox" at bounding box center [375, 287] width 6 height 6
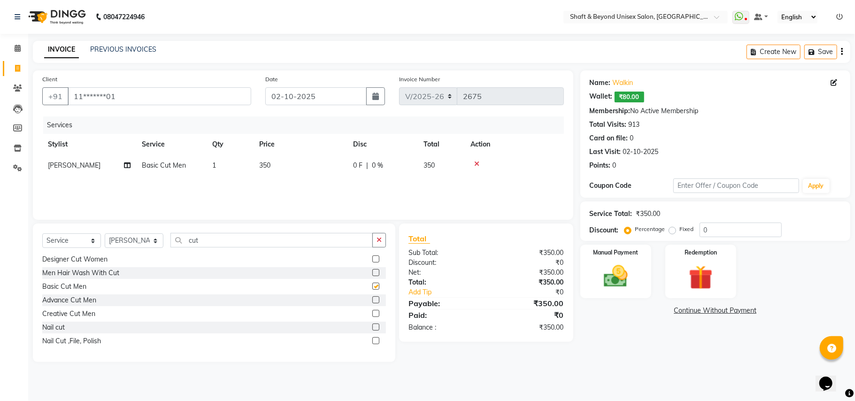
checkbox input "false"
click at [367, 166] on span "|" at bounding box center [367, 166] width 2 height 10
select select "66753"
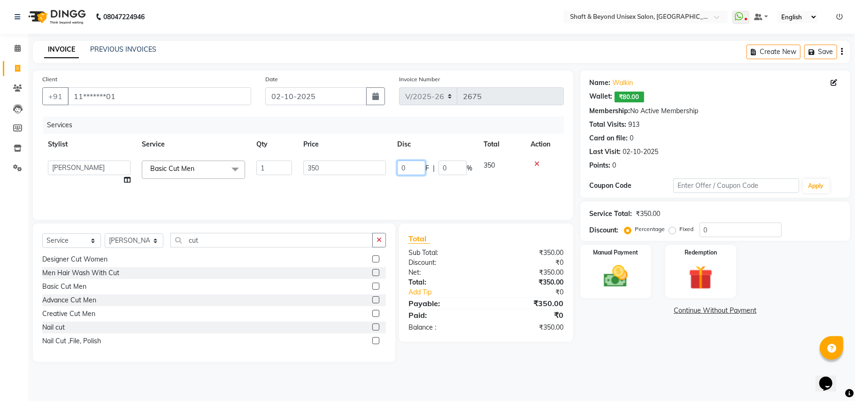
click at [409, 166] on input "0" at bounding box center [411, 168] width 28 height 15
type input "100"
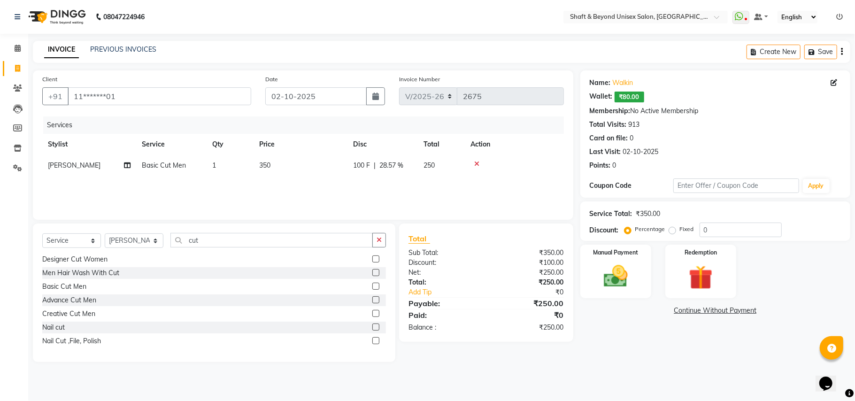
click at [410, 189] on div "Services Stylist Service Qty Price Disc Total Action [PERSON_NAME] Basic Cut Me…" at bounding box center [303, 163] width 522 height 94
click at [613, 280] on img at bounding box center [615, 276] width 41 height 29
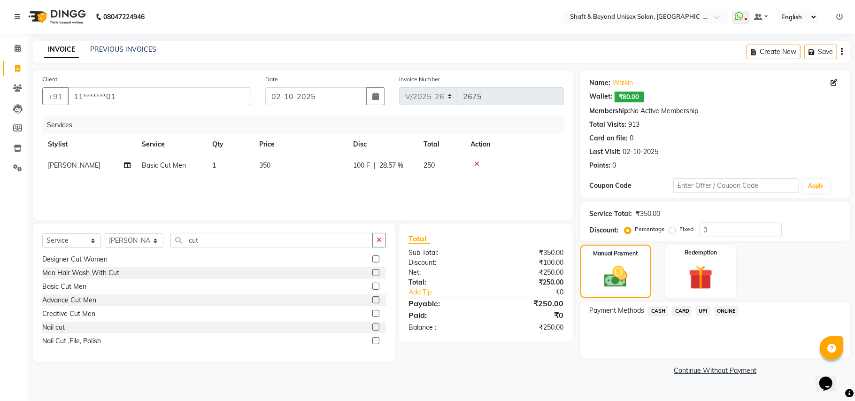
click at [726, 312] on span "ONLINE" at bounding box center [726, 311] width 24 height 11
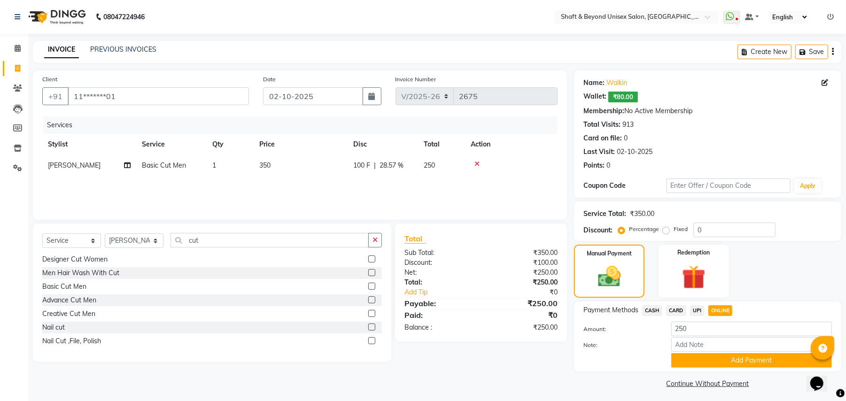
click at [712, 364] on div "Payment Methods CASH CARD UPI ONLINE Amount: 250 Note: Add Payment" at bounding box center [707, 337] width 267 height 70
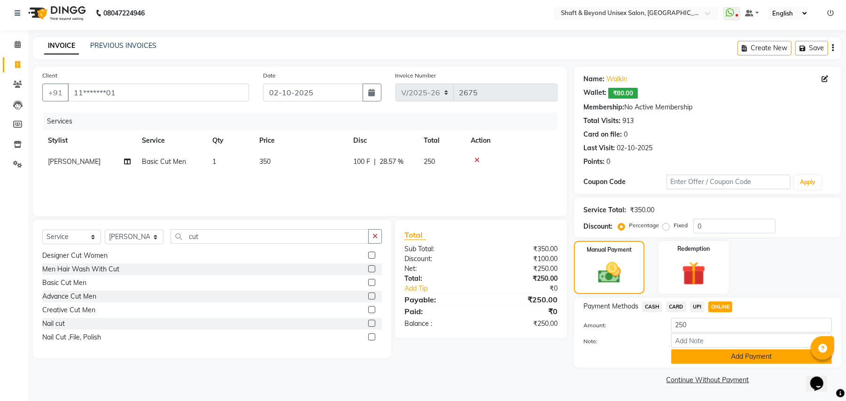
click at [715, 354] on button "Add Payment" at bounding box center [751, 356] width 161 height 15
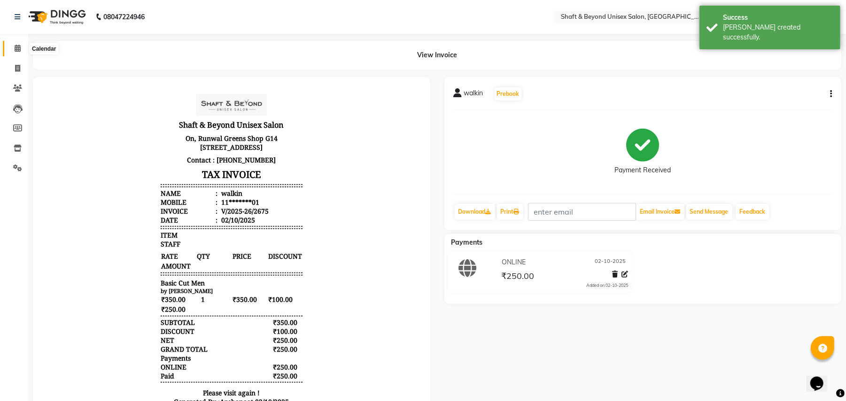
click at [15, 45] on icon at bounding box center [18, 48] width 6 height 7
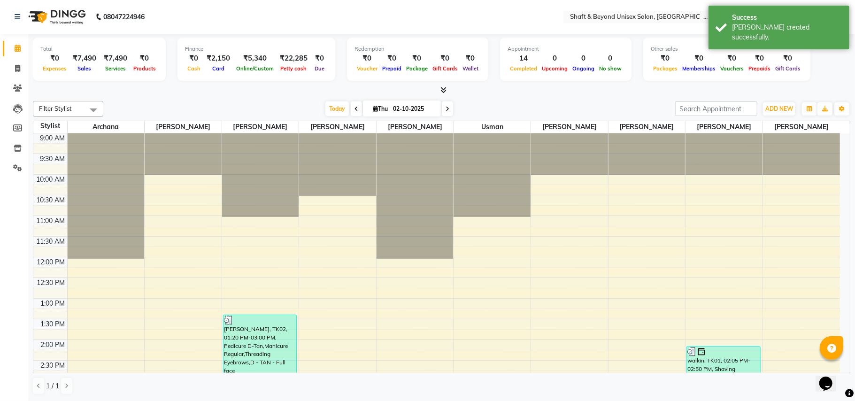
click at [442, 90] on icon at bounding box center [444, 89] width 6 height 7
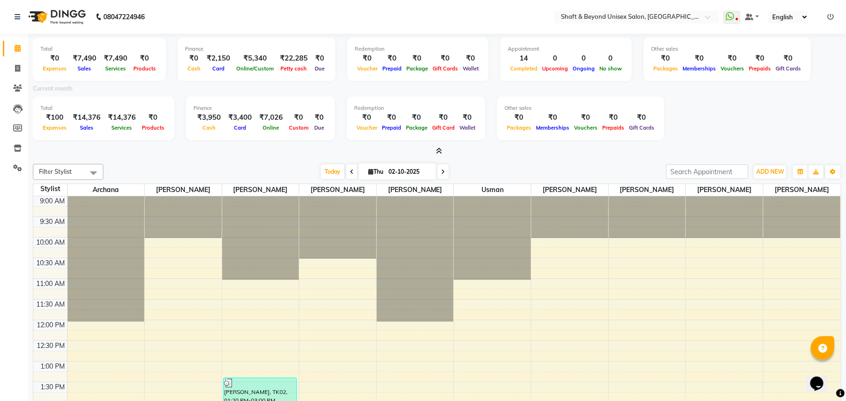
click at [437, 153] on icon at bounding box center [439, 150] width 6 height 7
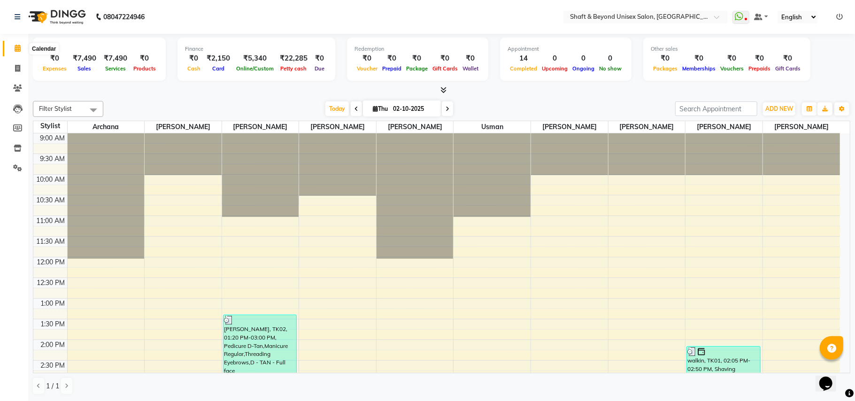
click at [17, 49] on icon at bounding box center [18, 48] width 6 height 7
